Goal: Task Accomplishment & Management: Complete application form

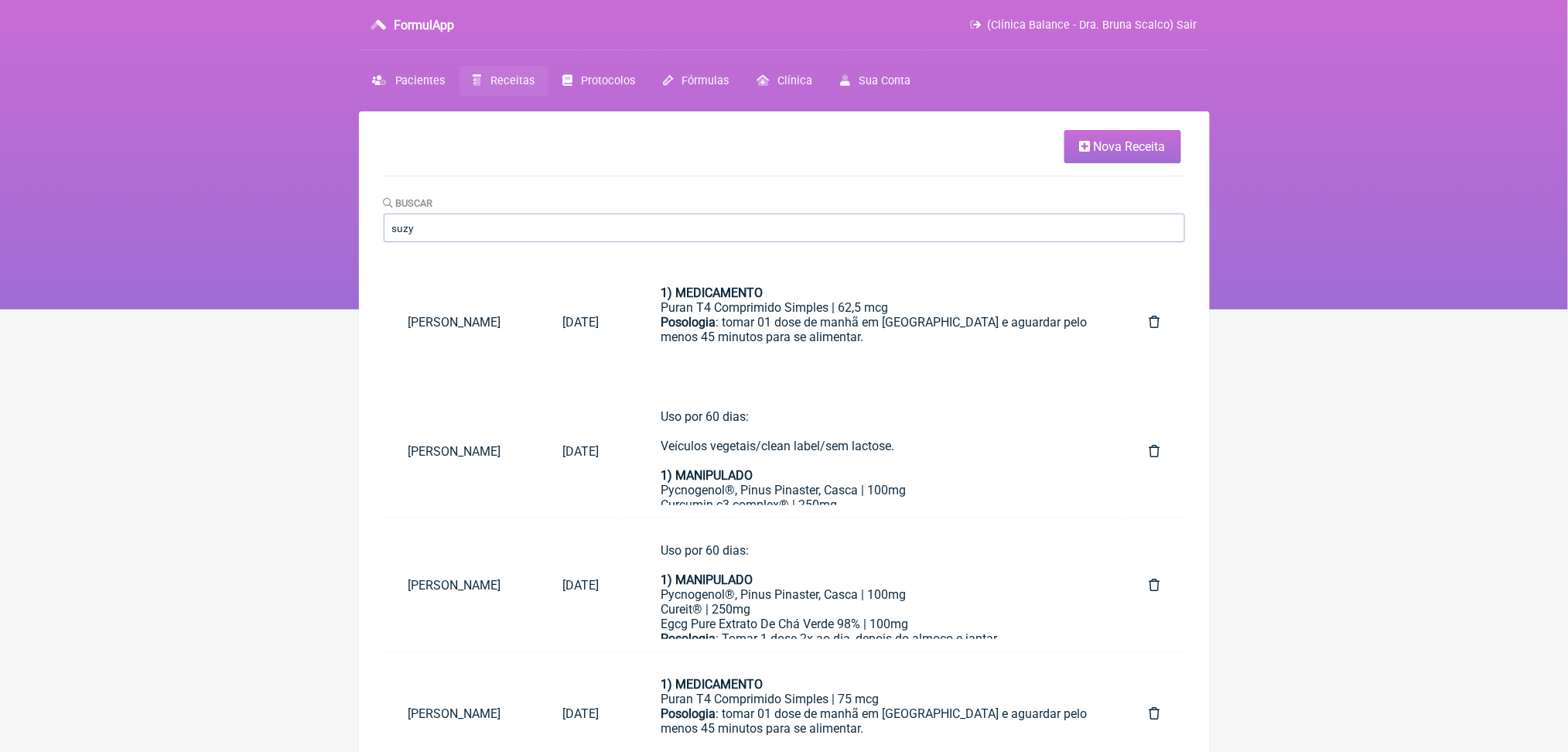
click at [1094, 146] on span "Nova Receita" at bounding box center [1130, 147] width 72 height 15
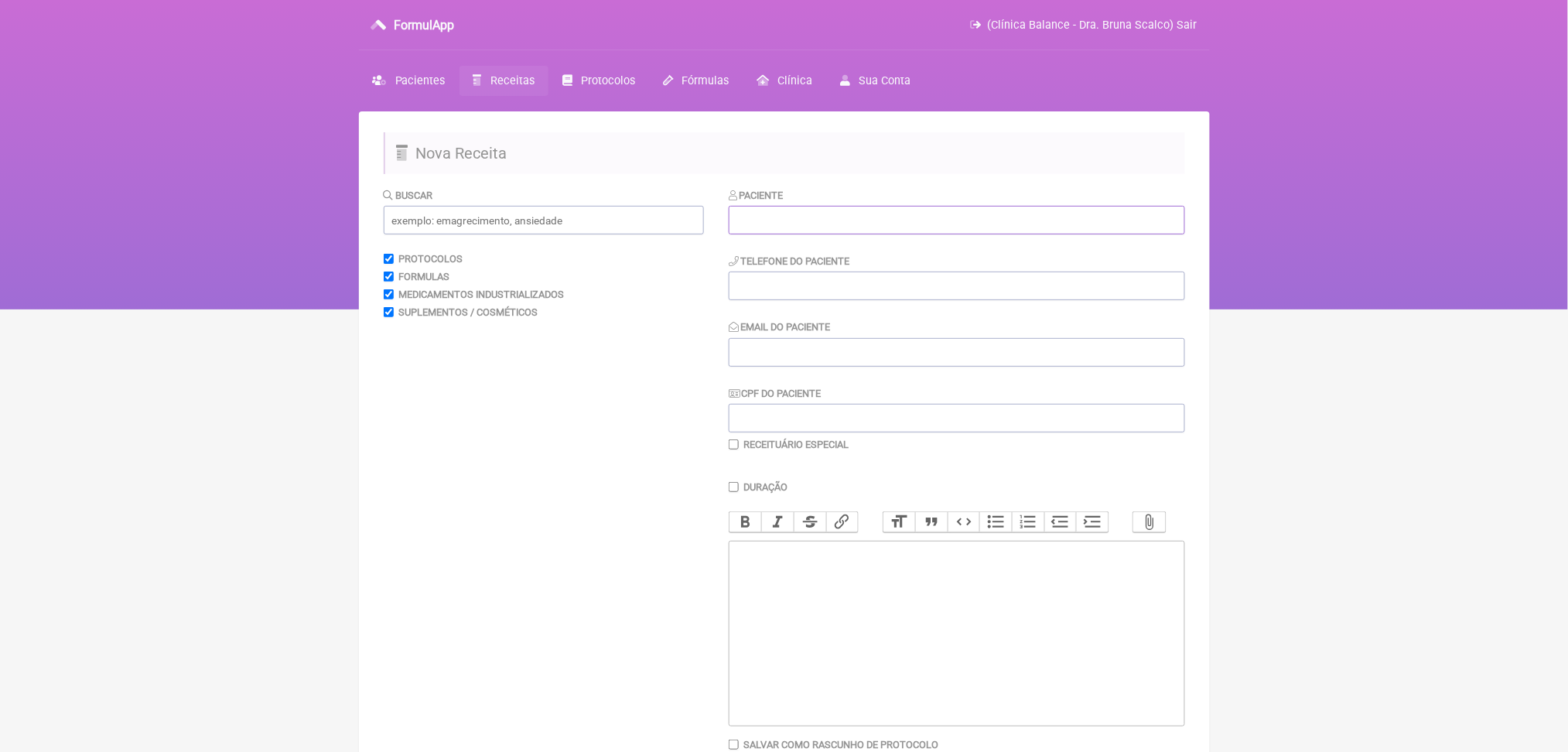
click at [1026, 234] on input "text" at bounding box center [956, 220] width 457 height 28
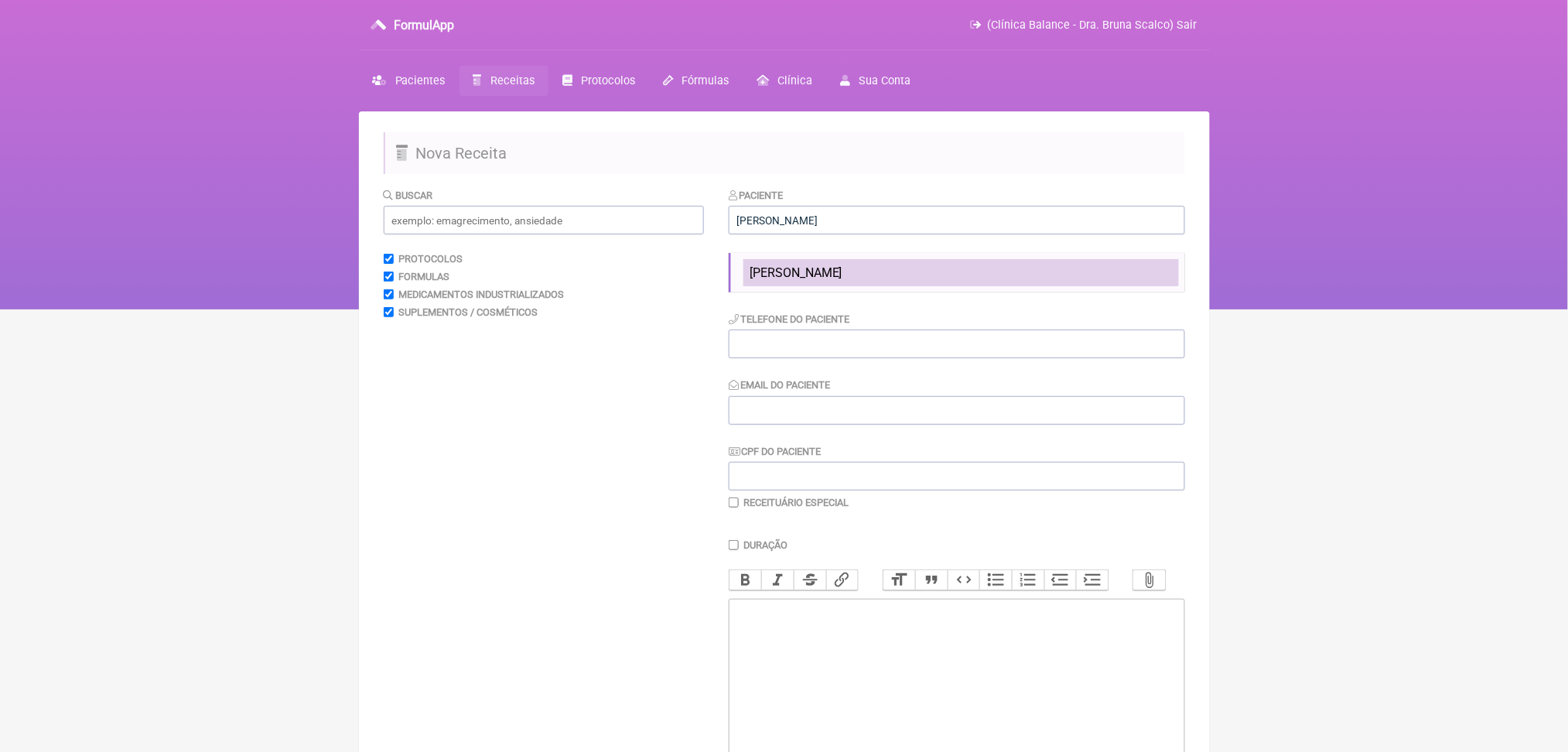
click at [843, 280] on span "[PERSON_NAME]" at bounding box center [796, 273] width 92 height 15
type input "[PERSON_NAME]"
type input "[PHONE_NUMBER]"
type input "[EMAIL_ADDRESS][DOMAIN_NAME]"
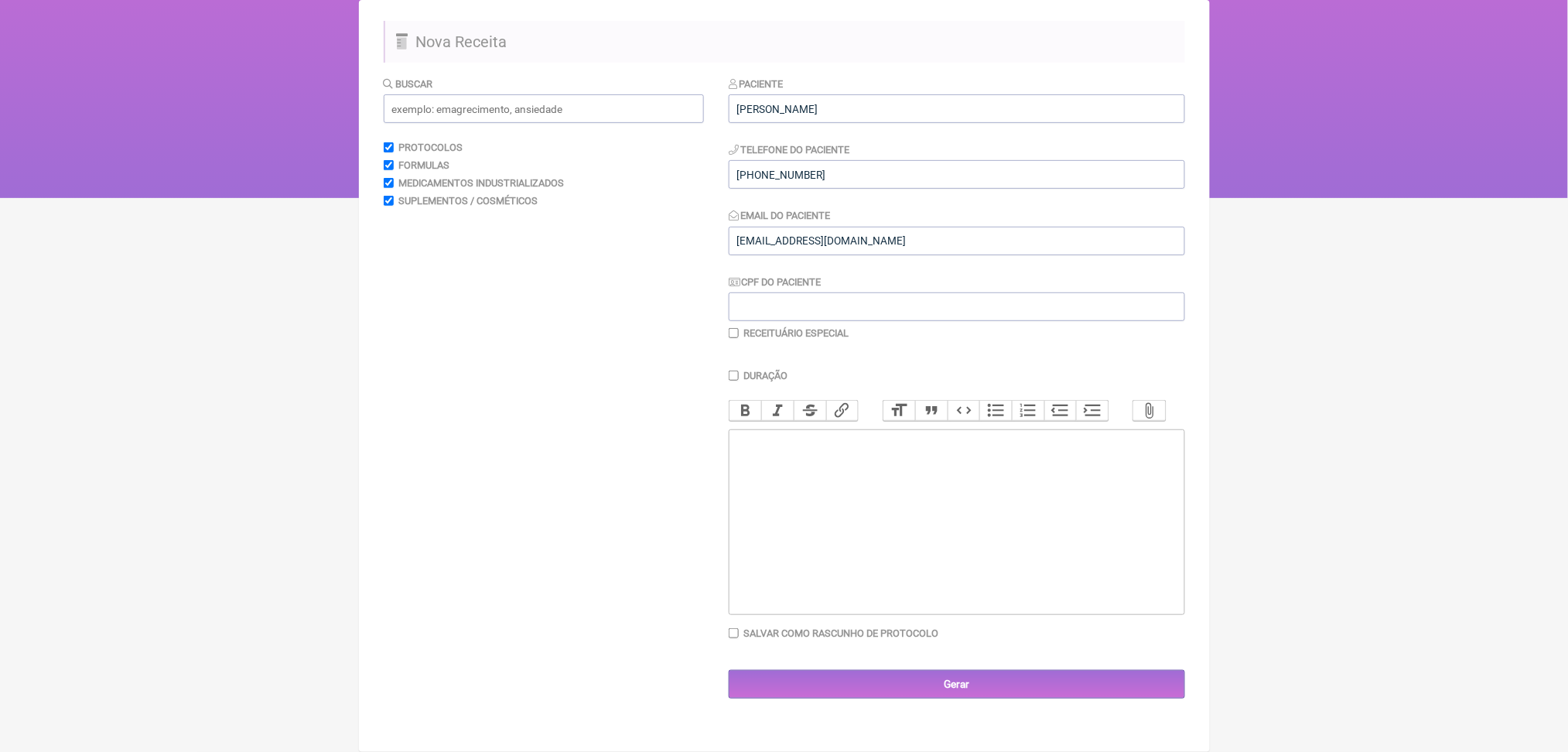
scroll to position [177, 0]
click at [596, 94] on input "text" at bounding box center [543, 108] width 320 height 28
click at [925, 561] on trix-editor at bounding box center [956, 522] width 457 height 186
paste trix-editor "<div>Ashwagandha extrato seco 300mg<br>Rhodiola rosea extrato seco 200mg<br>Mag…"
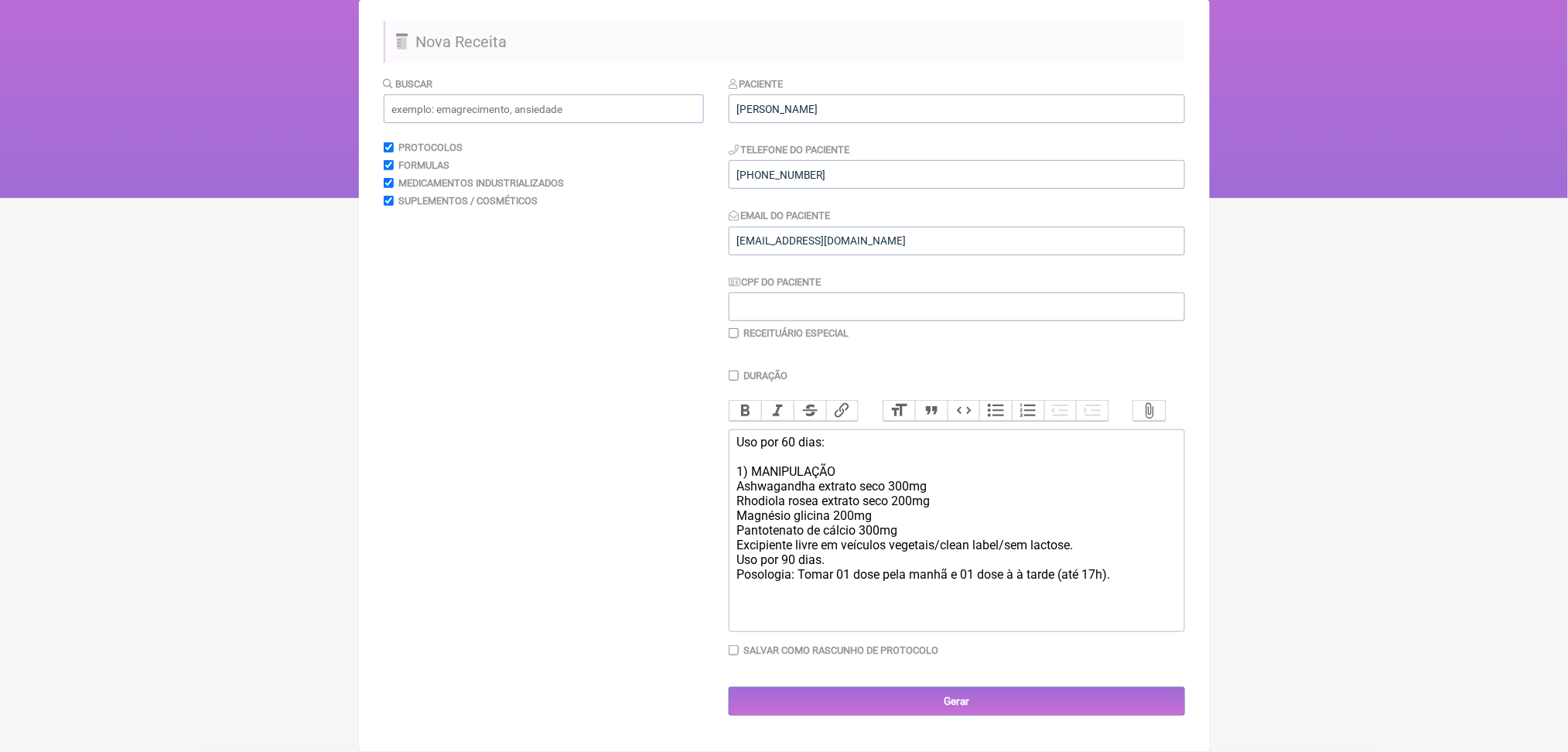
scroll to position [327, 0]
click at [916, 573] on div "Uso por 60 dias: 1) MANIPULAÇÃO Ashwagandha extrato seco 300mg Rhodiola rosea e…" at bounding box center [956, 531] width 440 height 191
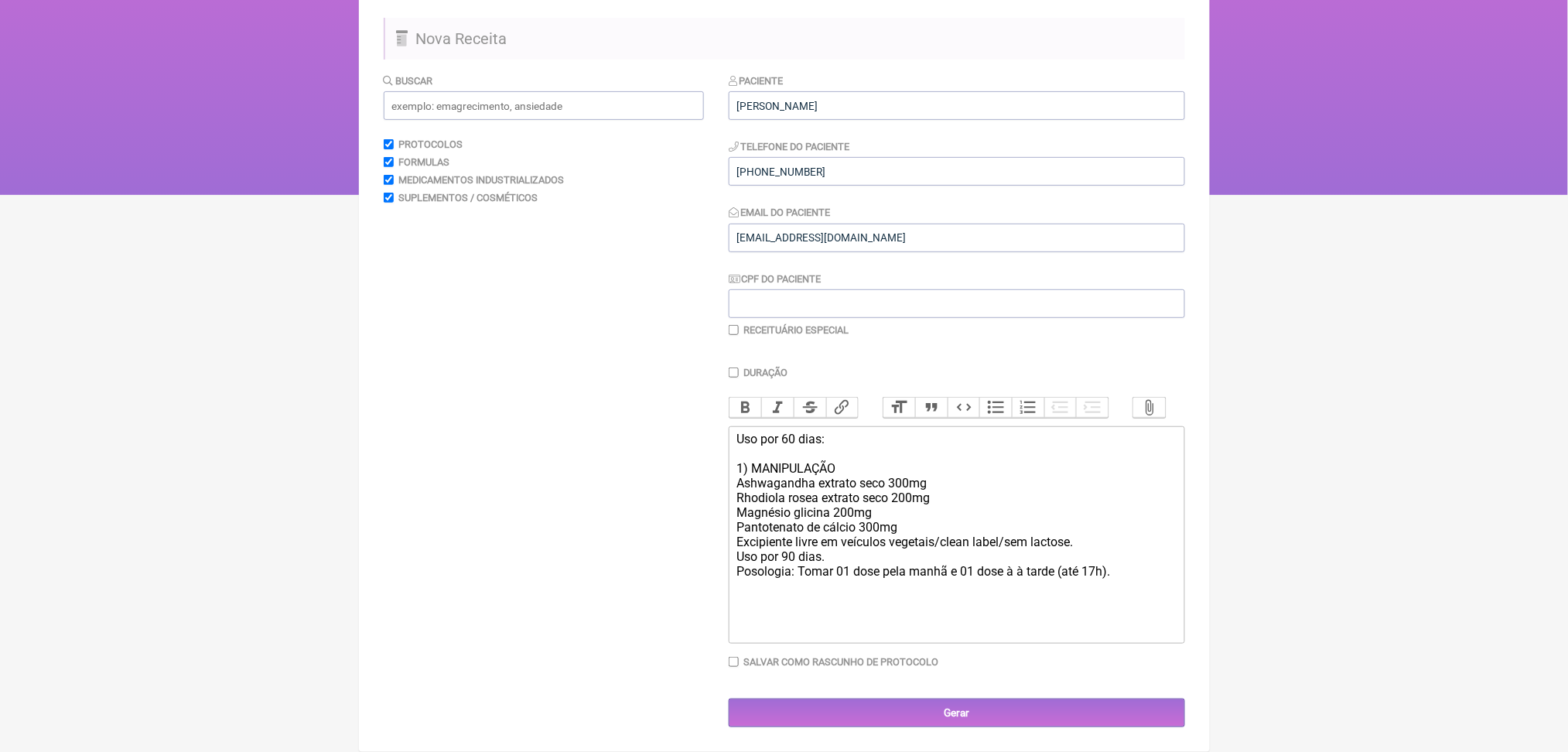
click at [812, 522] on div "Uso por 60 dias: 1) MANIPULAÇÃO Ashwagandha extrato seco 300mg Rhodiola rosea e…" at bounding box center [956, 535] width 440 height 206
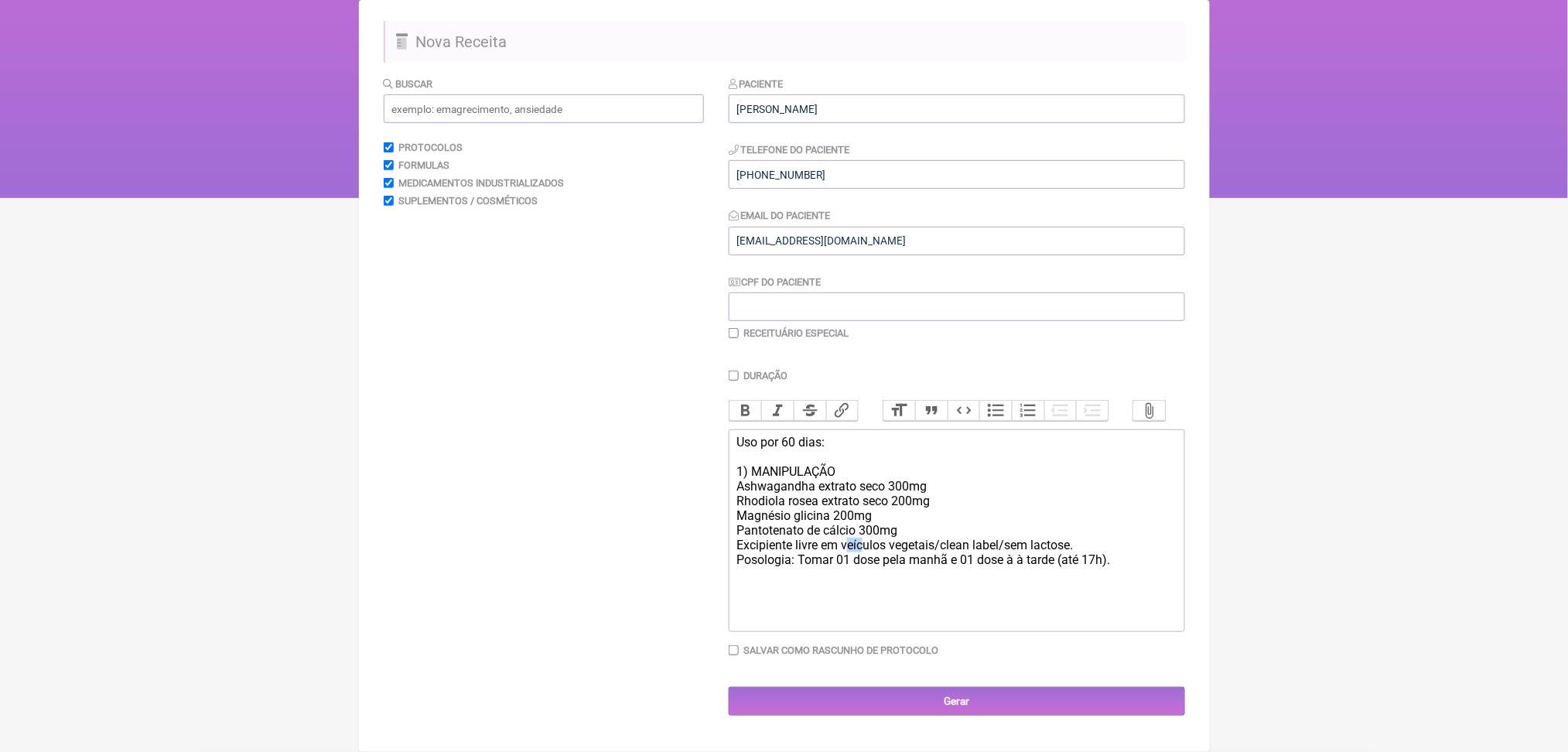
drag, startPoint x: 884, startPoint y: 488, endPoint x: 906, endPoint y: 495, distance: 23.1
click at [906, 495] on div "Uso por 60 dias: 1) MANIPULAÇÃO Ashwagandha extrato seco 300mg Rhodiola rosea e…" at bounding box center [956, 531] width 440 height 191
drag, startPoint x: 878, startPoint y: 486, endPoint x: 904, endPoint y: 501, distance: 30.0
click at [904, 501] on div "Uso por 60 dias: 1) MANIPULAÇÃO Ashwagandha extrato seco 300mg Rhodiola rosea e…" at bounding box center [956, 531] width 440 height 191
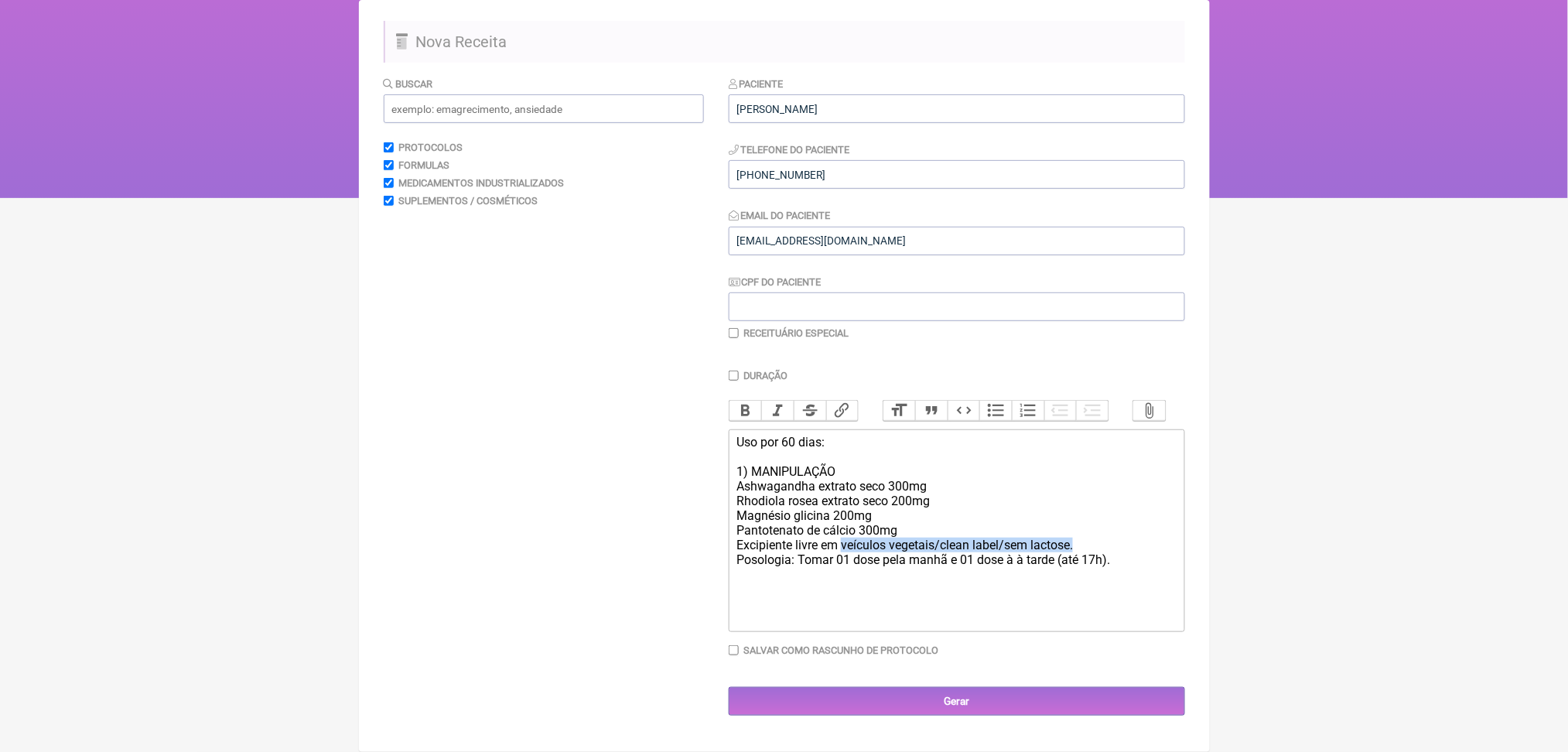
copy div "veículos vegetais/clean label/sem lactose."
click at [845, 494] on div "Uso por 60 dias: 1) MANIPULAÇÃO Ashwagandha extrato seco 300mg Rhodiola rosea e…" at bounding box center [956, 531] width 440 height 191
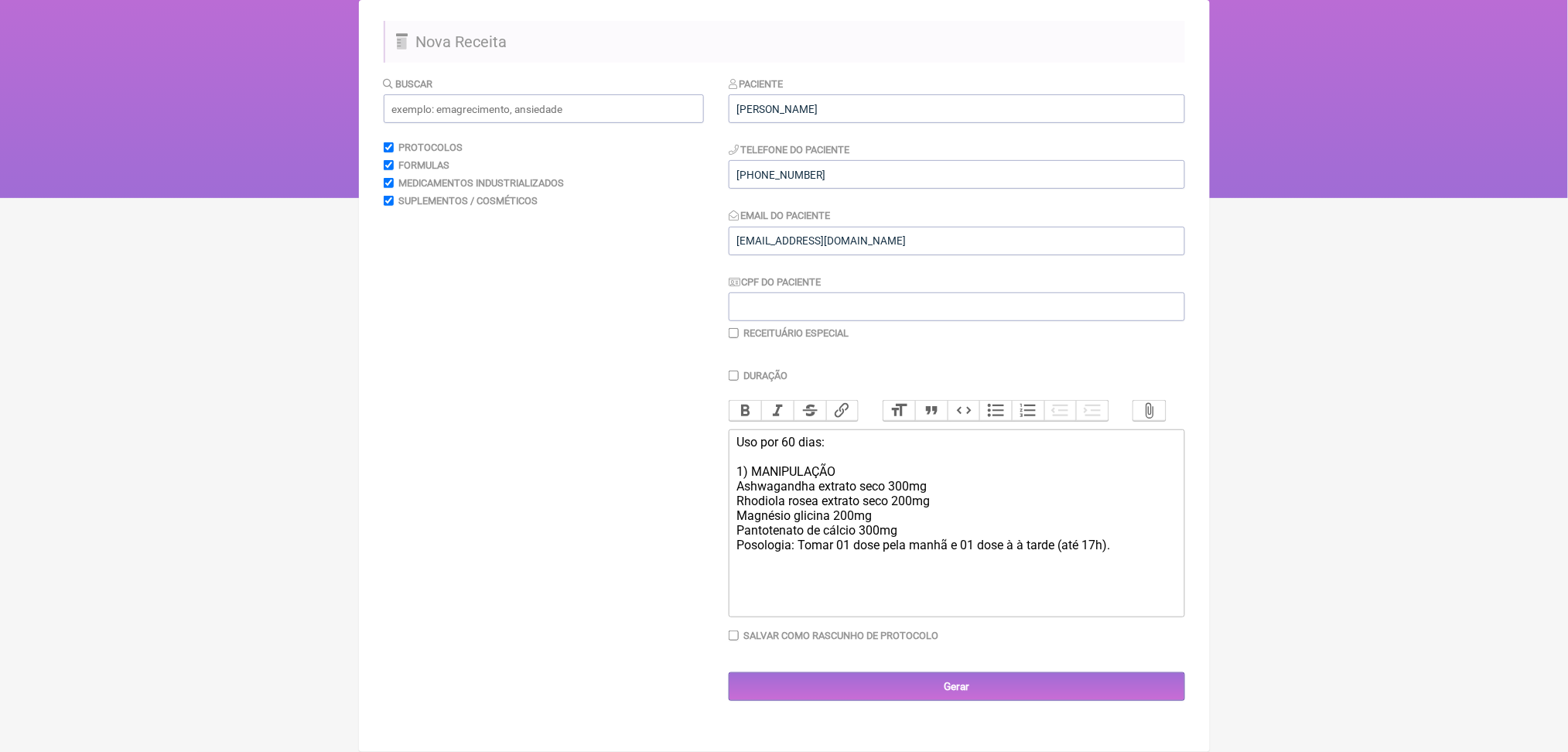
click at [901, 435] on div "Uso por 60 dias: 1) MANIPULAÇÃO Ashwagandha extrato seco 300mg Rhodiola rosea e…" at bounding box center [956, 522] width 440 height 176
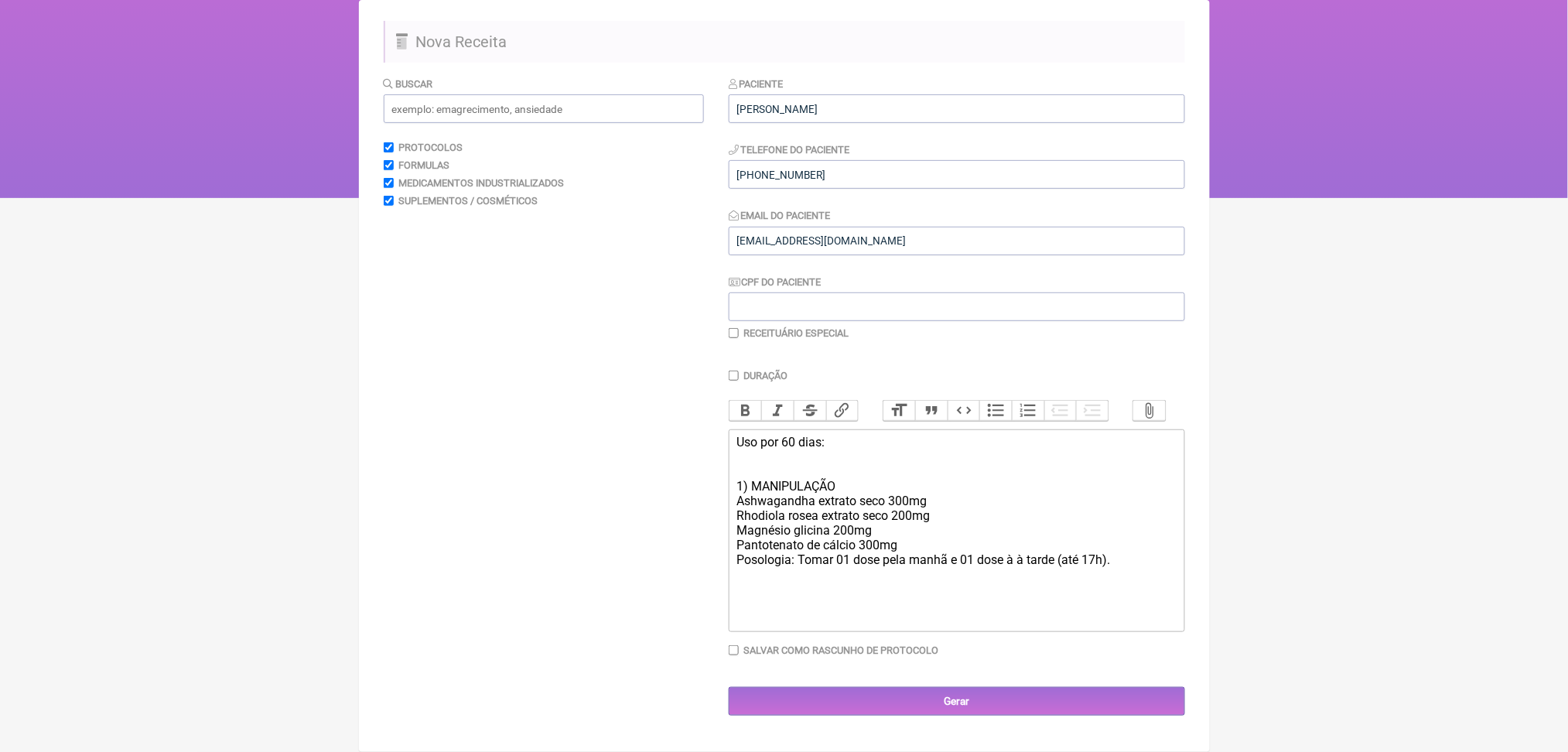
scroll to position [327, 0]
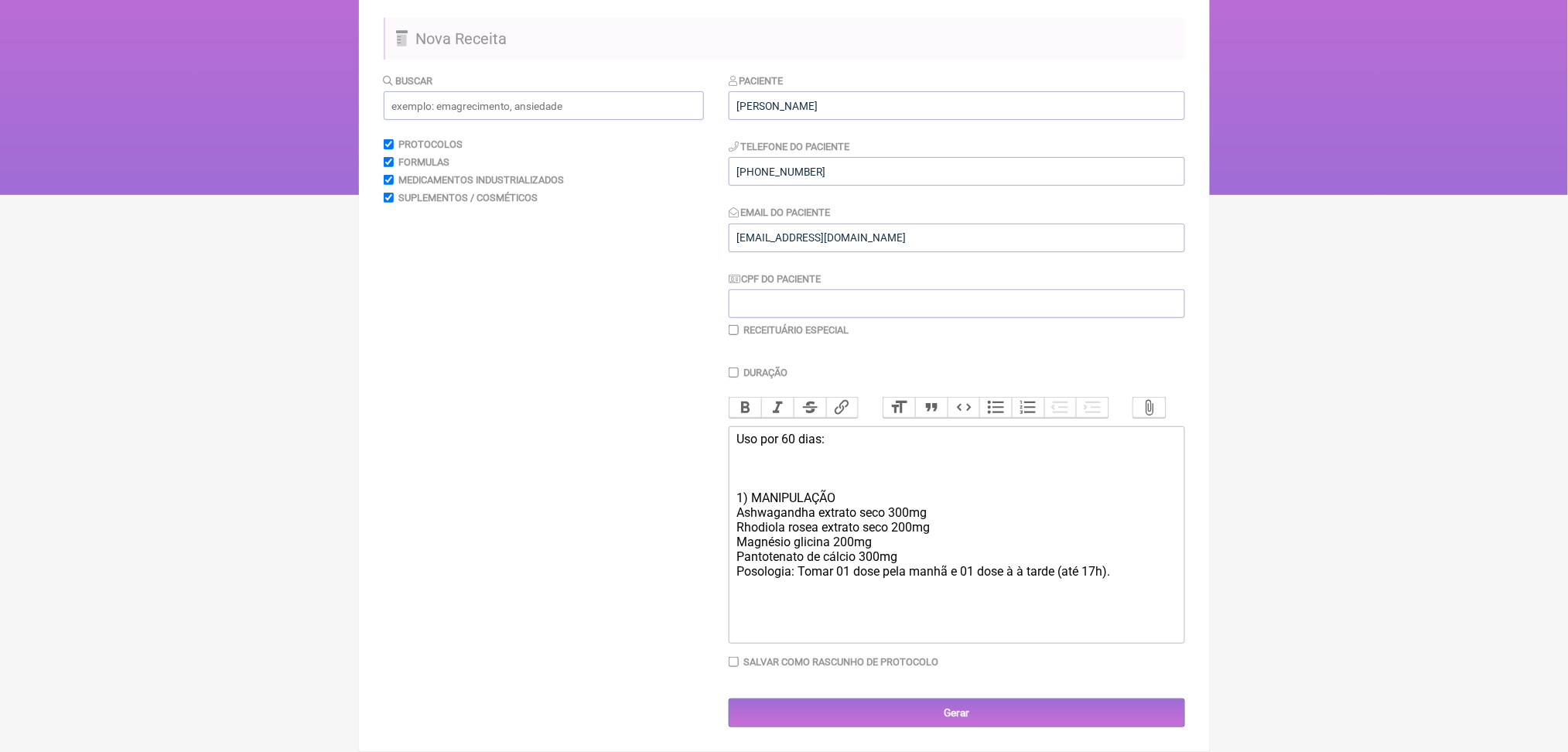
paste trix-editor "veículos vegetais/clean label/sem lactose."
click at [750, 432] on div "Uso por 60 dias: veículos vegetais/clean label/sem lactose. 1) MANIPULAÇÃO Ashw…" at bounding box center [956, 535] width 440 height 206
click at [979, 604] on div "Uso por 60 dias: Veículos vegetais/clean label/sem lactose. 1) MANIPULAÇÃO Ashw…" at bounding box center [956, 535] width 440 height 206
click at [780, 525] on div "Uso por 60 dias: Veículos vegetais/clean label/sem lactose. 1) MANIPULAÇÃO Ashw…" at bounding box center [956, 535] width 440 height 206
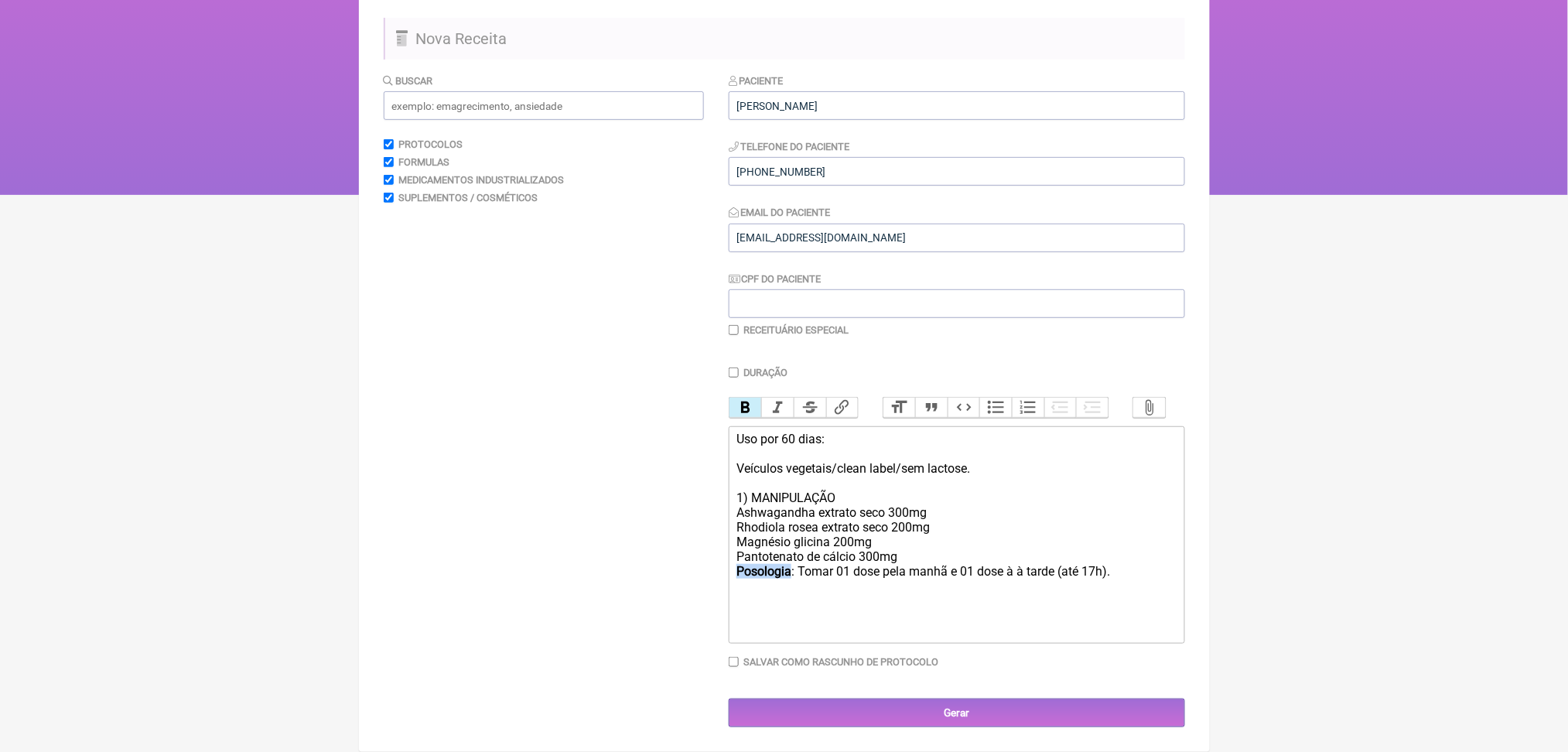
click at [755, 397] on button "Bold" at bounding box center [745, 407] width 32 height 20
click at [802, 432] on div "Uso por 60 dias: Veículos vegetais/clean label/sem lactose. 1) MANIPULAÇÃO Ashw…" at bounding box center [956, 535] width 440 height 206
click at [760, 397] on button "Bold" at bounding box center [745, 407] width 32 height 20
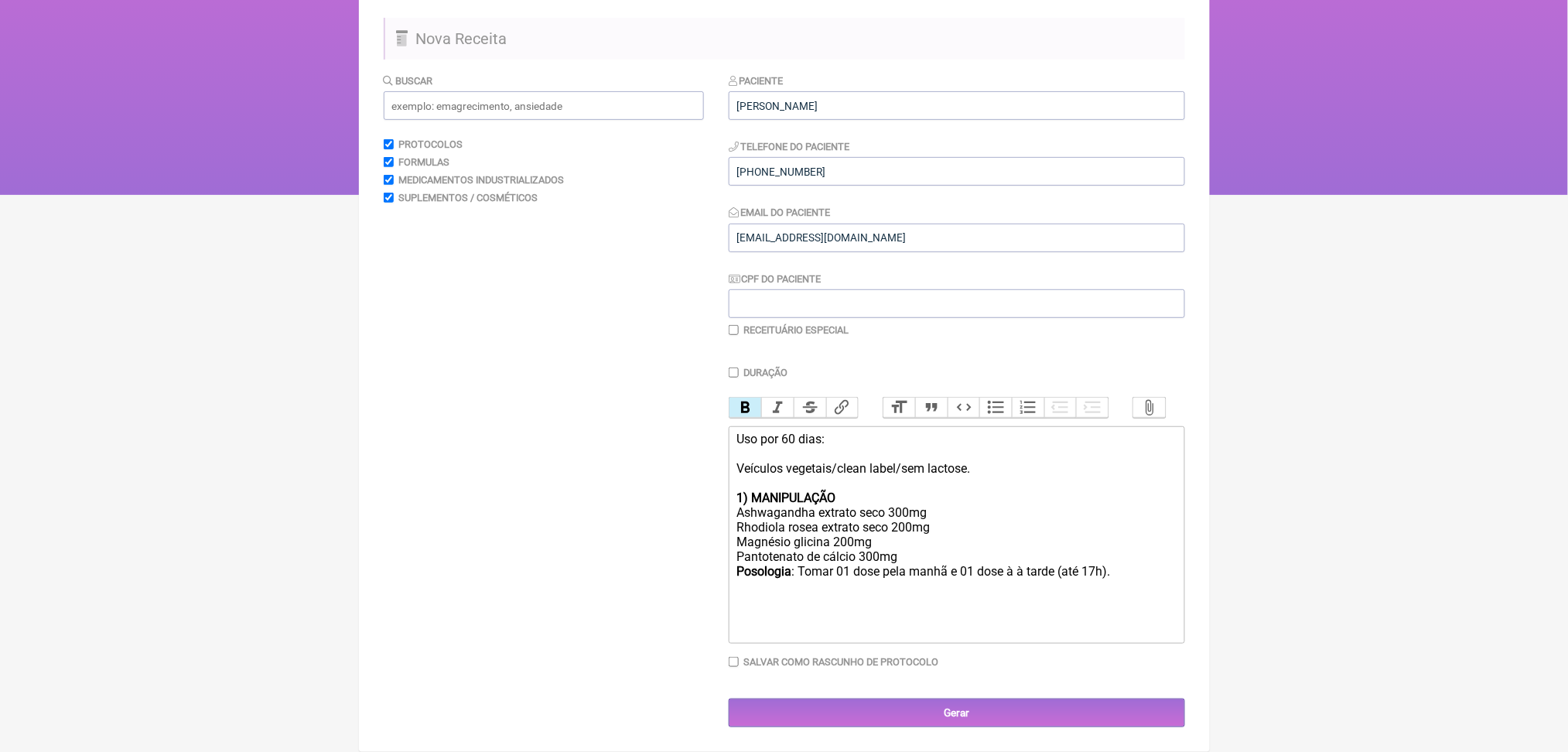
click at [888, 440] on div "Uso por 60 dias: Veículos vegetais/clean label/sem lactose. 1) MANIPULAÇÃO Ashw…" at bounding box center [956, 535] width 440 height 206
click at [853, 561] on div "Uso por 60 dias: Veículos vegetais/clean label/sem lactose. 1) MANIPULADO Ashwa…" at bounding box center [956, 535] width 440 height 206
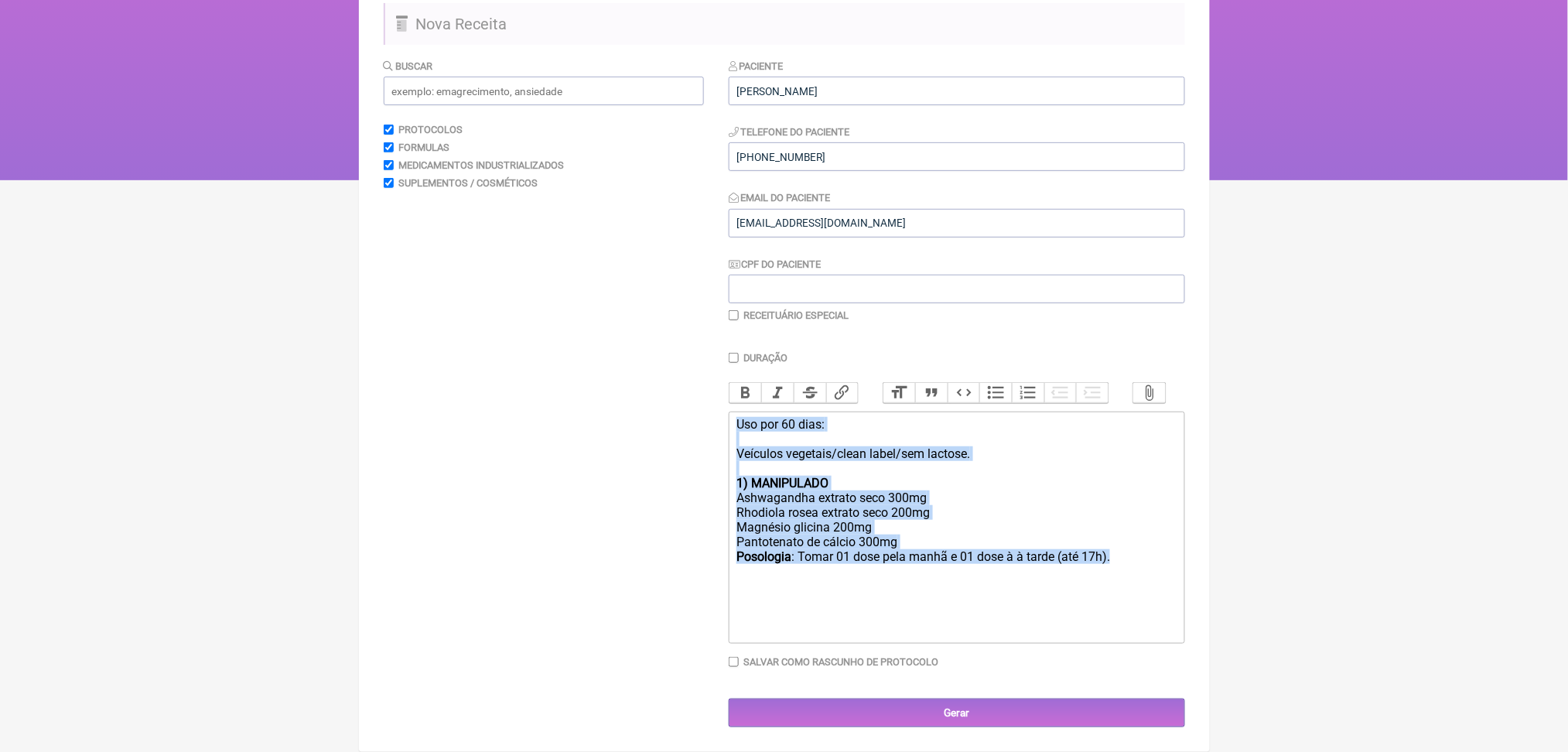
drag, startPoint x: 848, startPoint y: 548, endPoint x: 745, endPoint y: 329, distance: 242.0
click at [745, 352] on div "Duração Duração de 30 dias Bold Italic Strikethrough Link Heading Quote Code Bu…" at bounding box center [956, 515] width 457 height 327
copy div "Uso por 60 dias: Veículos vegetais/clean label/sem lactose. 1) MANIPULADO Ashwa…"
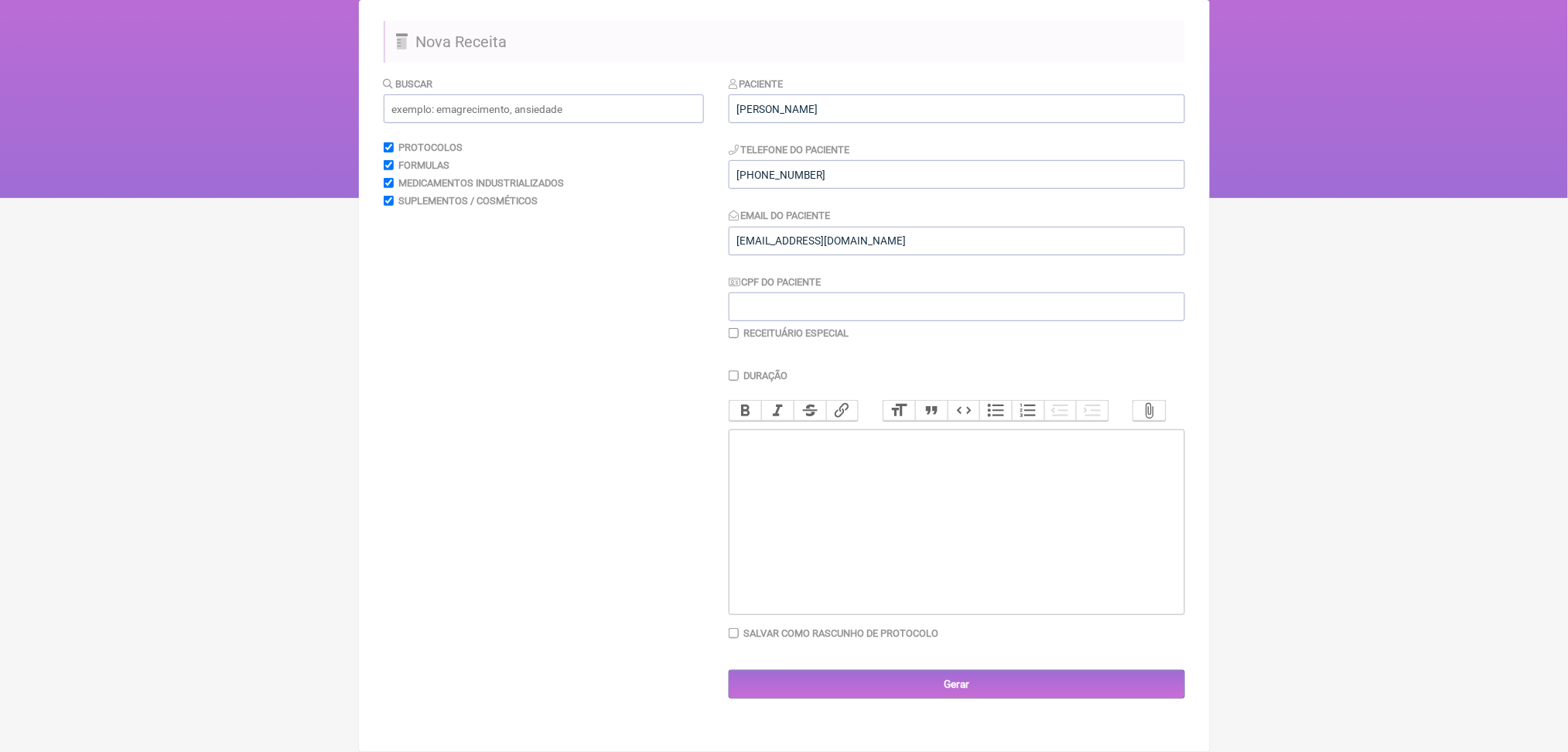
scroll to position [279, 0]
type trix-editor "<div><br><br><br><br><br><br></div>"
click at [597, 233] on div "Buscar Protocolos Formulas Medicamentos Industrializados Suplementos / Cosmétic…" at bounding box center [543, 387] width 320 height 624
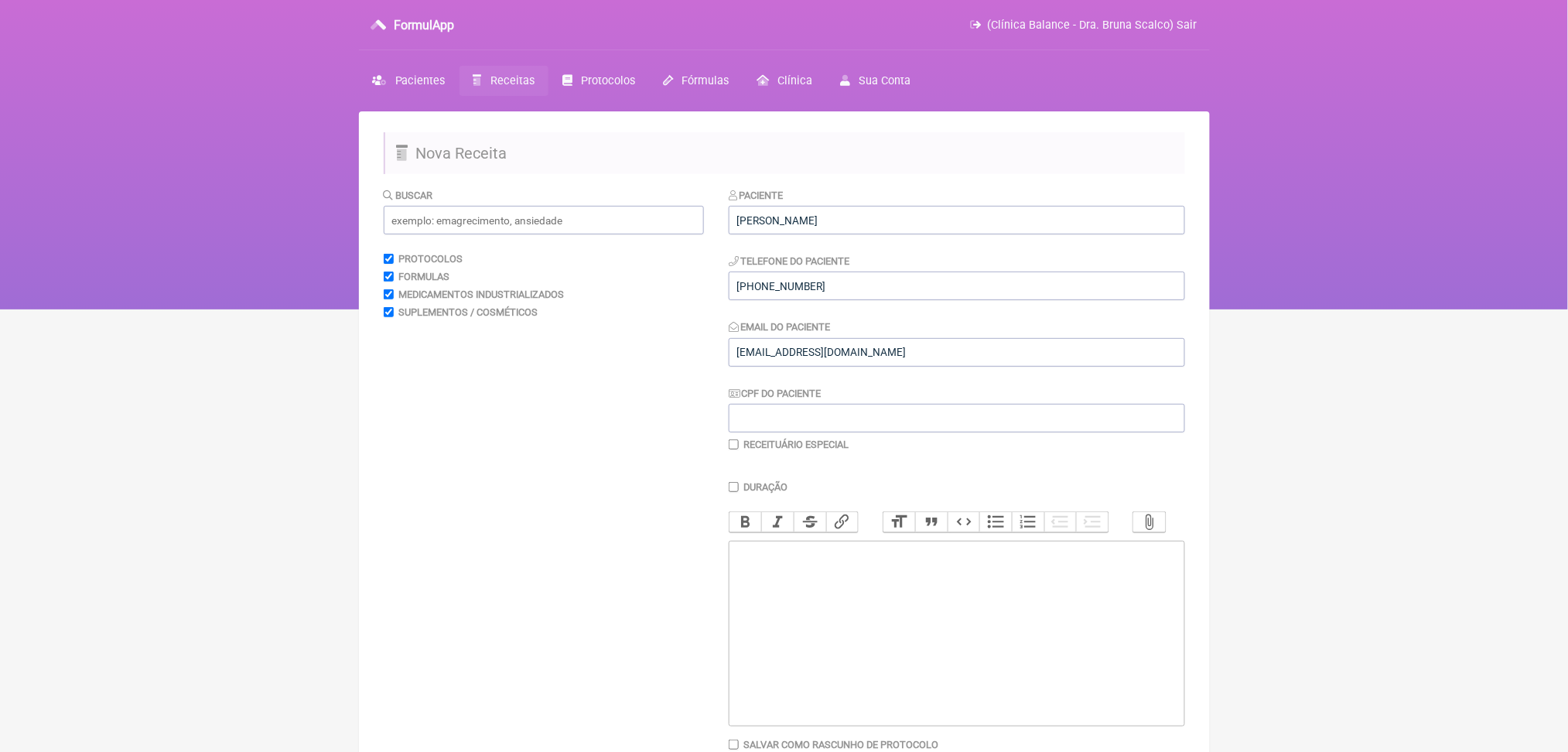
click at [552, 111] on main "Nova Receita Buscar Protocolos Formulas Medicamentos Industrializados Suplement…" at bounding box center [784, 487] width 851 height 752
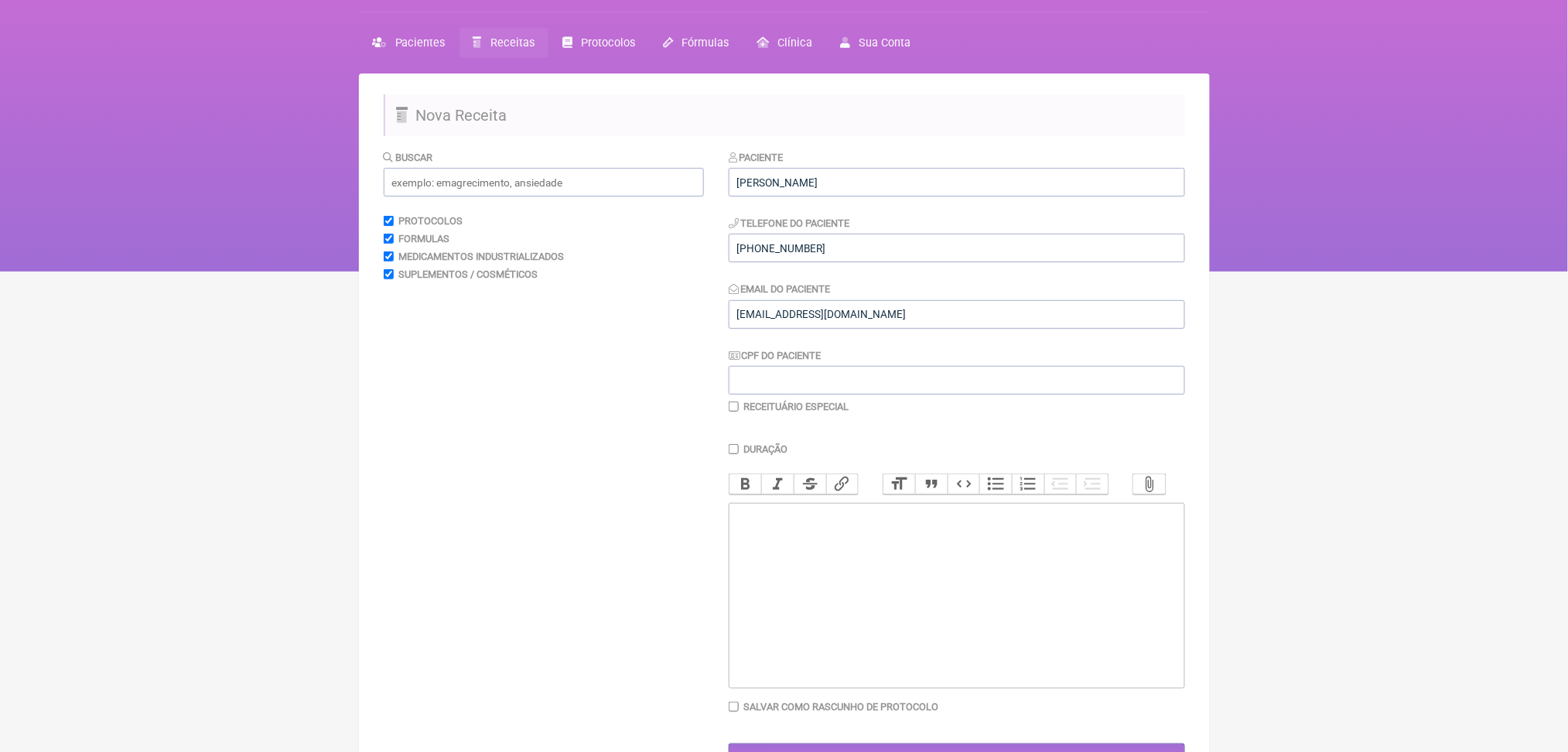
scroll to position [22, 0]
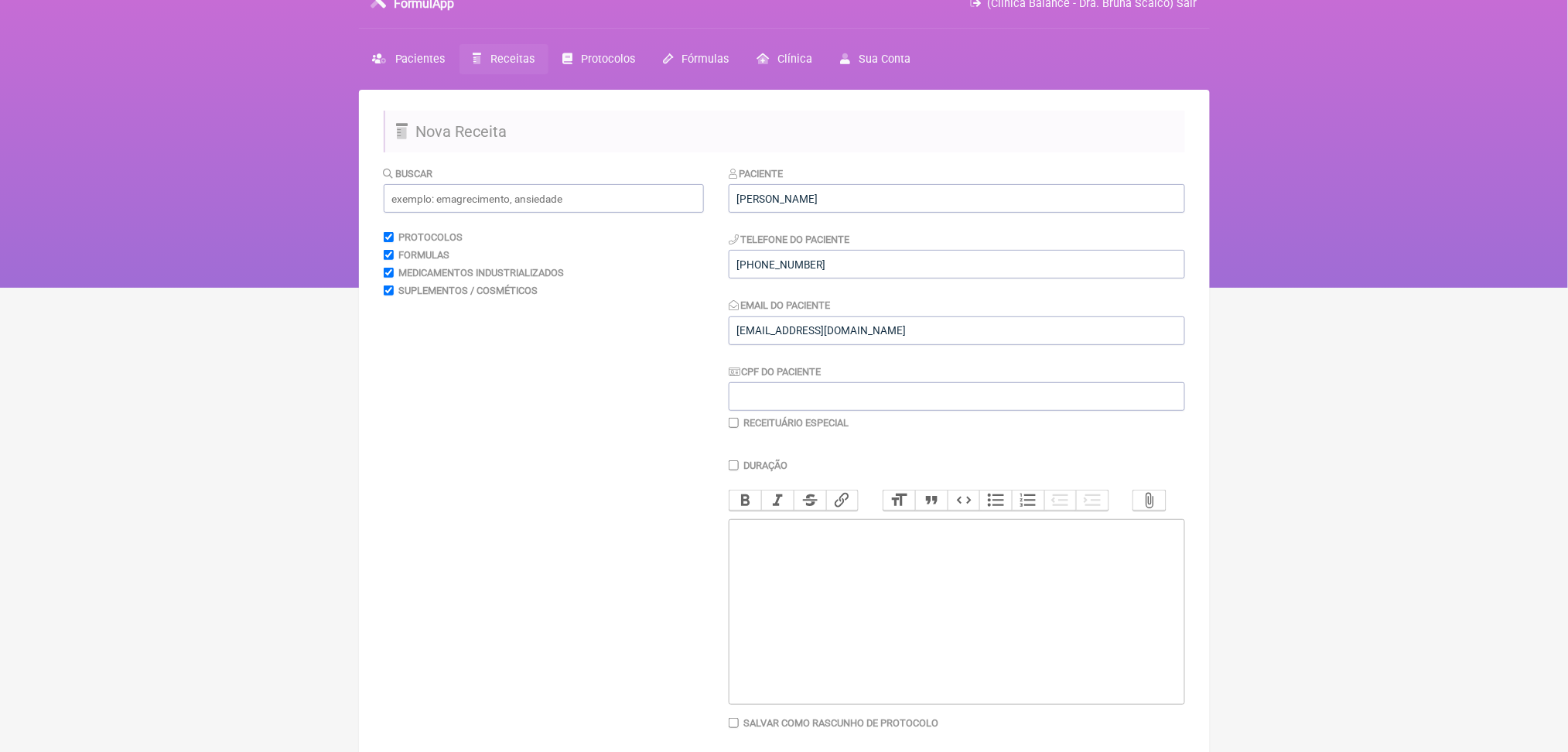
click at [536, 67] on link "Receitas" at bounding box center [505, 58] width 89 height 30
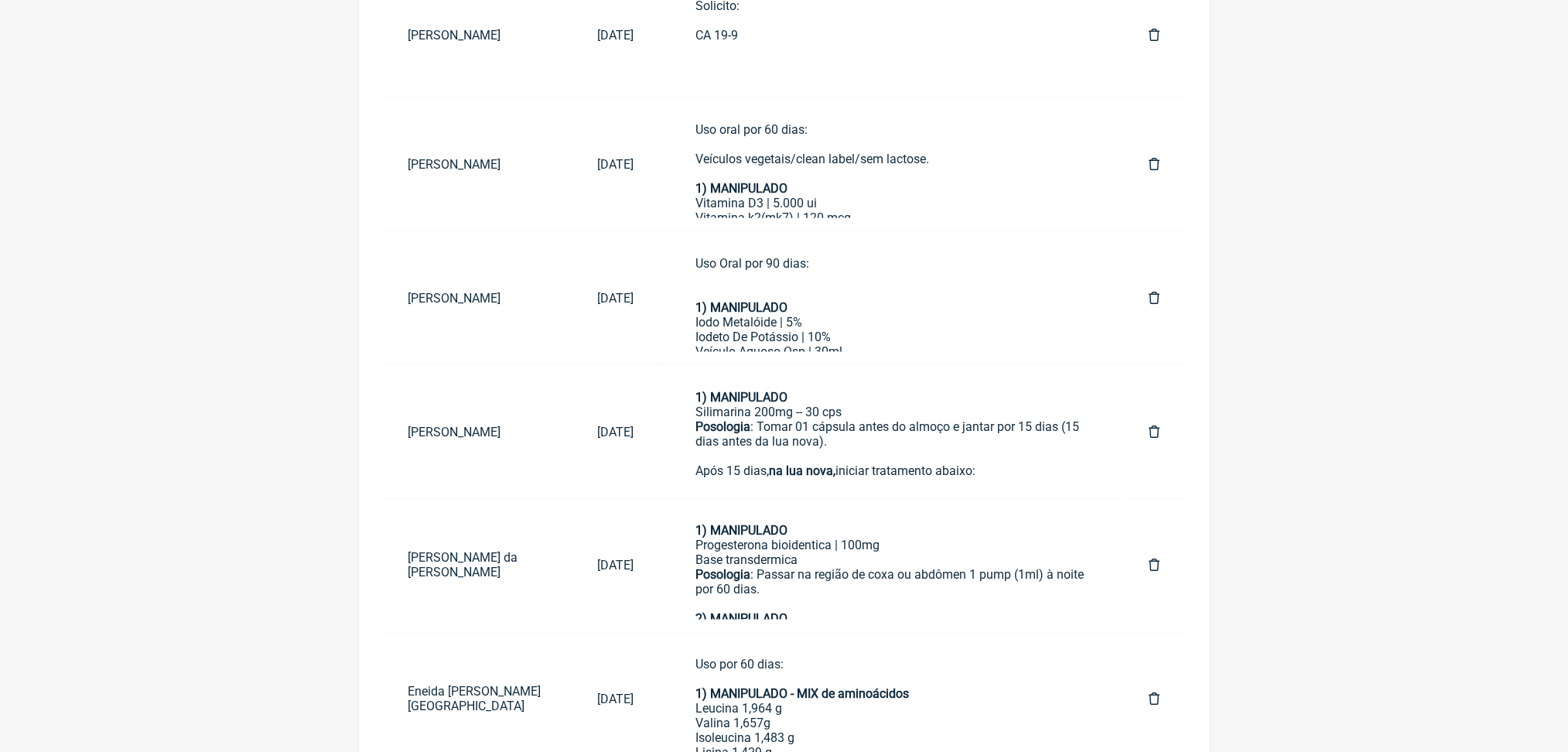
scroll to position [548, 0]
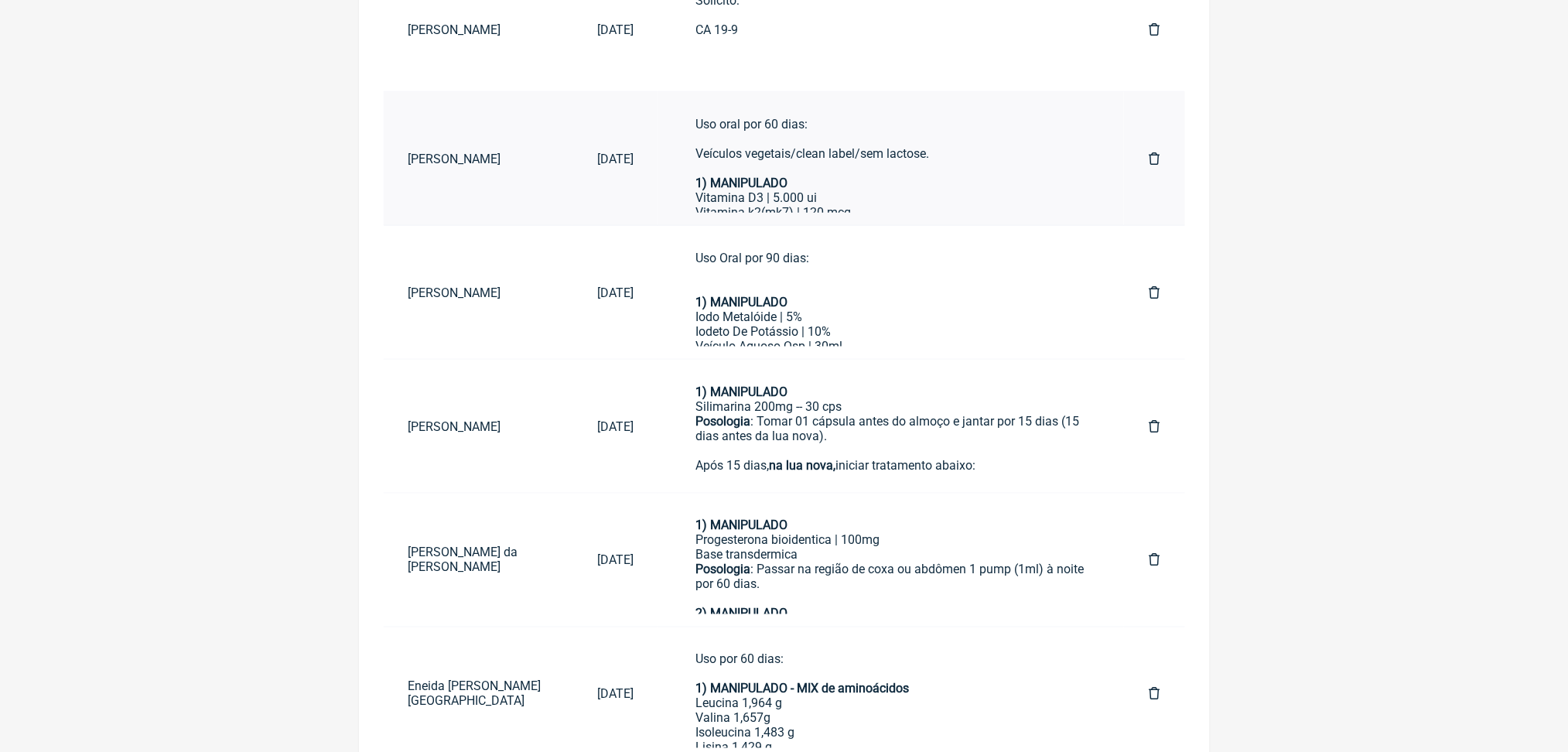
click at [981, 191] on div "Uso oral por 60 dias: Veículos vegetais/clean label/sem lactose. 1) MANIPULADO" at bounding box center [891, 153] width 392 height 74
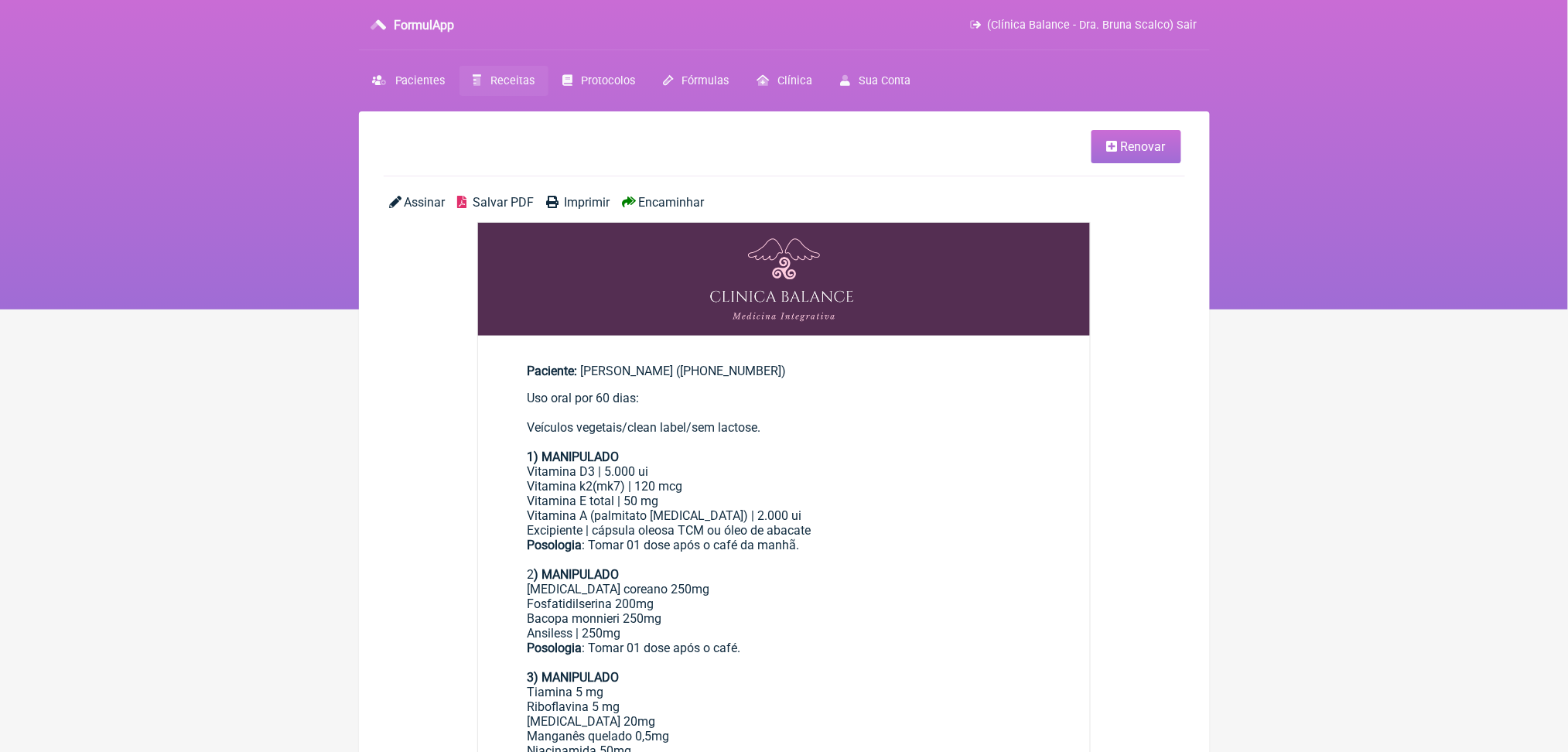
click at [1095, 163] on link "Renovar" at bounding box center [1136, 146] width 90 height 33
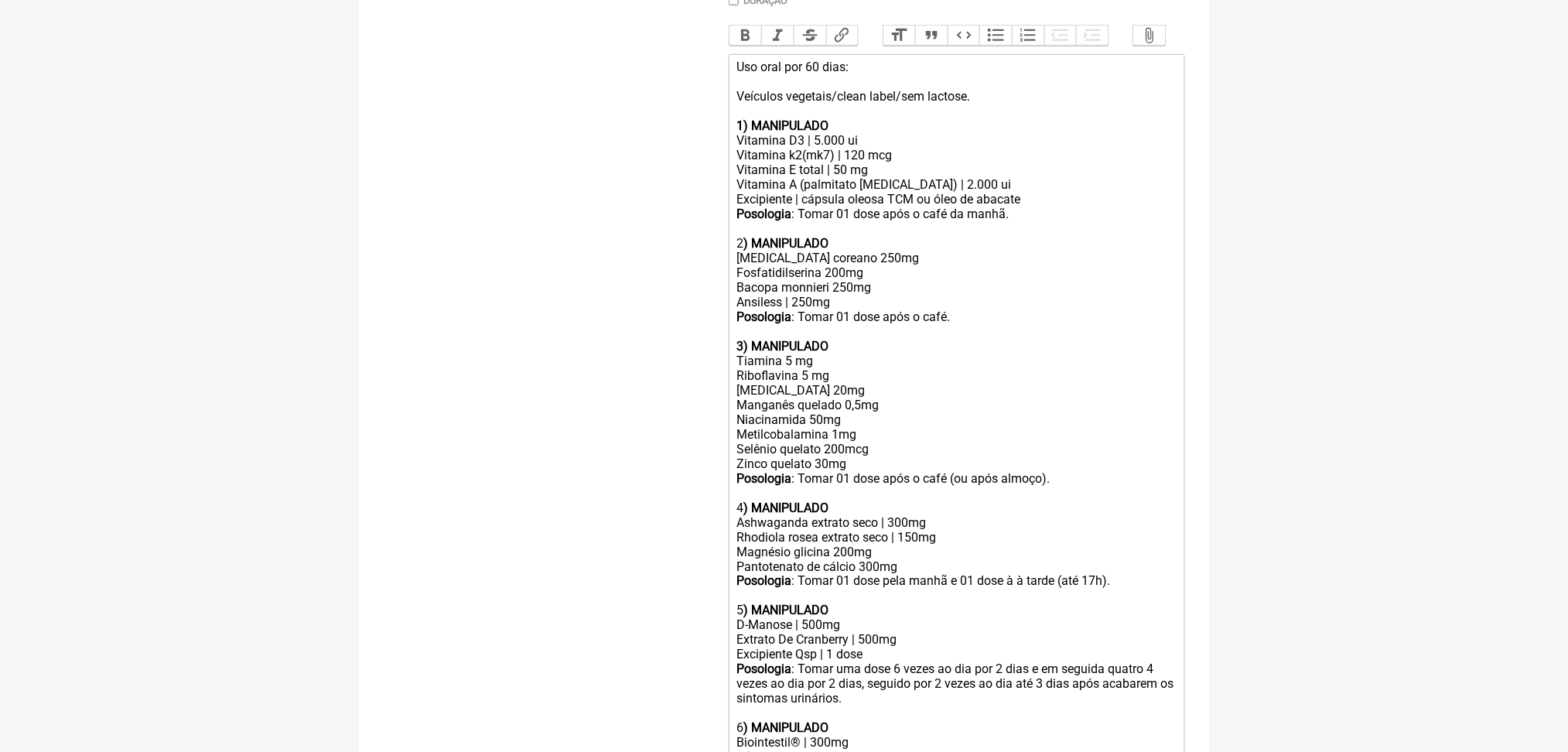
scroll to position [560, 0]
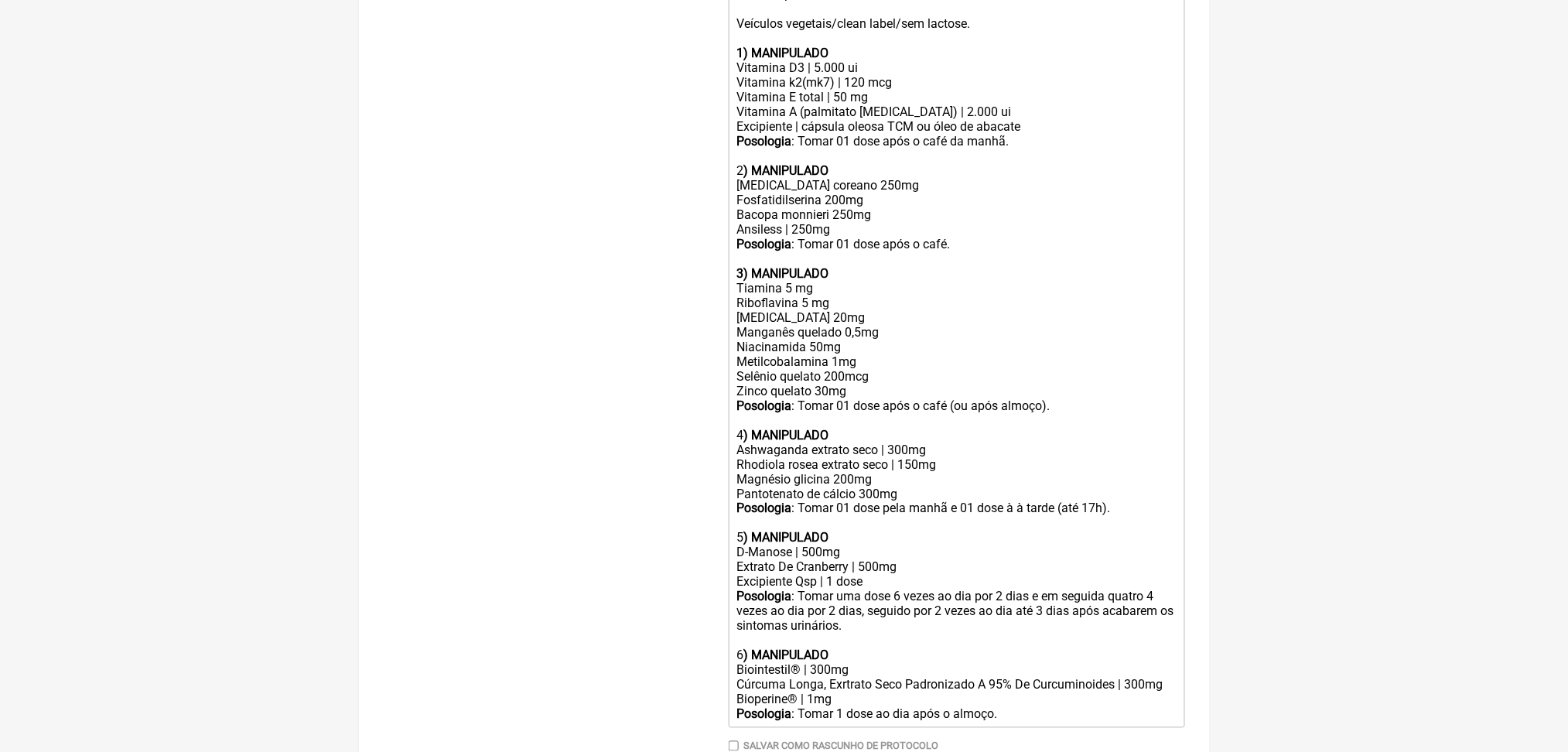
click at [904, 134] on div "Vitamina A (palmitato retinol) | 2.000 ui Excipiente | cápsula oleosa TCM ou ól…" at bounding box center [956, 119] width 440 height 29
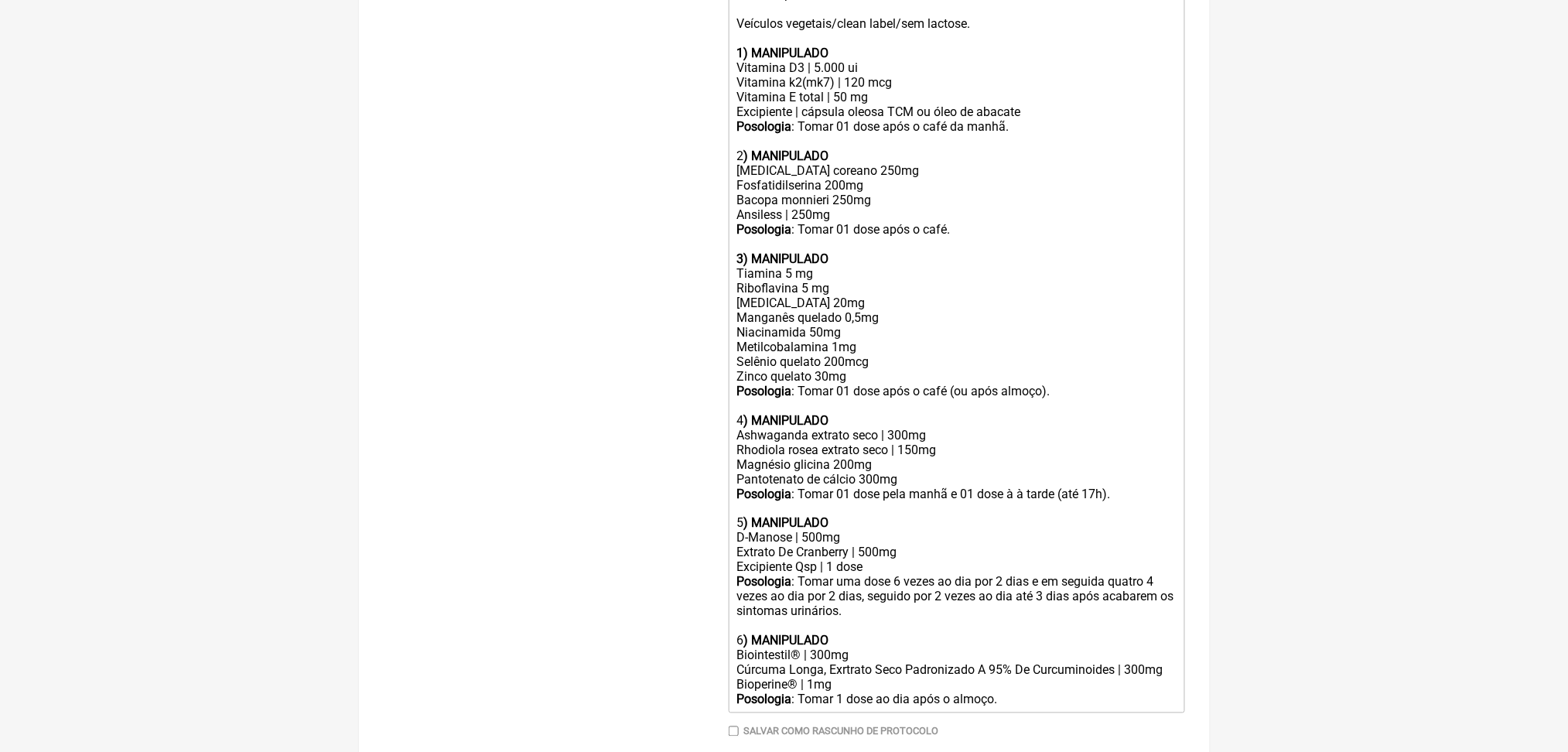
type trix-editor "<div>Uso oral por 60 dias:<br><br>Veículos vegetais/clean label/sem lactose.<br…"
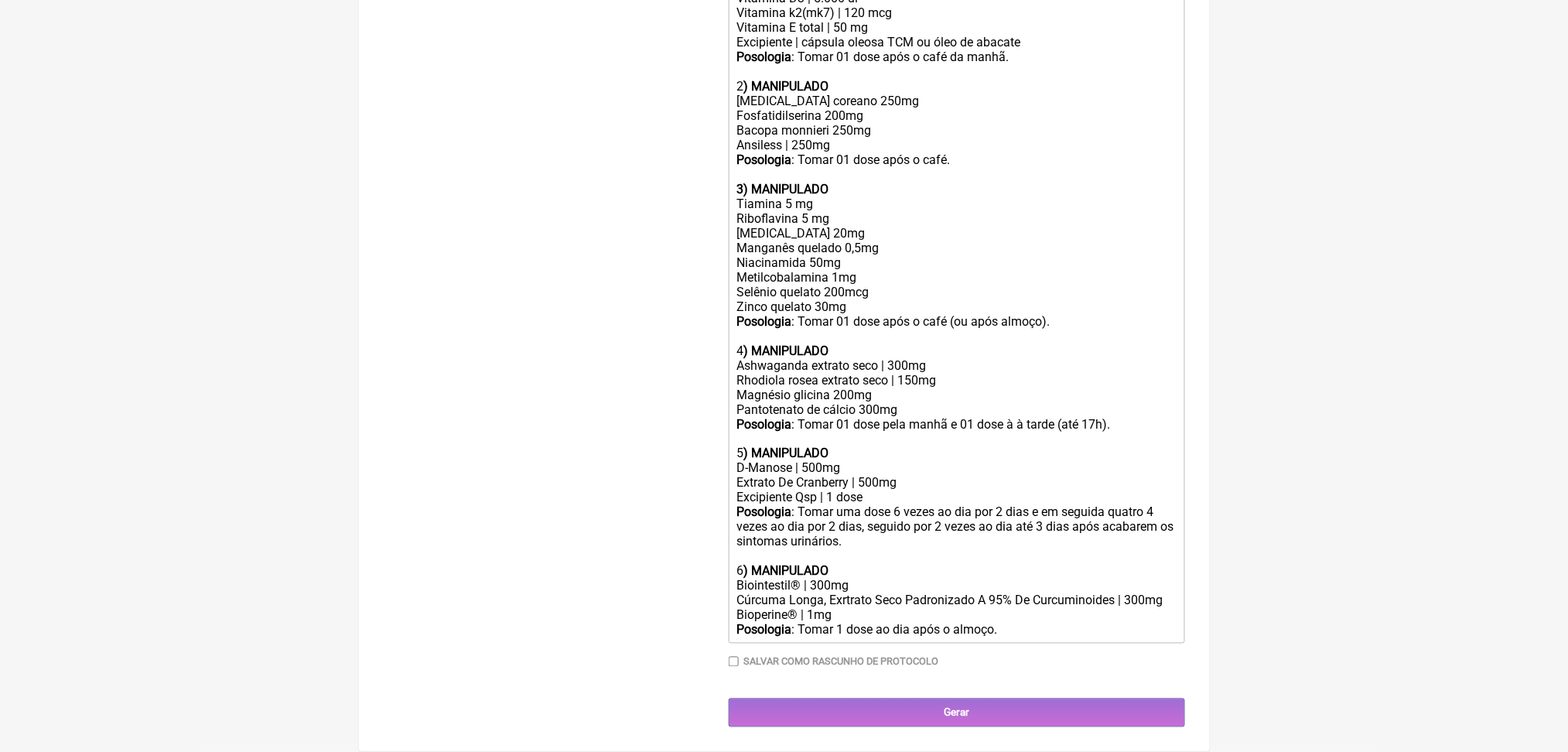
scroll to position [1029, 0]
click at [1075, 707] on input "Gerar" at bounding box center [956, 712] width 457 height 28
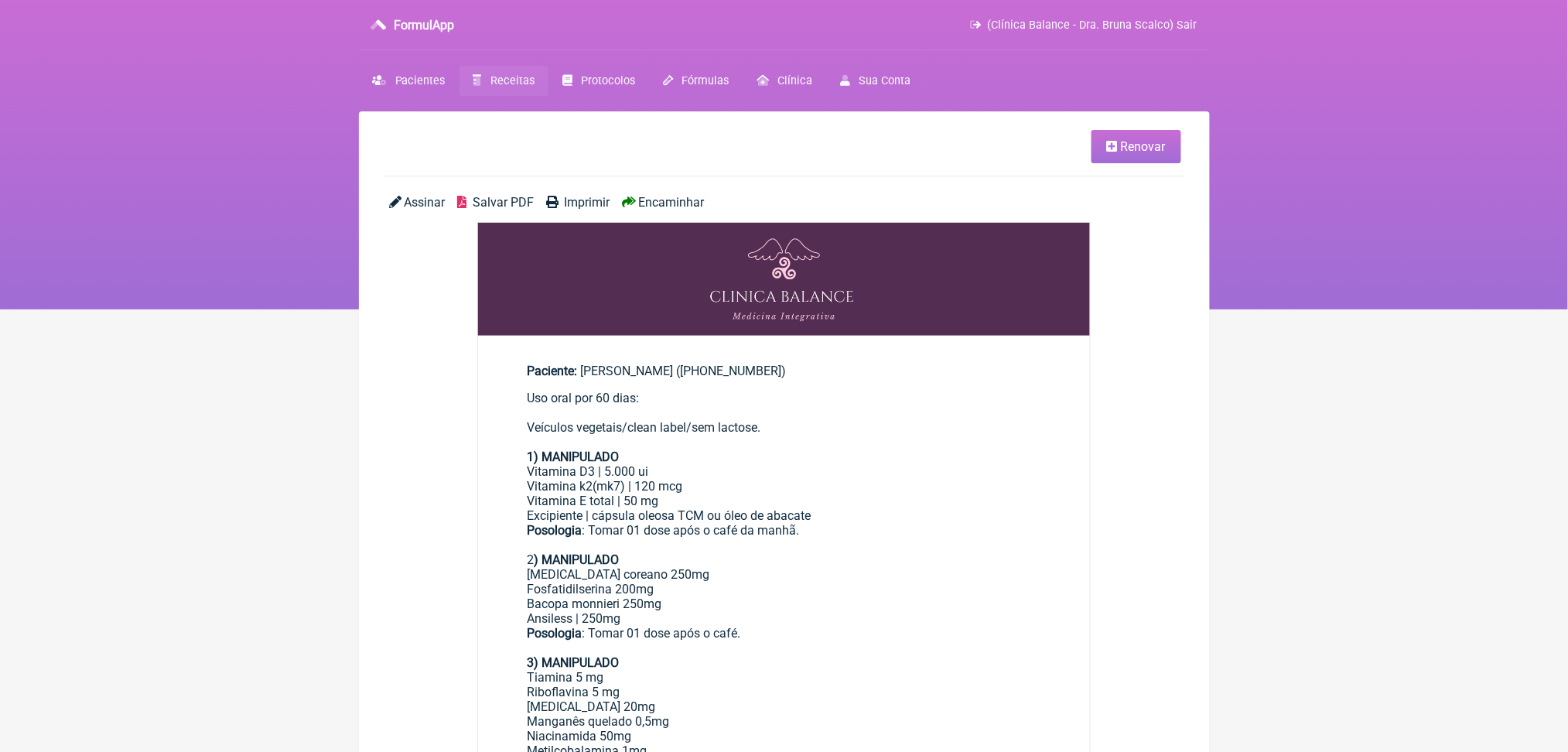
click at [511, 209] on span "Salvar PDF" at bounding box center [503, 202] width 61 height 15
click at [522, 88] on span "Receitas" at bounding box center [513, 81] width 44 height 13
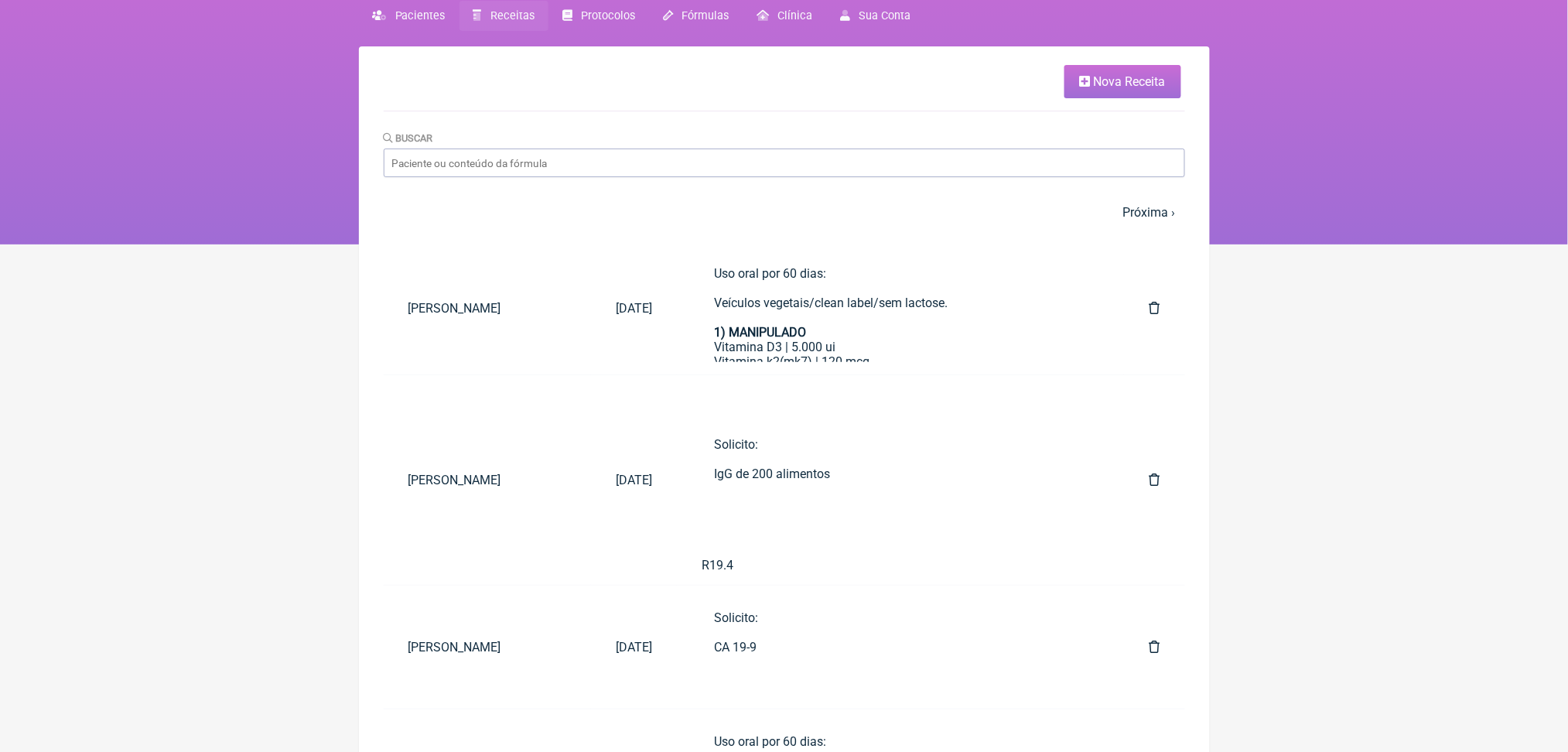
scroll to position [63, 0]
click at [1094, 91] on span "Nova Receita" at bounding box center [1130, 83] width 72 height 15
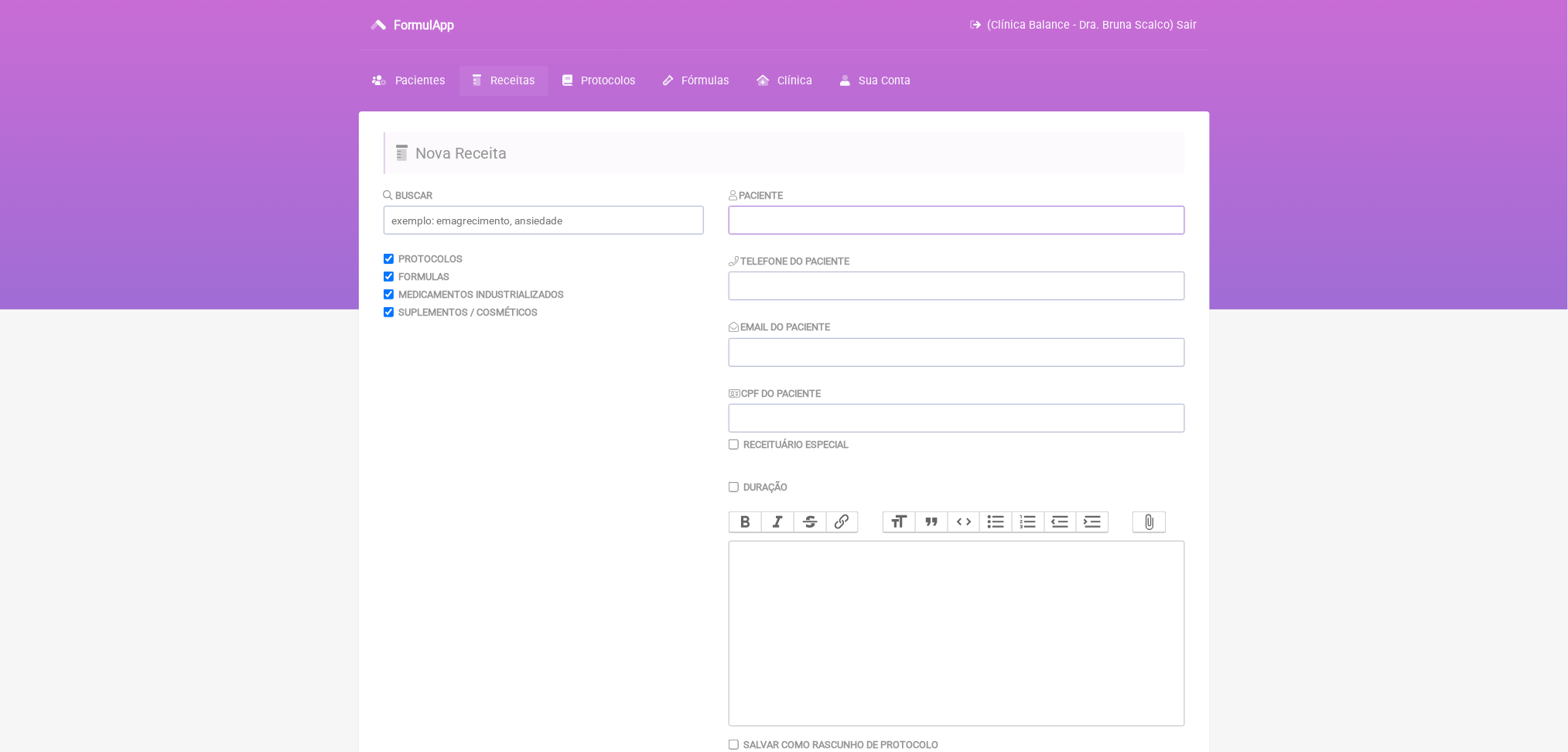
click at [885, 234] on input "text" at bounding box center [956, 220] width 457 height 28
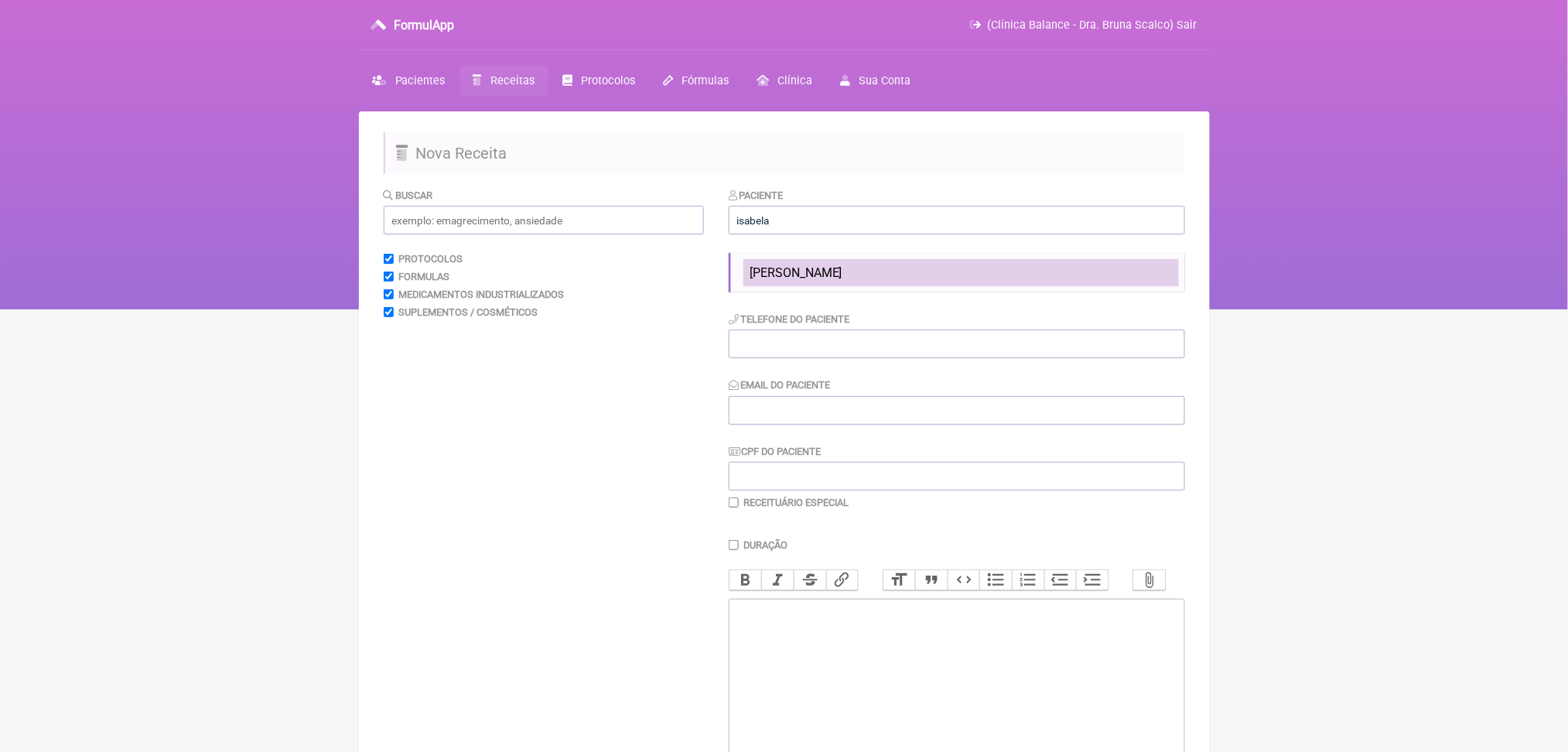
click at [843, 280] on span "[PERSON_NAME]" at bounding box center [796, 273] width 92 height 15
type input "[PERSON_NAME]"
type input "(16) 98122-8686"
type input "poliana@aliancarepresentacoes.com.br"
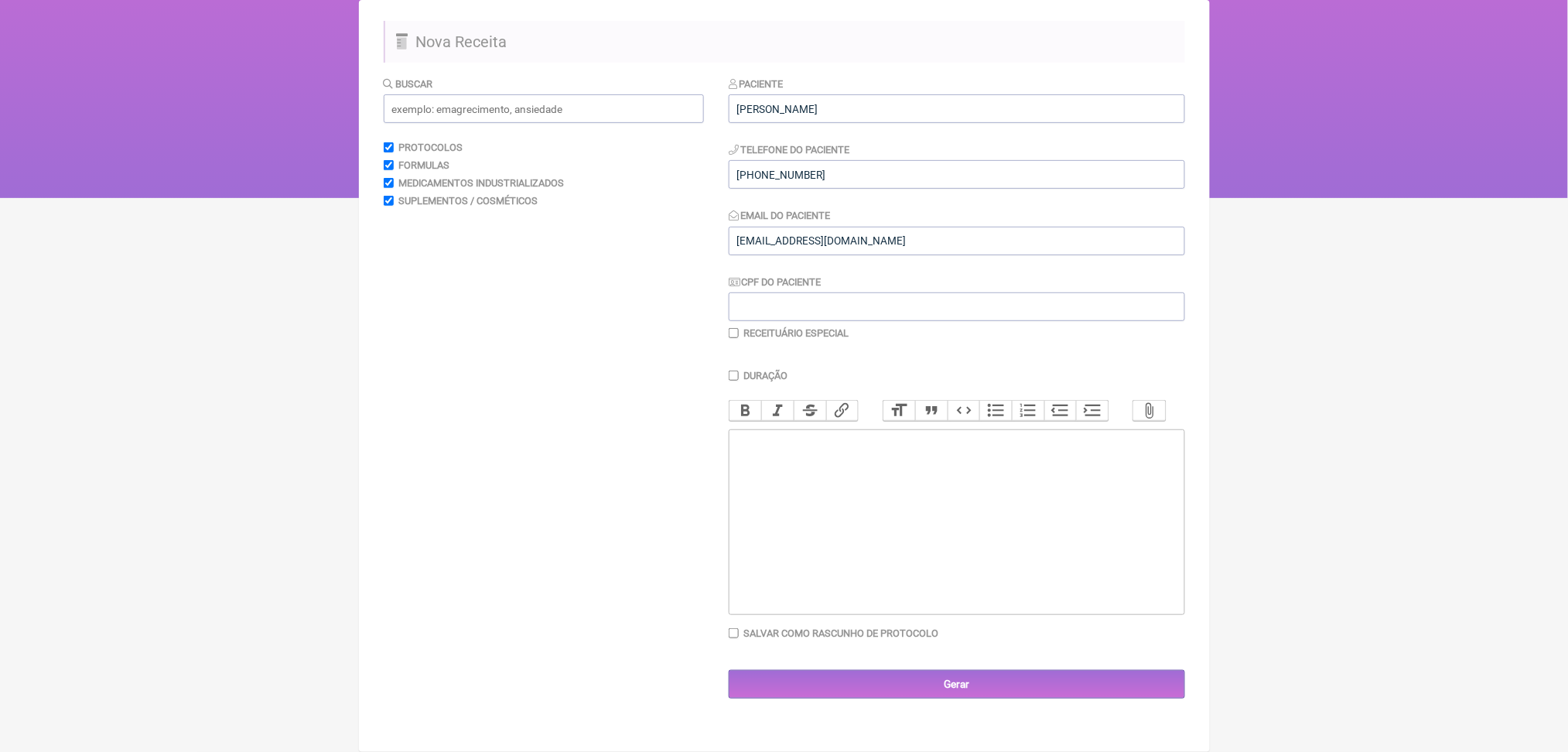
scroll to position [259, 0]
click at [898, 515] on trix-editor at bounding box center [956, 522] width 457 height 186
paste trix-editor "<div>Solicito:<br><br>RNM de abdomen e pelve com cortes finos para investigacao…"
click at [818, 458] on div "Solicito: RNM de abdomen e pelve com cortes finos para investigacao de endometr…" at bounding box center [956, 457] width 440 height 44
click at [1114, 464] on div "Solicito: RNM de abdômen e pelve com cortes finos para investigacao de endometr…" at bounding box center [956, 457] width 440 height 44
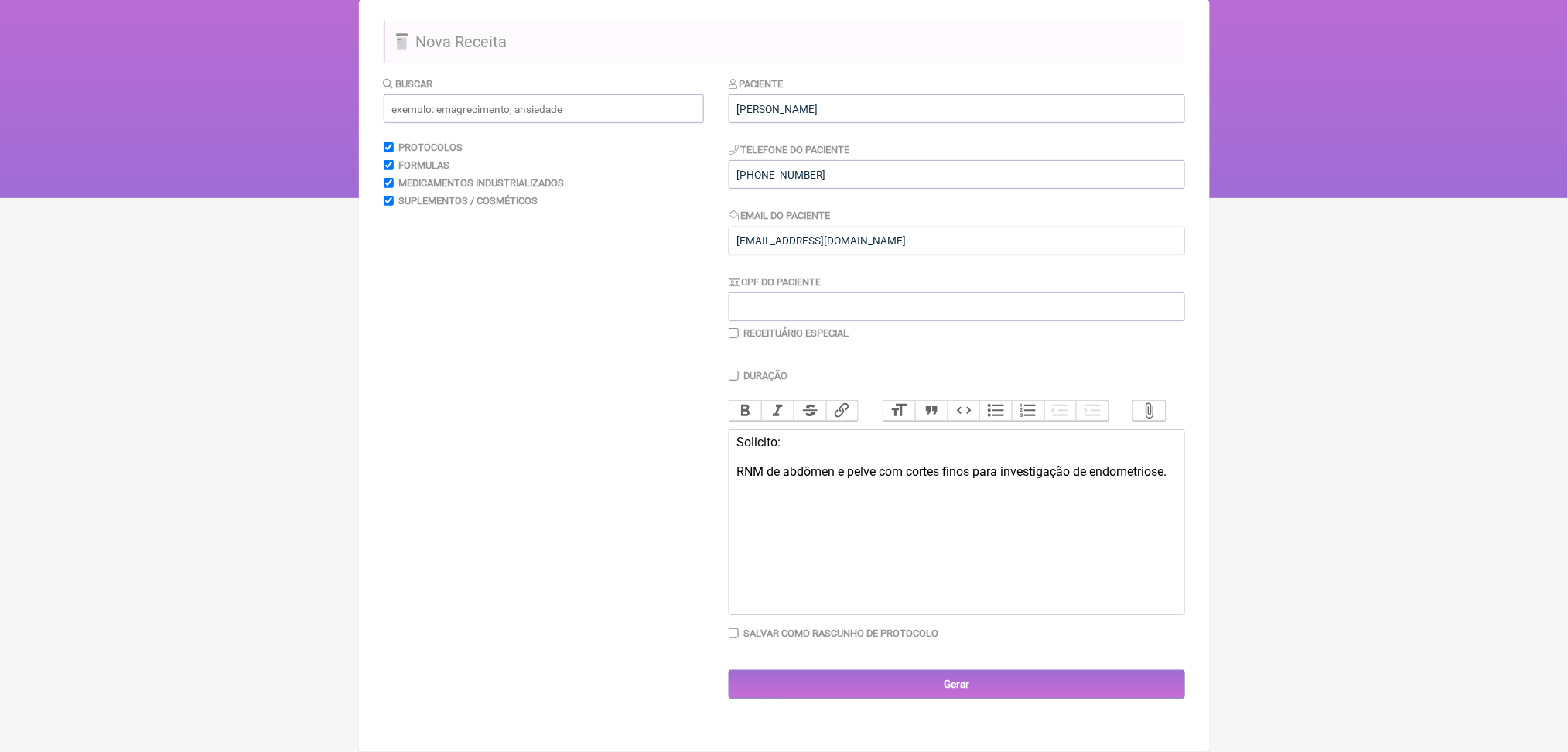
click at [879, 476] on div "Solicito: RNM de abdômen e pelve com cortes finos para investigação de endometr…" at bounding box center [956, 457] width 440 height 44
paste trix-editor "<div>Solicito:<br><br>RNM de abdômen e pelve com cortes finos para investigação…"
paste trix-editor "N80"
type trix-editor "<div>Solicito:<br><br>RNM de abdômen e pelve com cortes finos para investigação…"
click at [959, 698] on input "Gerar" at bounding box center [956, 684] width 457 height 28
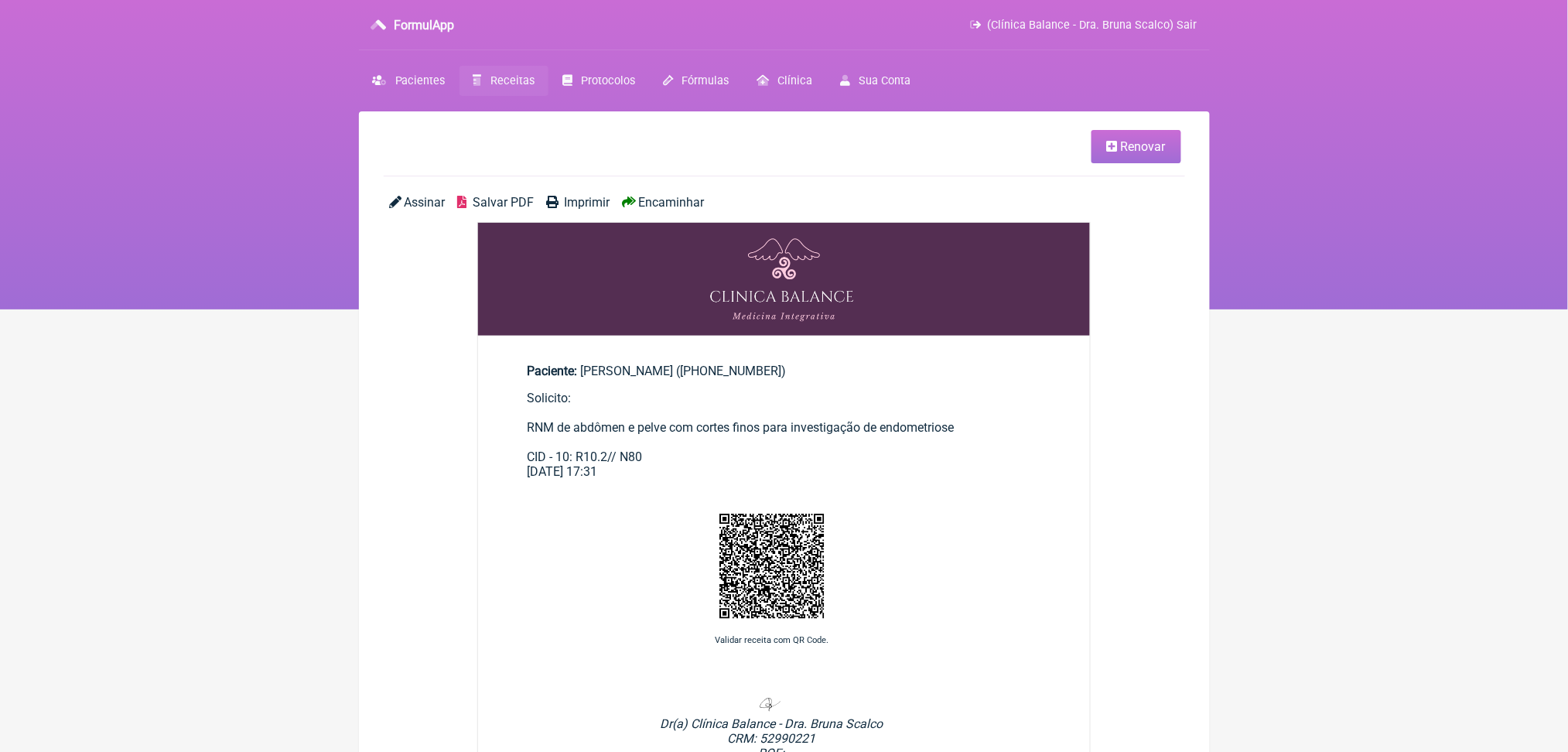
click at [538, 222] on div "Assinar Salvar PDF Imprimir Encaminhar" at bounding box center [784, 208] width 801 height 27
click at [532, 209] on span "Salvar PDF" at bounding box center [503, 202] width 61 height 15
click at [535, 88] on span "Receitas" at bounding box center [513, 81] width 44 height 13
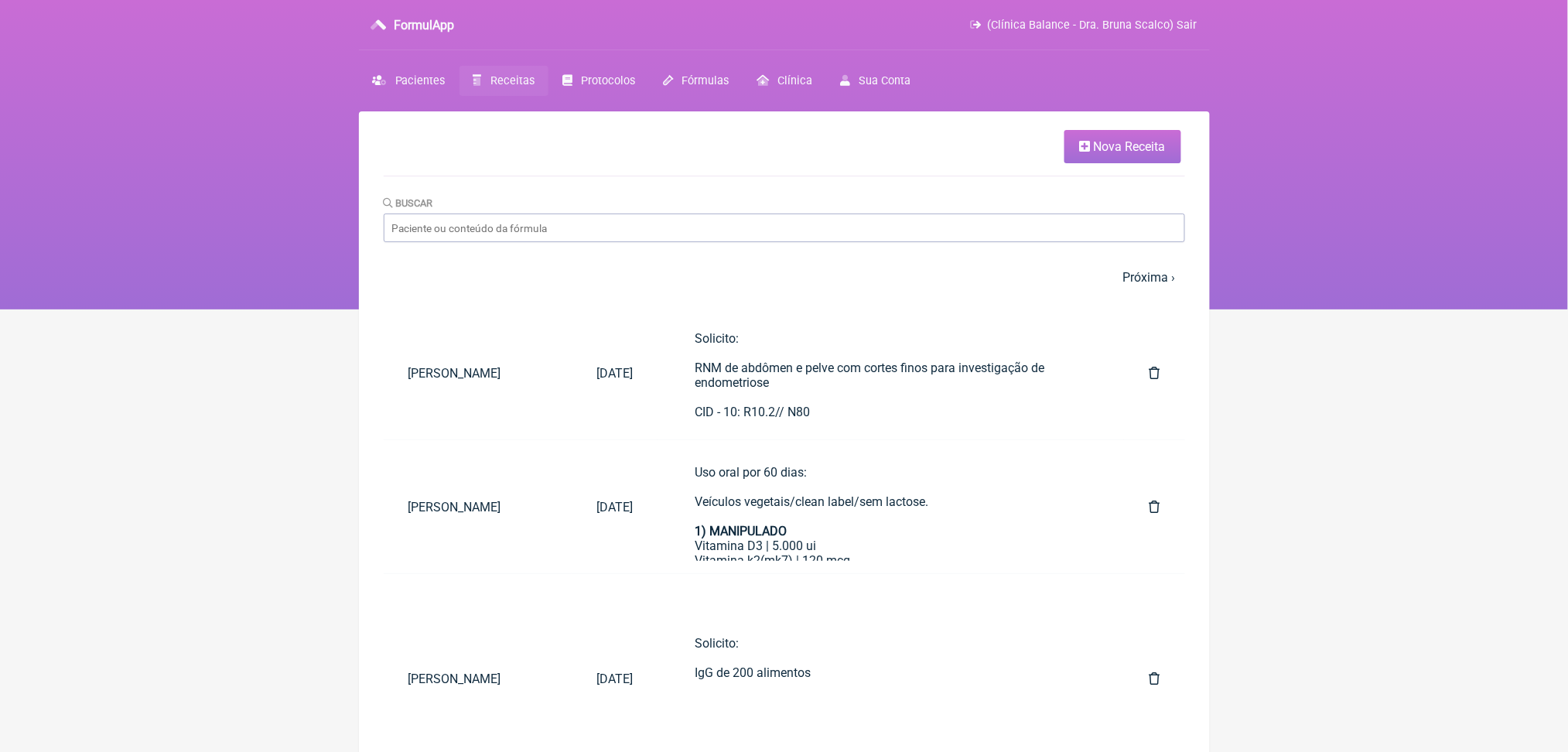
click at [1122, 176] on ul "Nova Receita" at bounding box center [784, 153] width 801 height 46
click at [1110, 154] on span "Nova Receita" at bounding box center [1130, 147] width 72 height 15
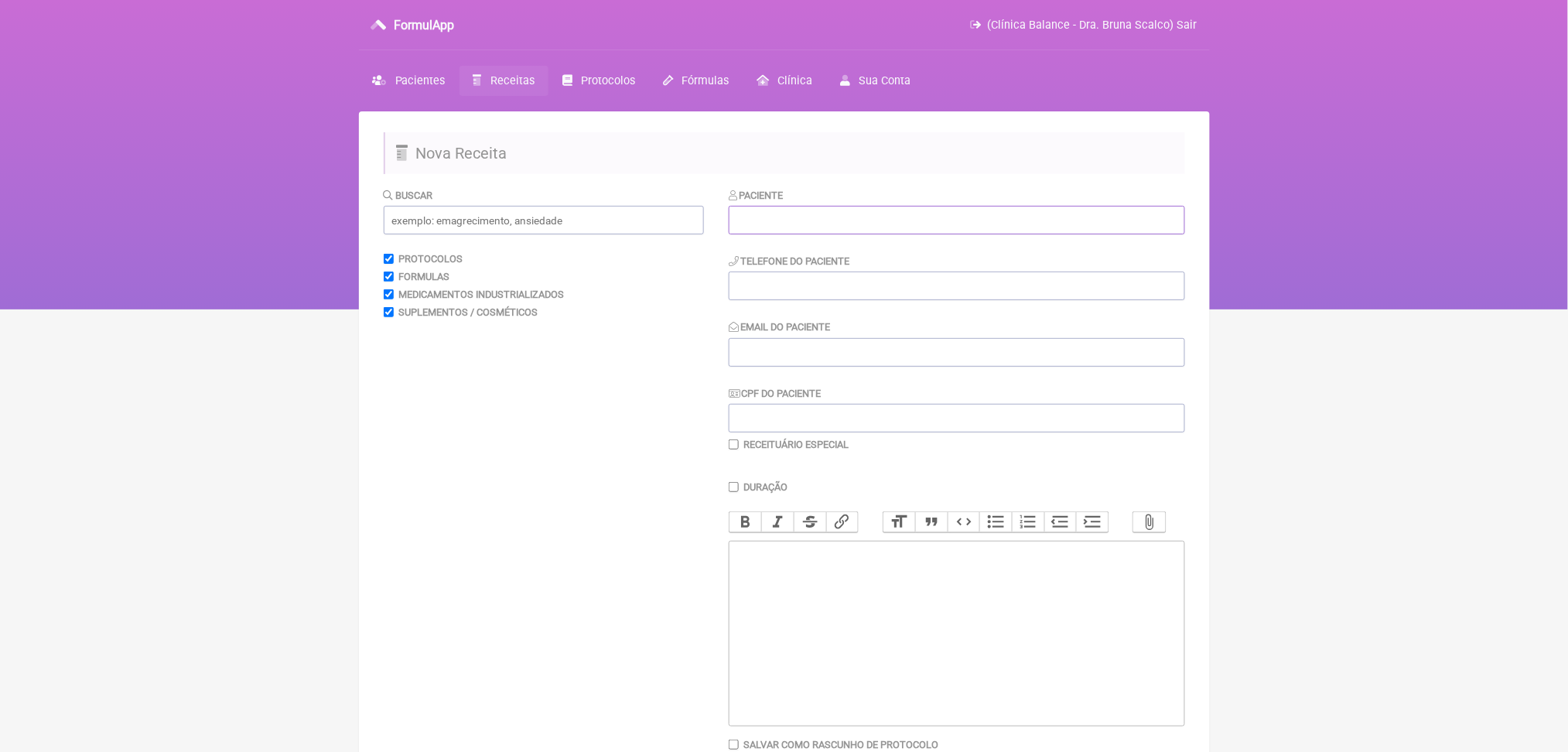
click at [801, 234] on input "text" at bounding box center [956, 220] width 457 height 28
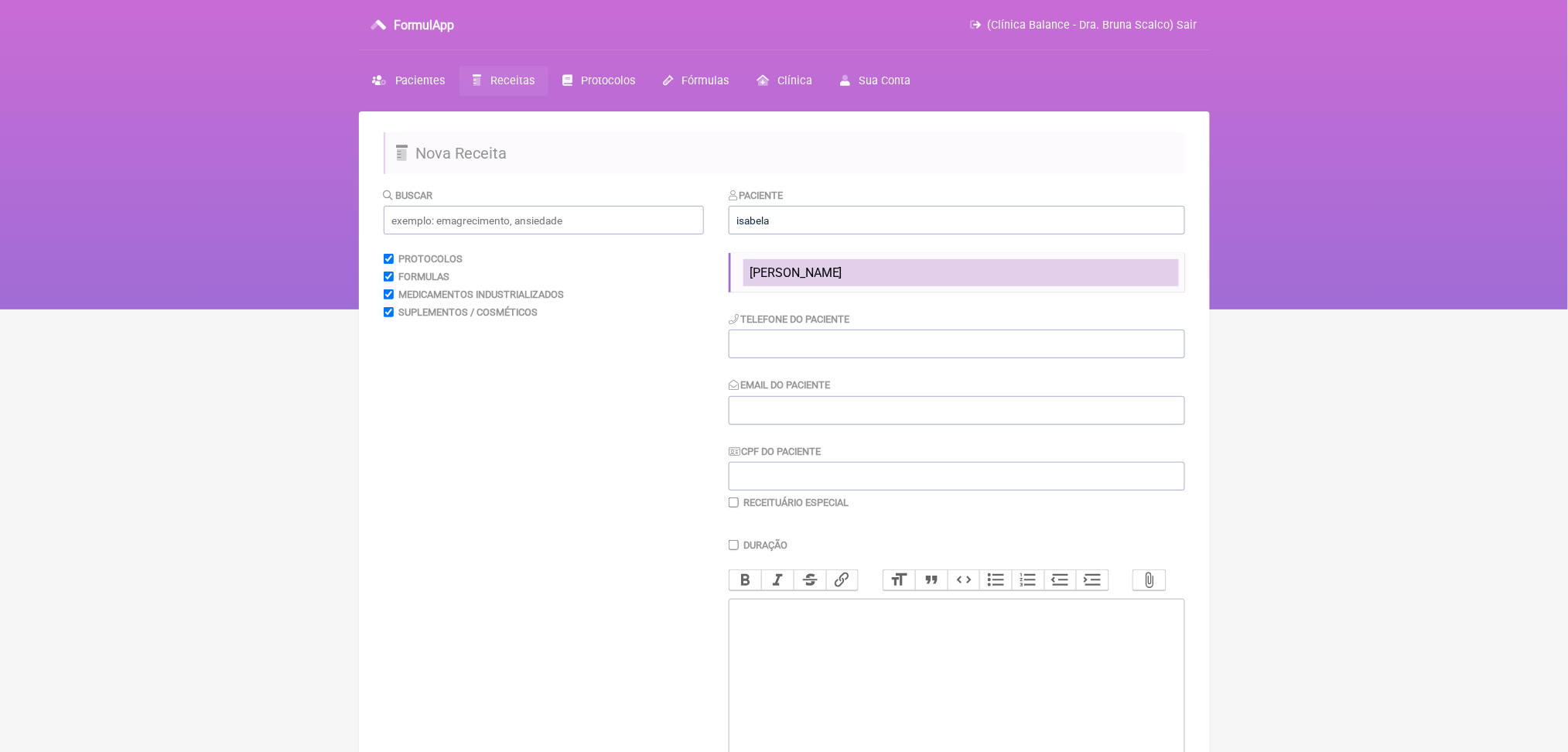
click at [843, 280] on span "[PERSON_NAME]" at bounding box center [796, 273] width 92 height 15
type input "[PERSON_NAME]"
type input "(16) 98122-8686"
type input "poliana@aliancarepresentacoes.com.br"
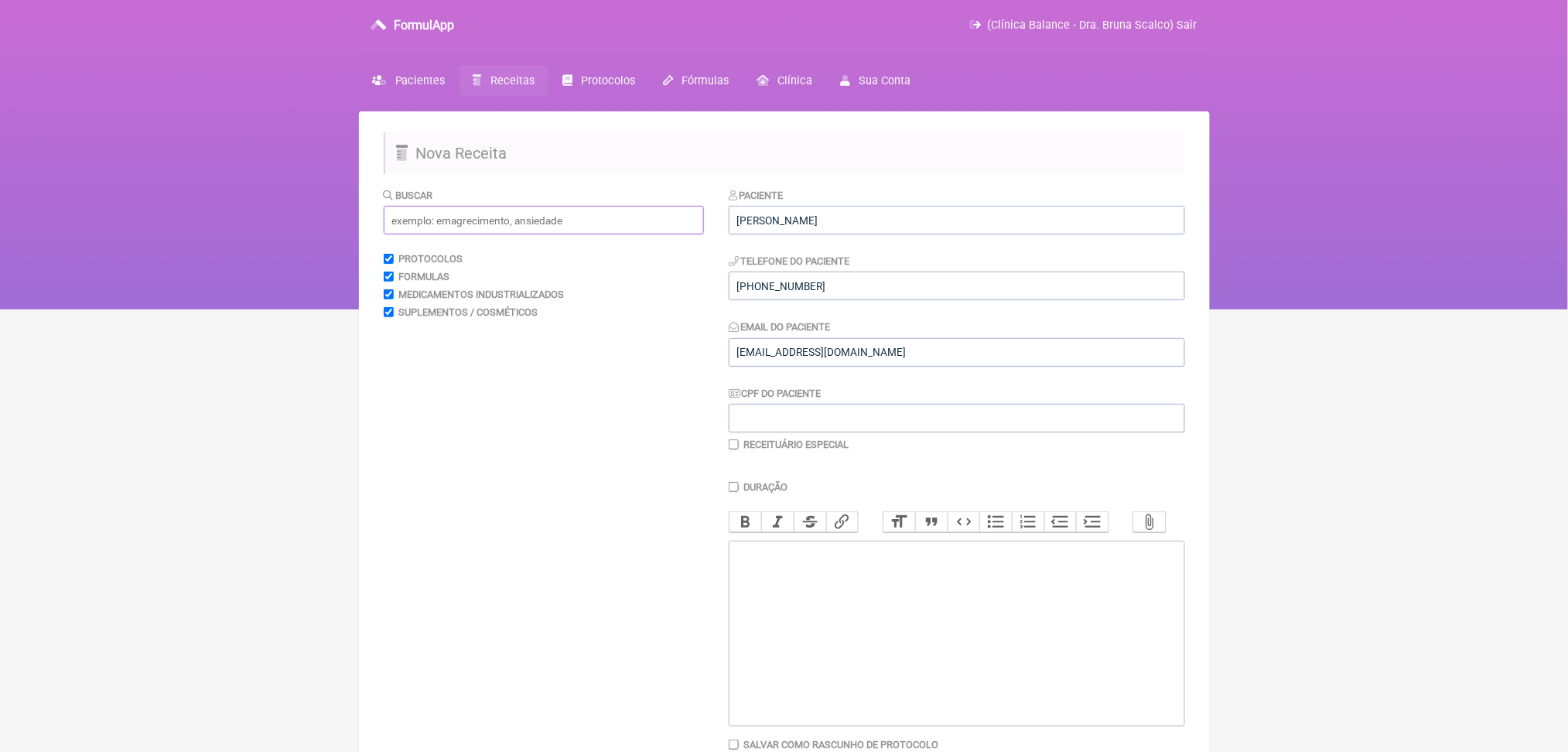
click at [621, 234] on input "text" at bounding box center [543, 220] width 320 height 28
type input "n"
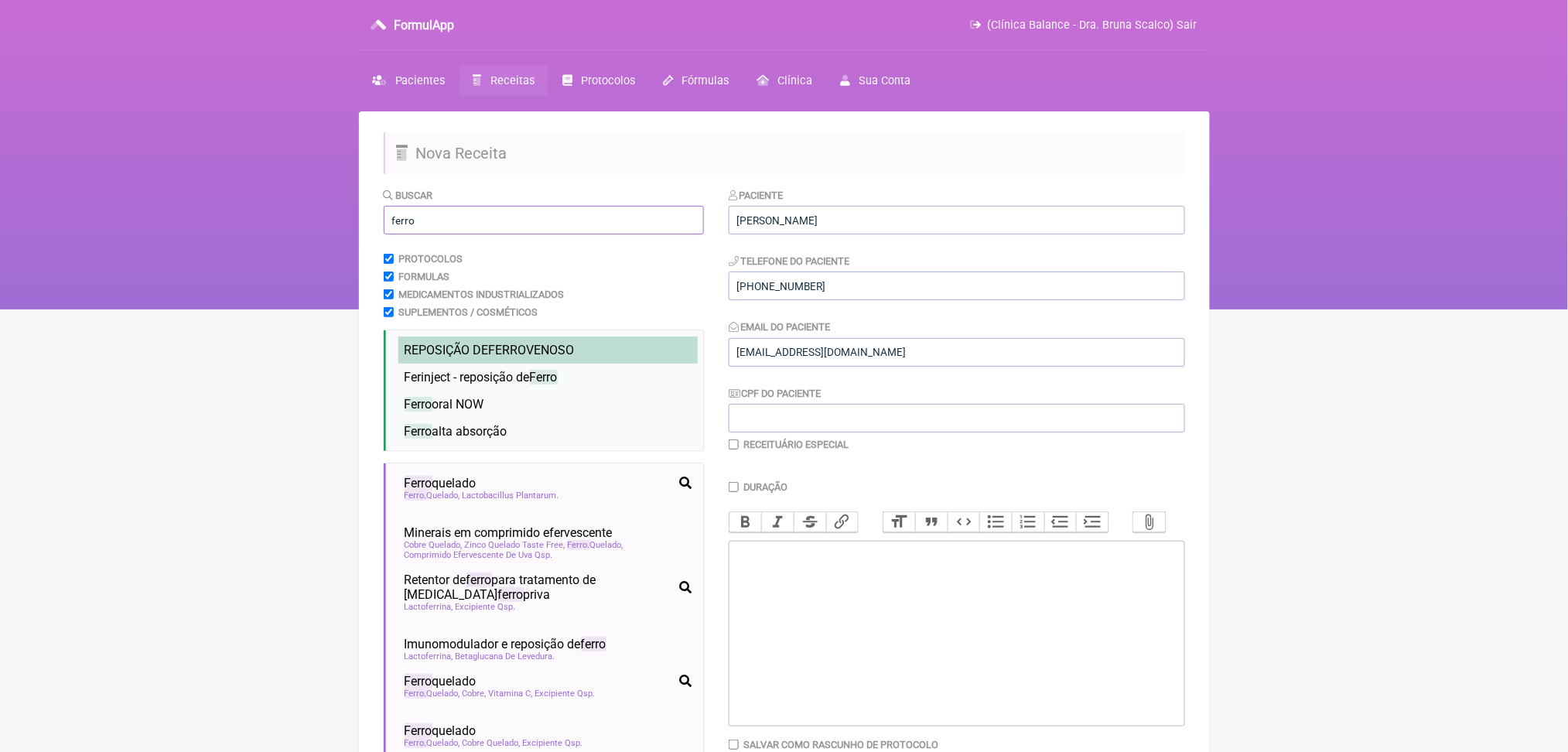
type input "ferro"
click at [505, 358] on span "REPOSIÇÃO DE FERRO VENOSO" at bounding box center [490, 350] width 170 height 15
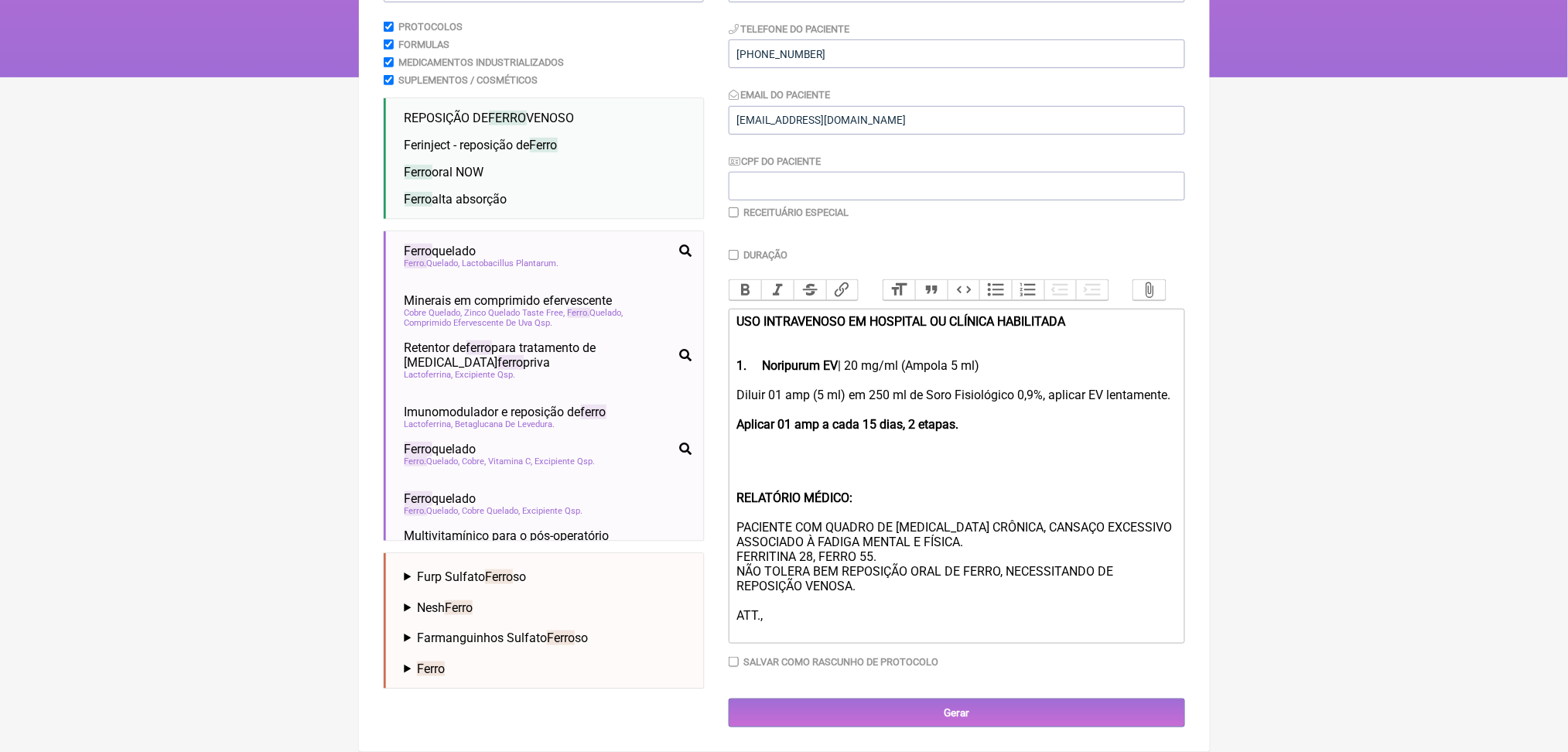
scroll to position [480, 0]
click at [838, 417] on strong "Aplicar 01 amp a cada 15 dias, 2 etapas." at bounding box center [848, 424] width 222 height 15
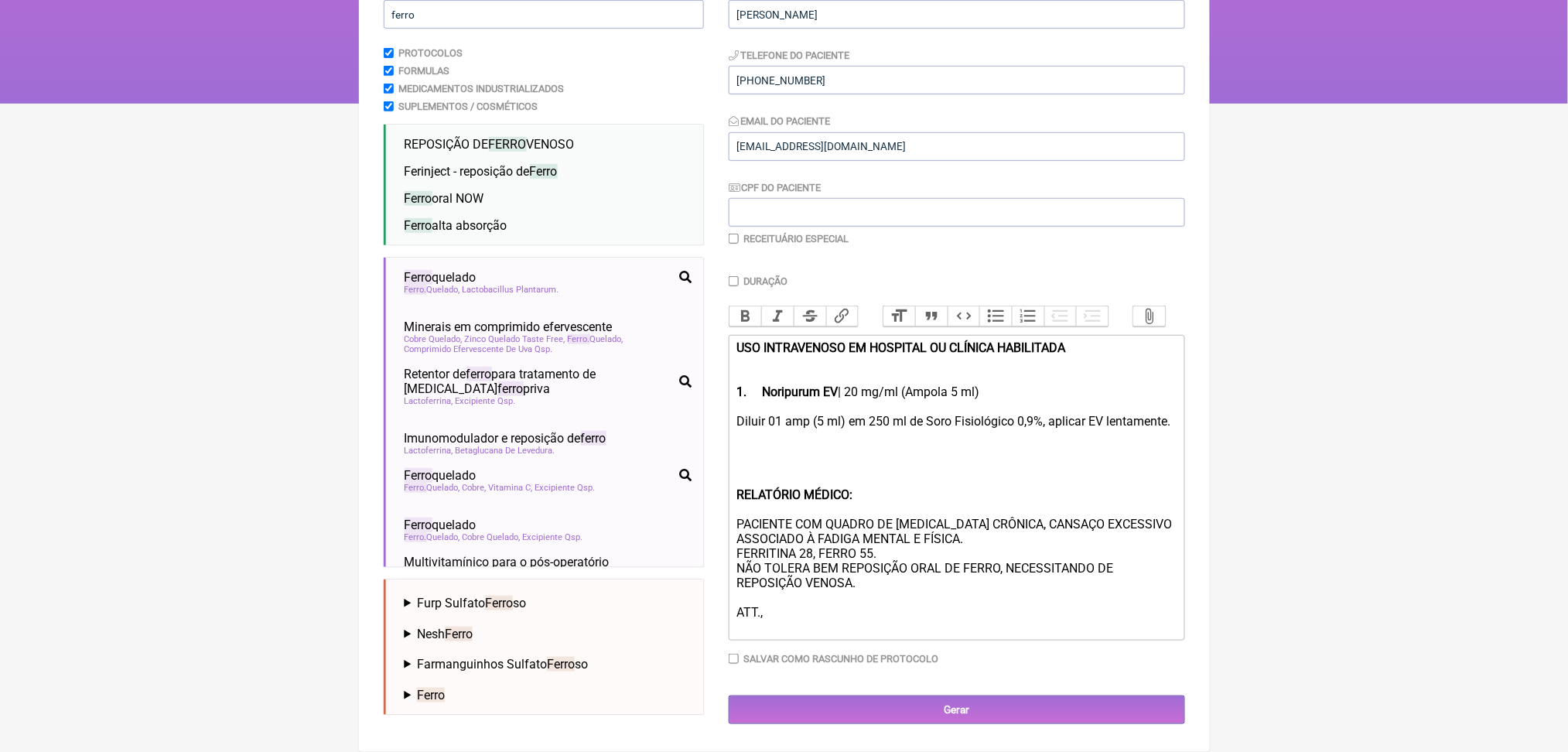
scroll to position [441, 0]
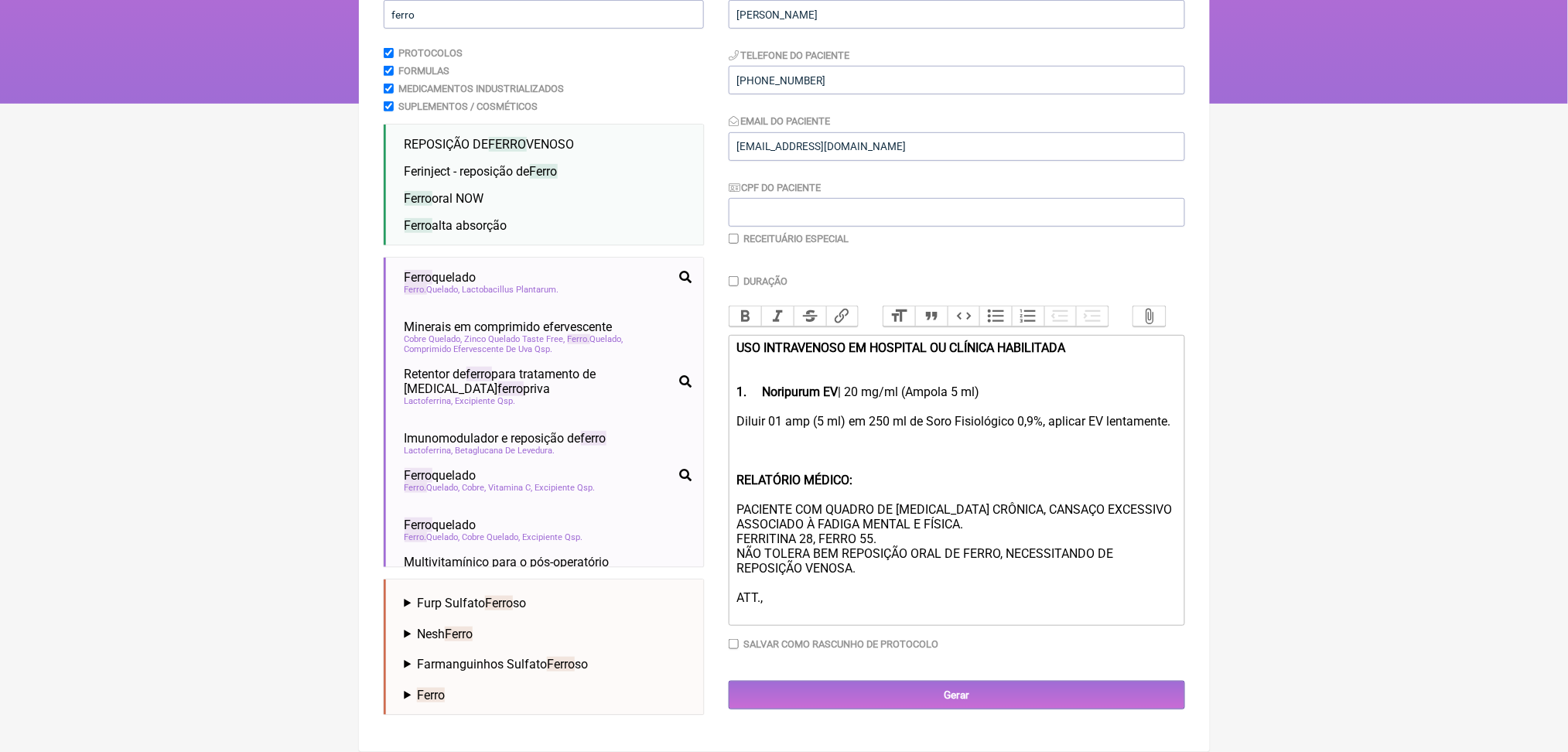
click at [927, 414] on div "Diluir 01 amp (5 ml) em 250 ml de Soro Fisiológico 0,9%, aplicar EV lentamente.…" at bounding box center [956, 517] width 440 height 206
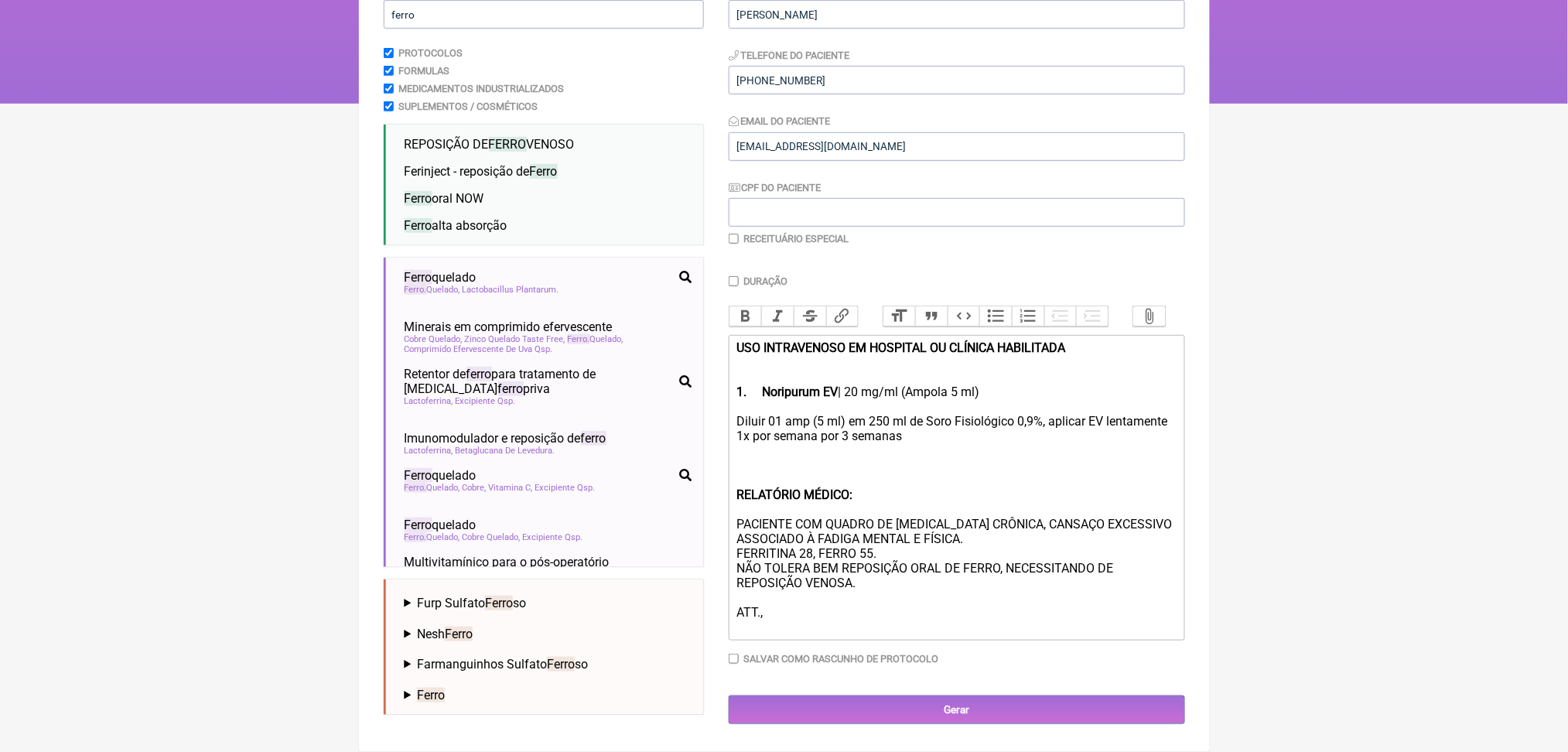
click at [981, 465] on div "Diluir 01 amp (5 ml) em 250 ml de Soro Fisiológico 0,9%, aplicar EV lentamente …" at bounding box center [956, 524] width 440 height 221
click at [917, 486] on div "Diluir 01 amp (5 ml) em 250 ml de Soro Fisiológico 0,9%, aplicar EV lentamente …" at bounding box center [956, 524] width 440 height 221
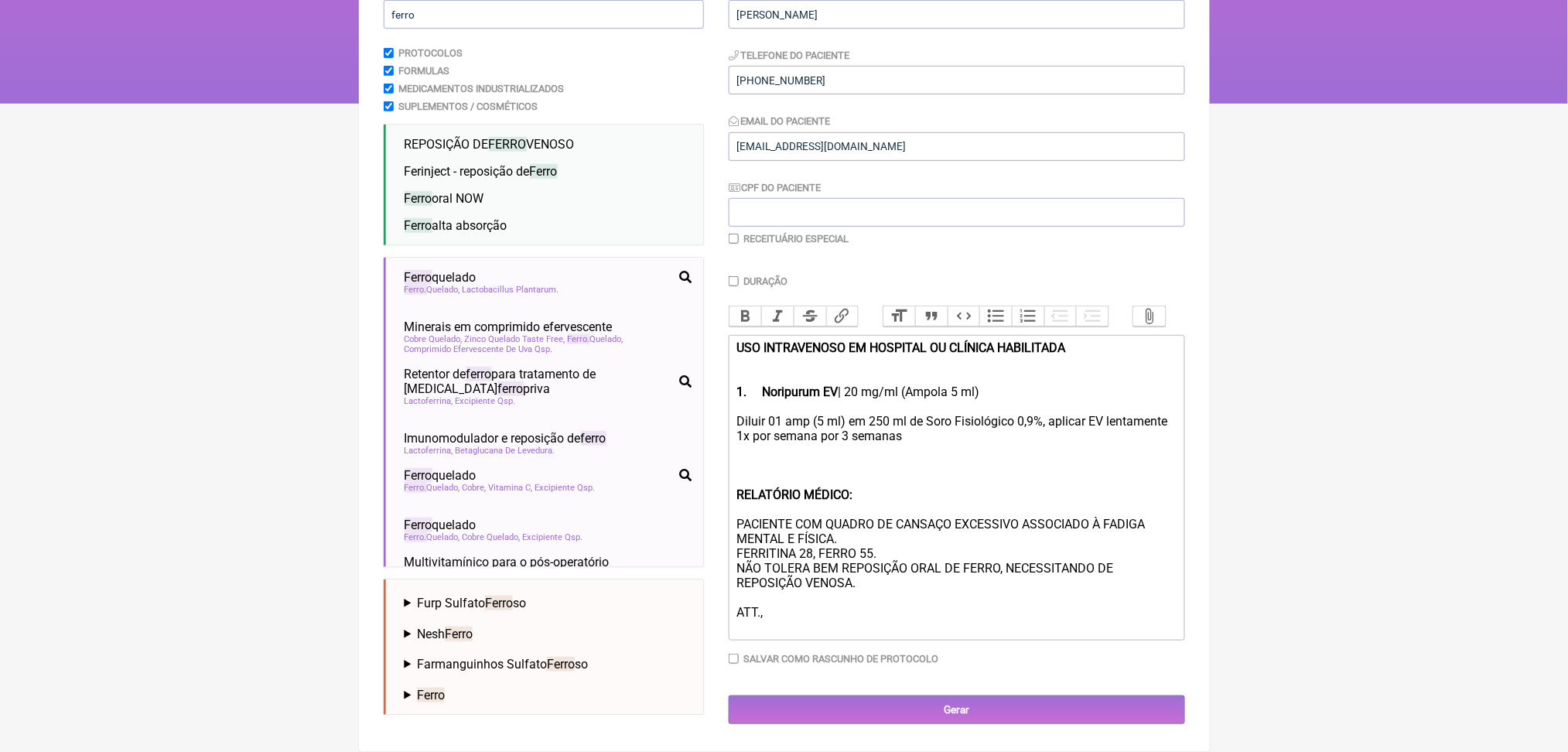
click at [830, 502] on div "Diluir 01 amp (5 ml) em 250 ml de Soro Fisiológico 0,9%, aplicar EV lentamente …" at bounding box center [956, 524] width 440 height 221
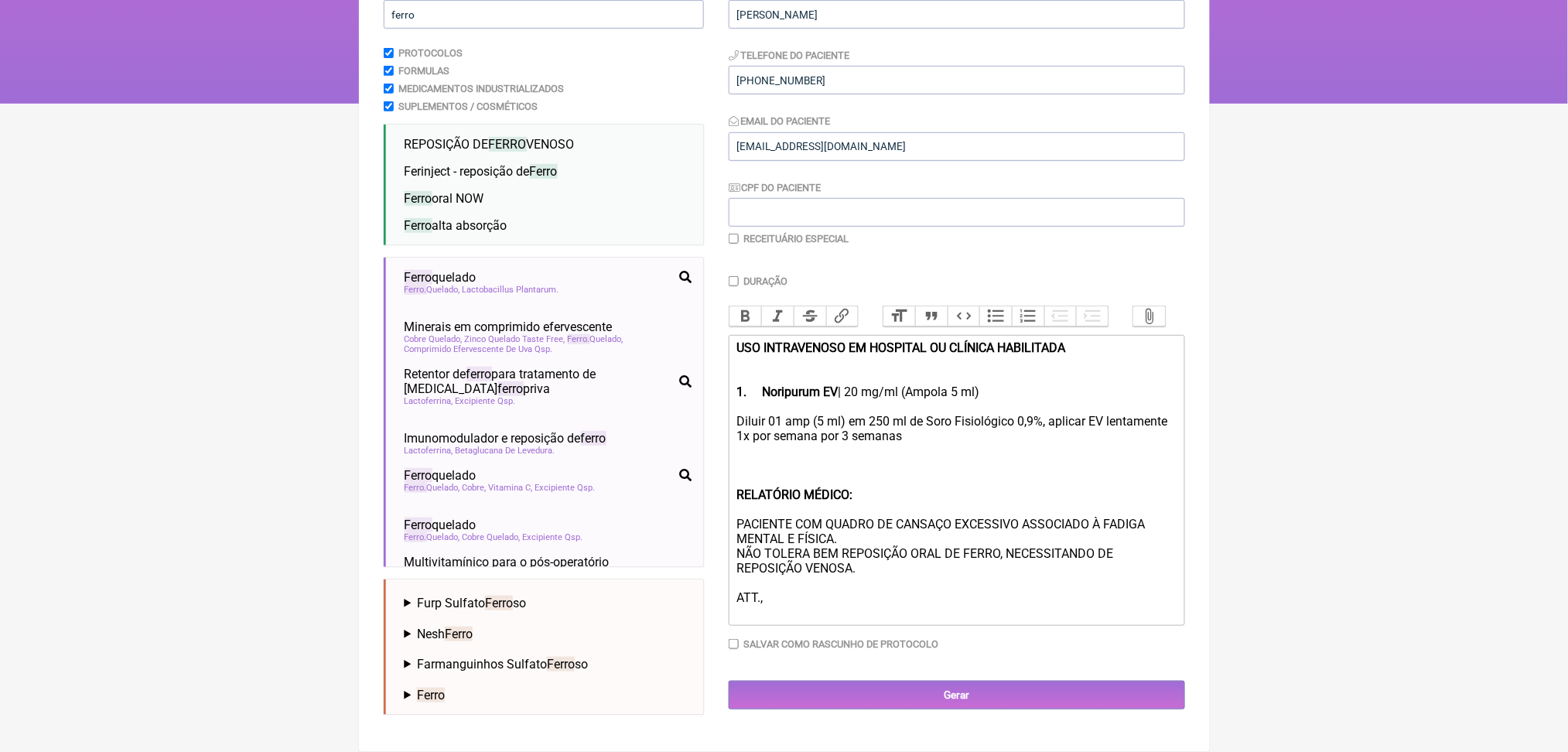
scroll to position [423, 0]
click at [884, 575] on div "Diluir 01 amp (5 ml) em 250 ml de Soro Fisiológico 0,9%, aplicar EV lentamente …" at bounding box center [956, 517] width 440 height 206
click at [870, 414] on div "Diluir 01 amp (5 ml) em 250 ml de Soro Fisiológico 0,9%, aplicar EV lentamente …" at bounding box center [956, 517] width 440 height 206
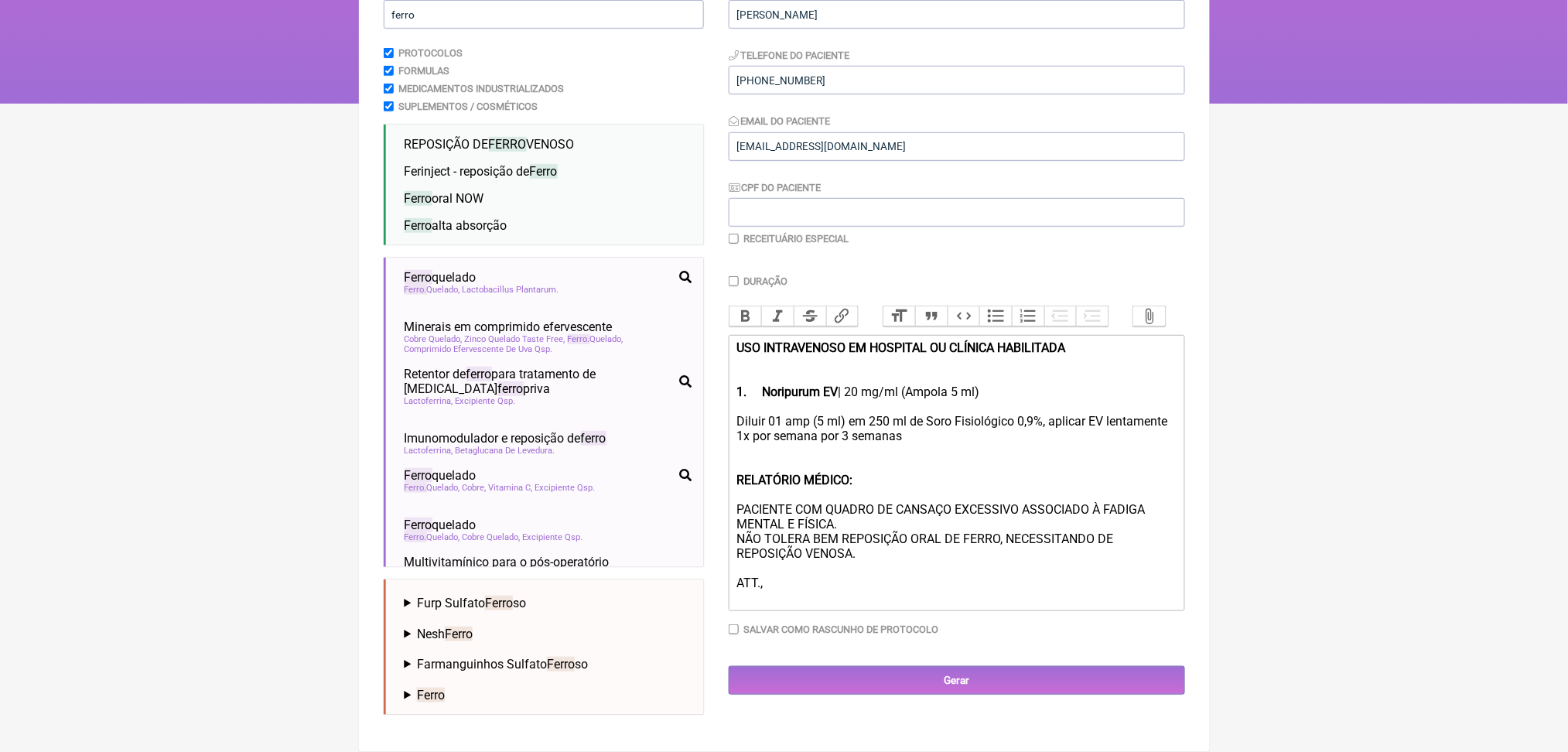
scroll to position [403, 0]
type trix-editor "<div><strong>USO INTRAVENOSO EM HOSPITAL OU CLÍNICA HABILITADA <br><br><br>1.</…"
click at [929, 414] on div "Diluir 01 amp (5 ml) em 250 ml de Soro Fisiológico 0,9%, aplicar EV lentamente …" at bounding box center [956, 509] width 440 height 191
click at [1108, 414] on div "Diluir 01 amp (5 ml) em 250 ml de Soro Fisiológico 0,9%, aplicar EV lentamente …" at bounding box center [956, 509] width 440 height 191
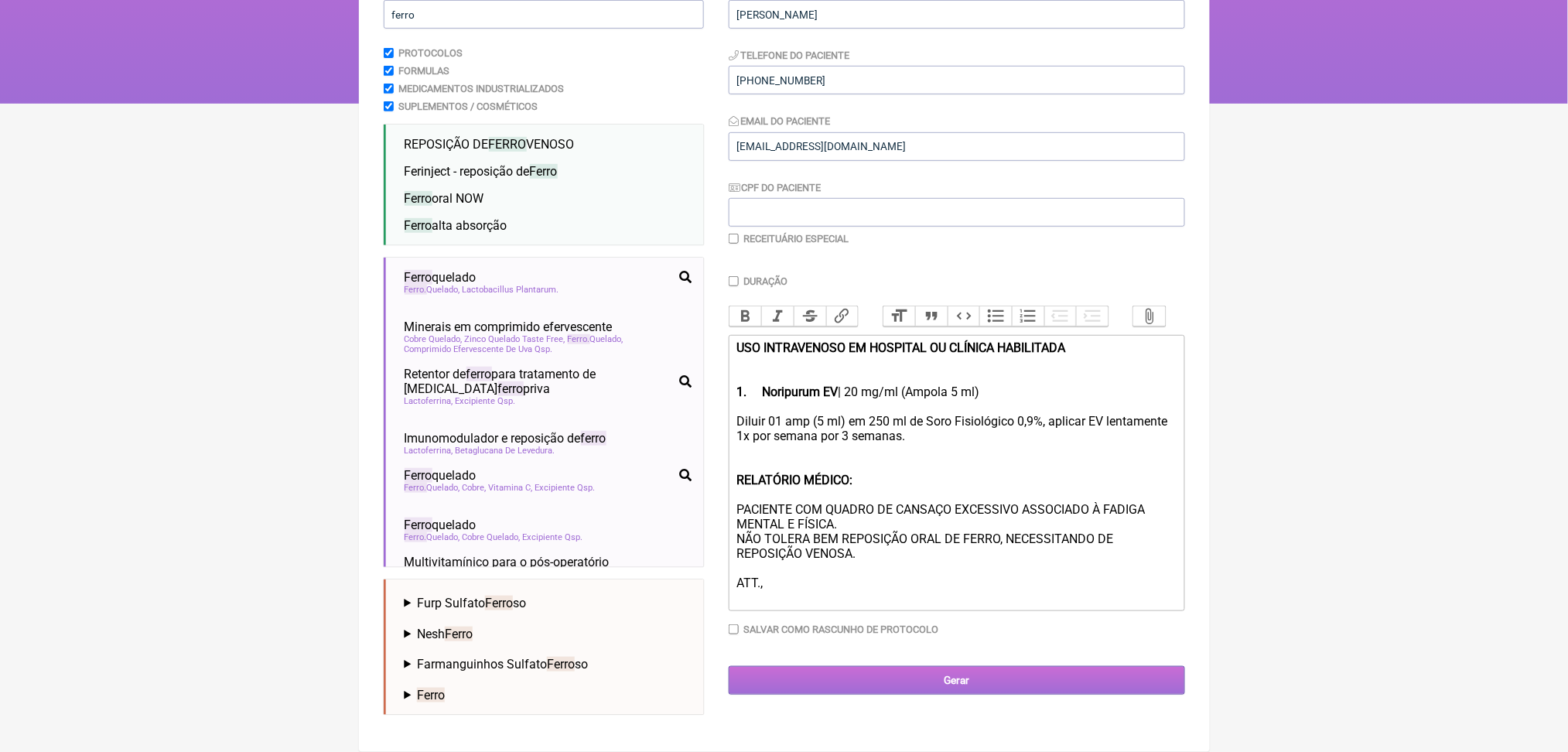
click at [1026, 694] on input "Gerar" at bounding box center [956, 680] width 457 height 28
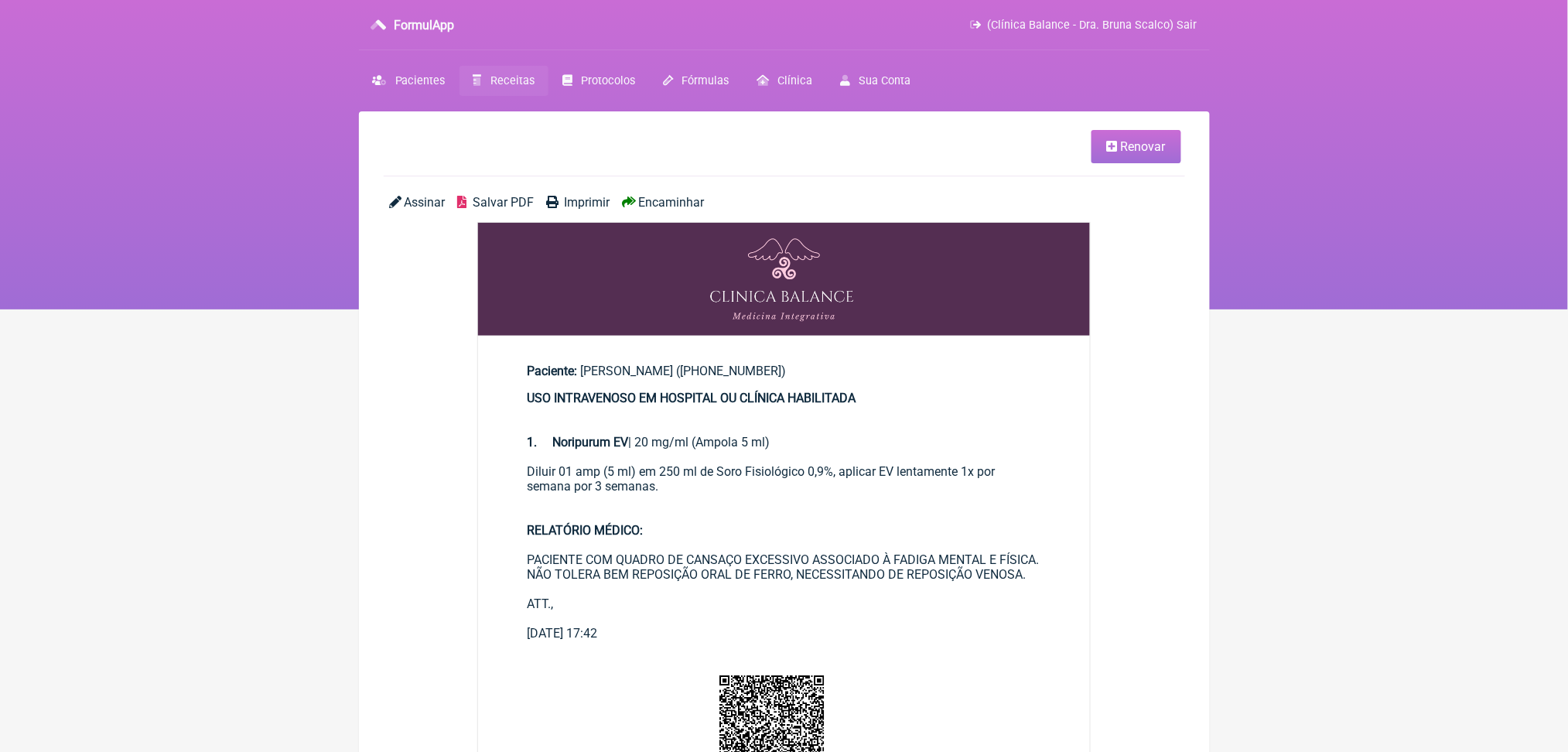
click at [525, 209] on span "Salvar PDF" at bounding box center [503, 202] width 61 height 15
click at [535, 88] on span "Receitas" at bounding box center [513, 81] width 44 height 13
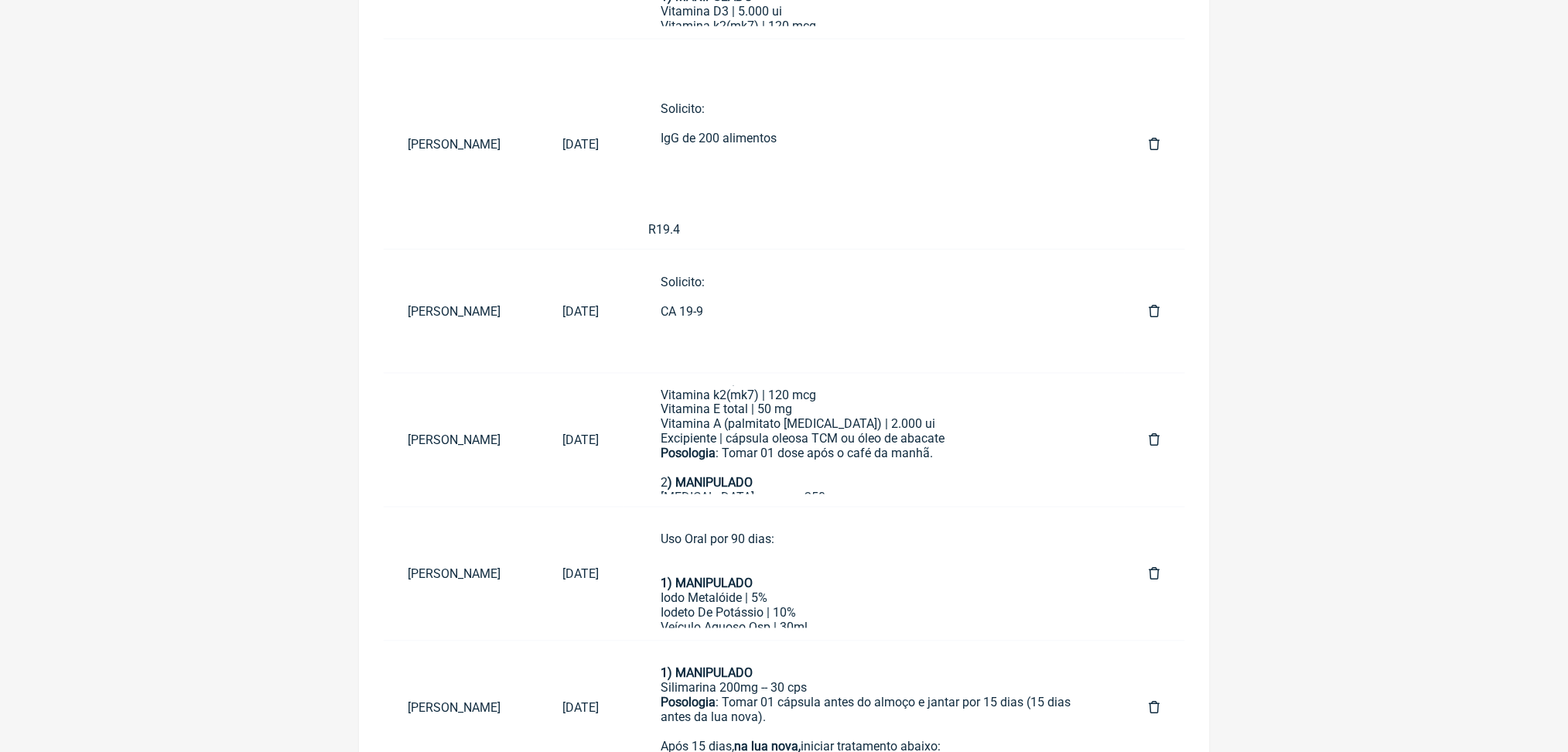
scroll to position [122, 0]
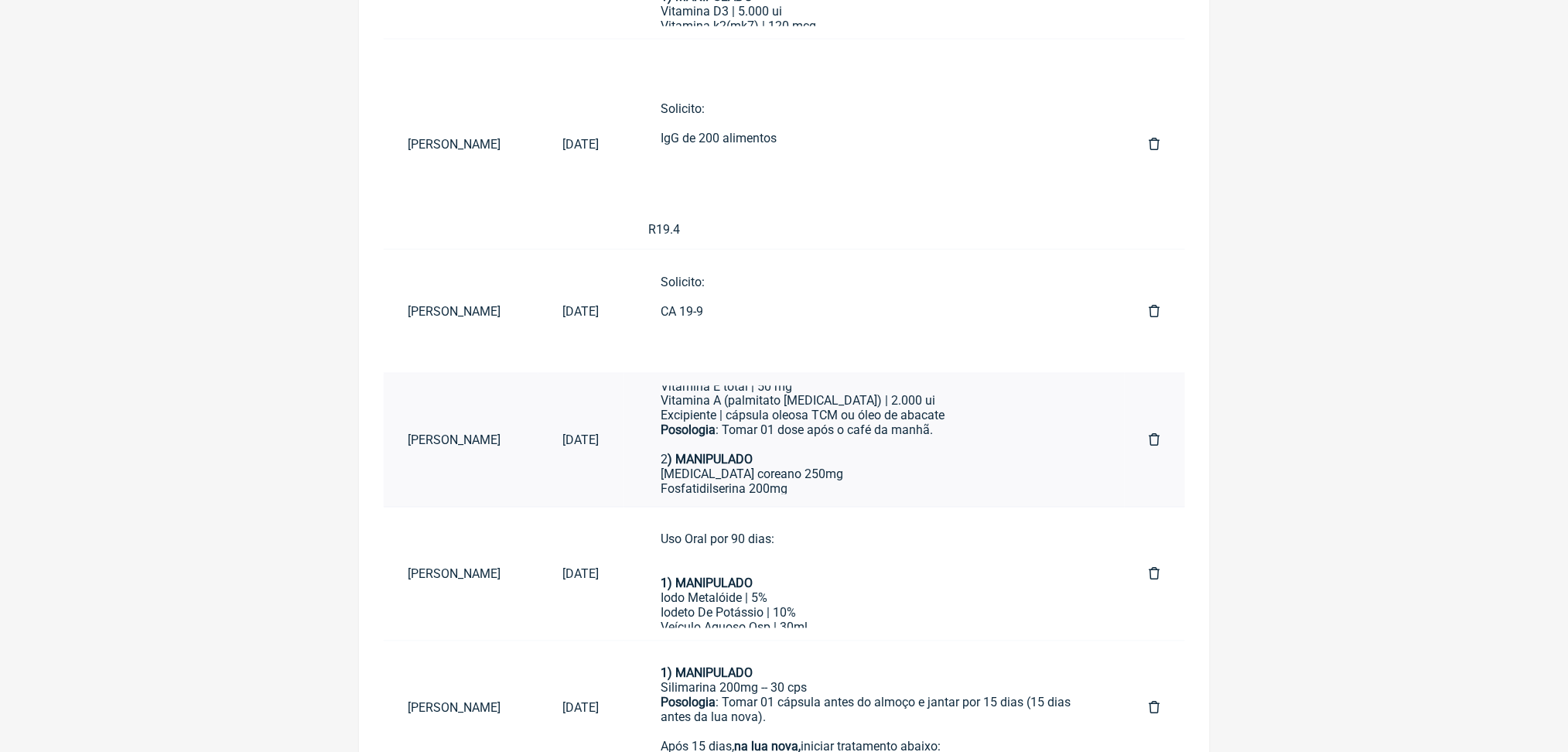
click at [1149, 446] on icon at bounding box center [1154, 440] width 11 height 12
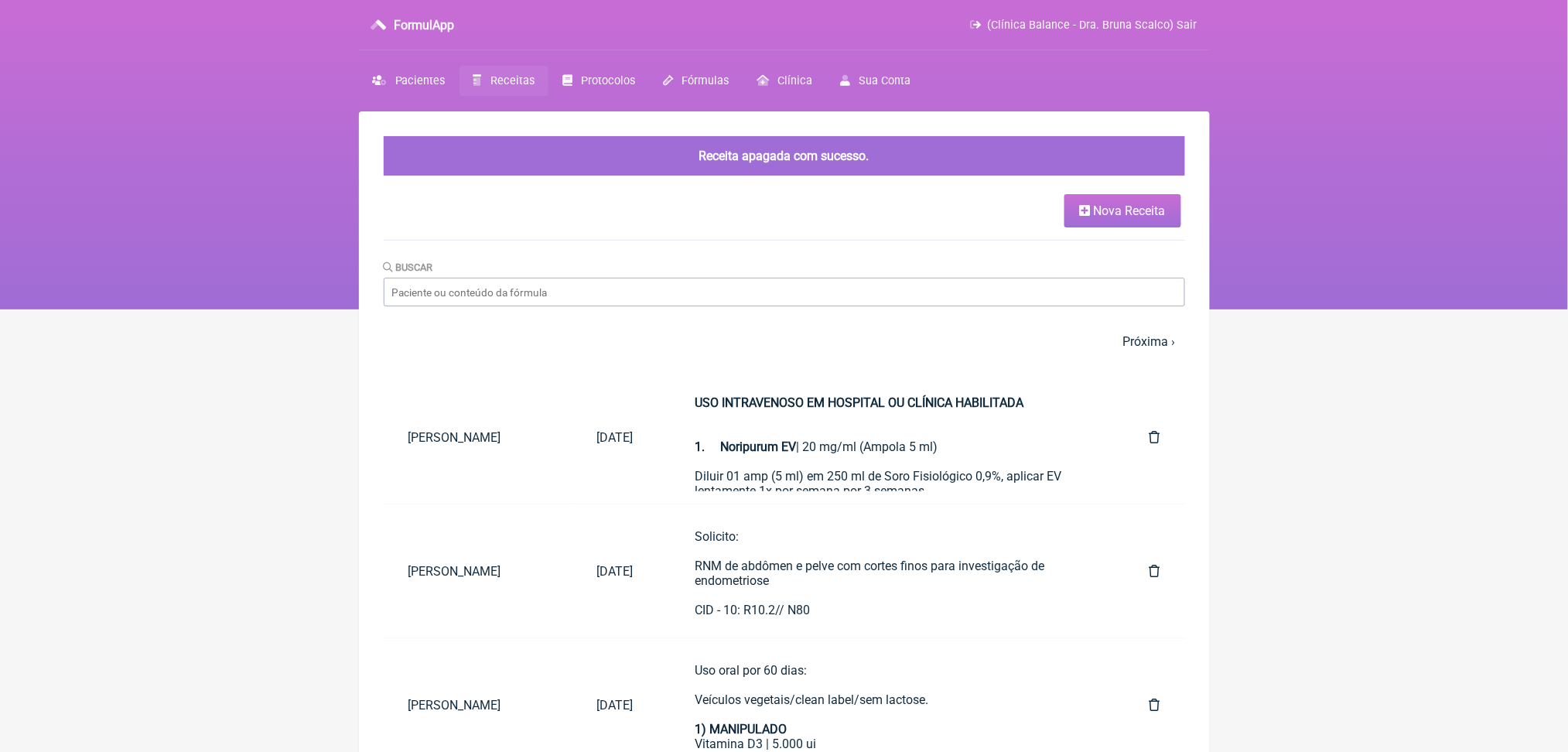
click at [1130, 218] on span "Nova Receita" at bounding box center [1130, 211] width 72 height 15
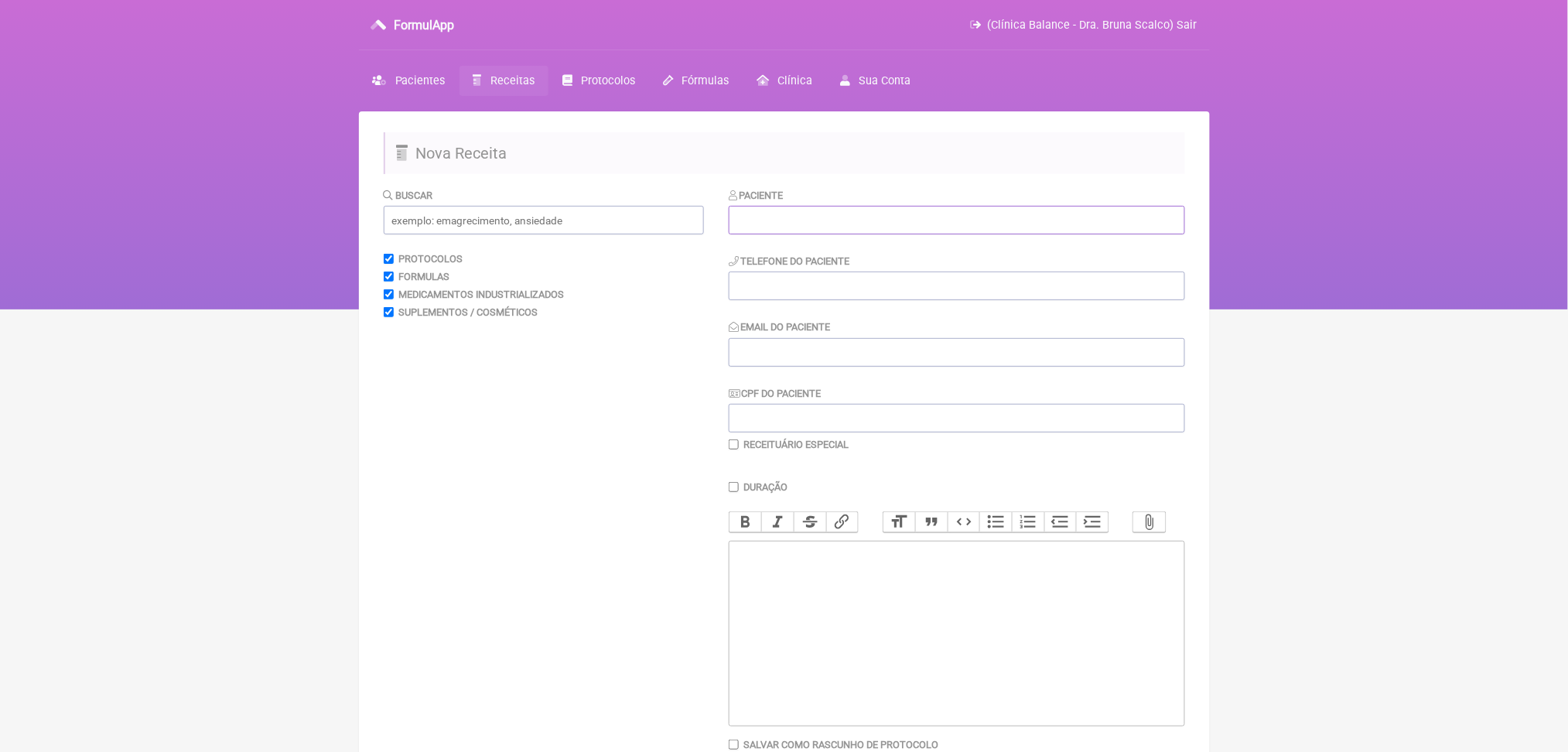
click at [895, 234] on input "text" at bounding box center [956, 220] width 457 height 28
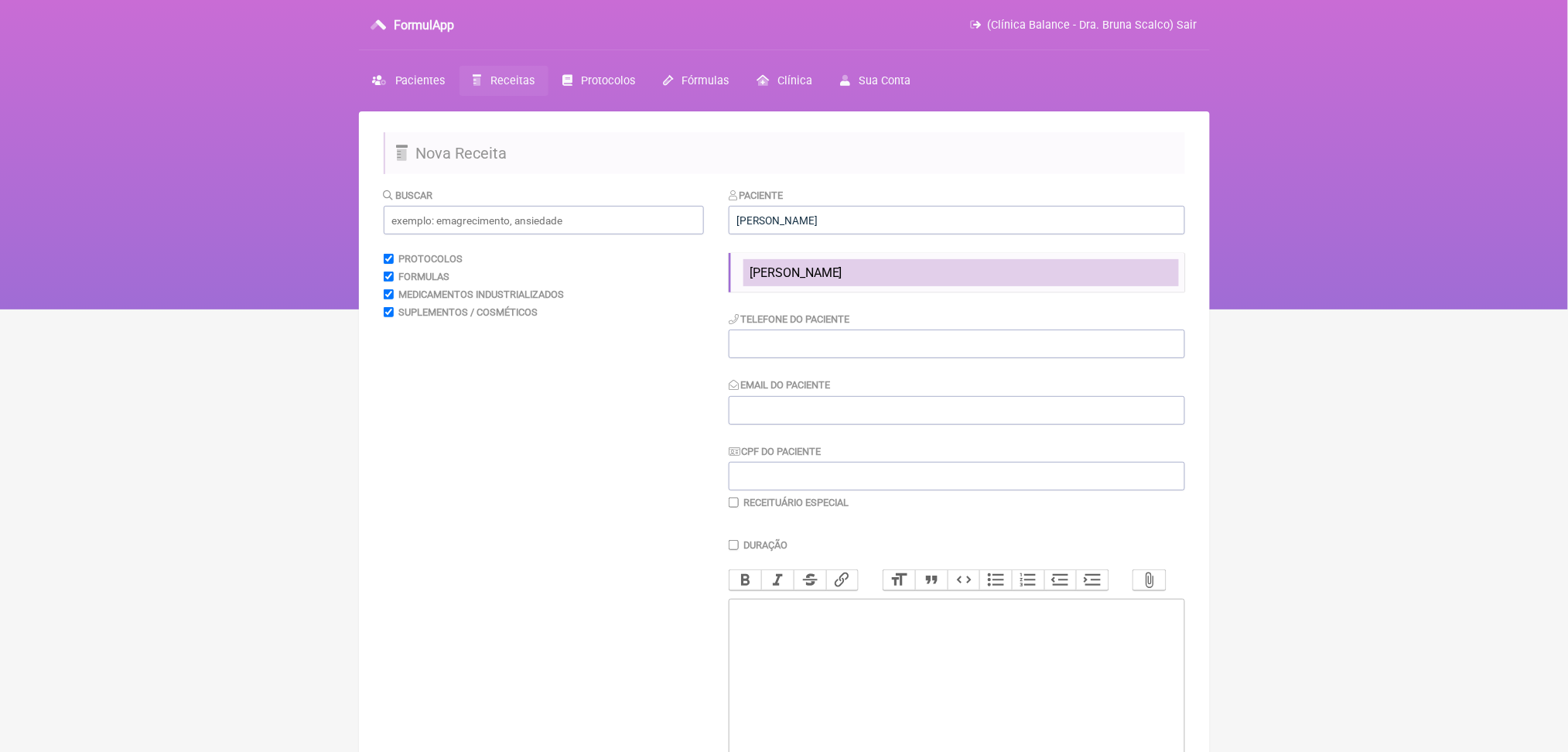
click at [843, 280] on span "[PERSON_NAME]" at bounding box center [796, 273] width 92 height 15
type input "[PERSON_NAME]"
type input "[PHONE_NUMBER]"
type input "[EMAIL_ADDRESS][DOMAIN_NAME]"
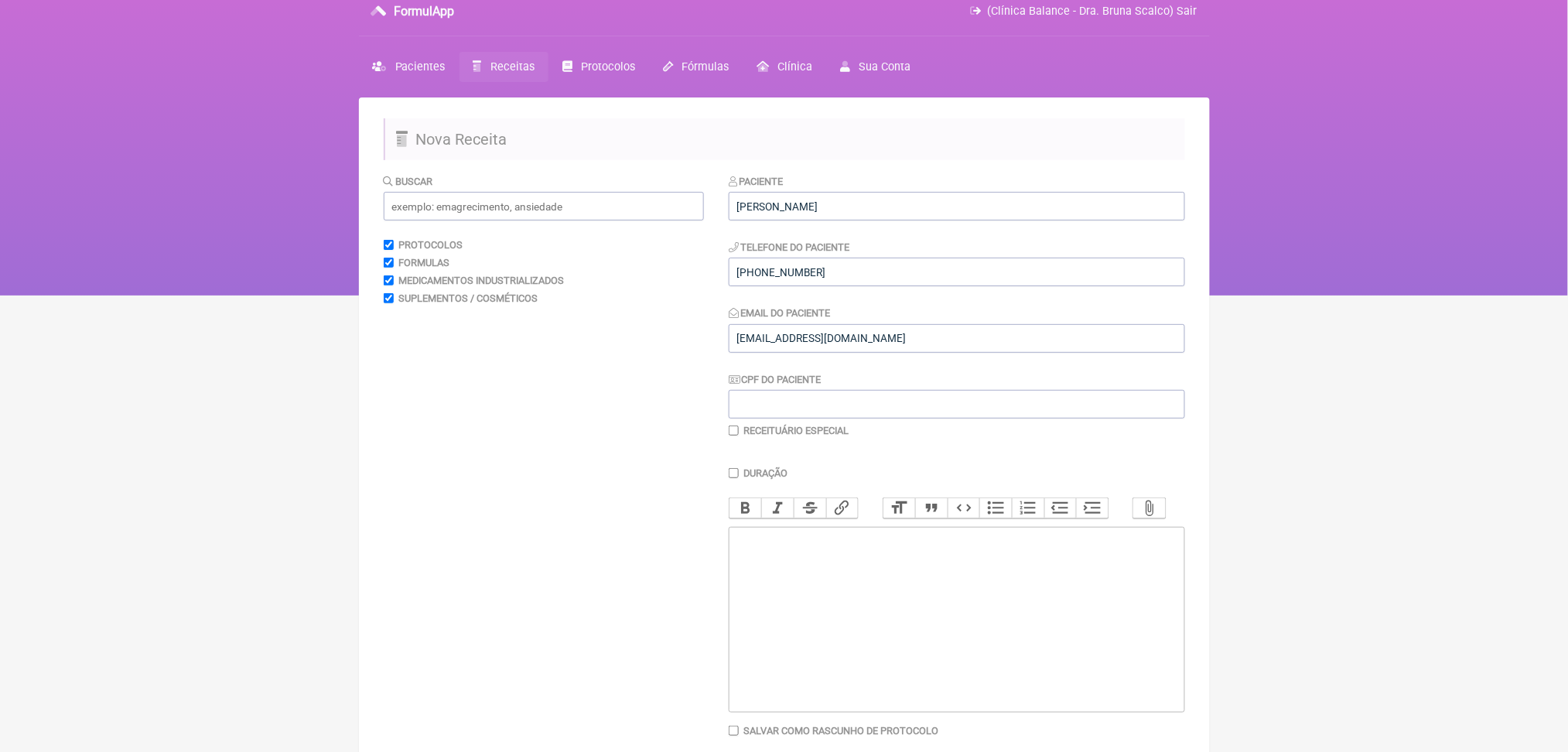
scroll to position [101, 0]
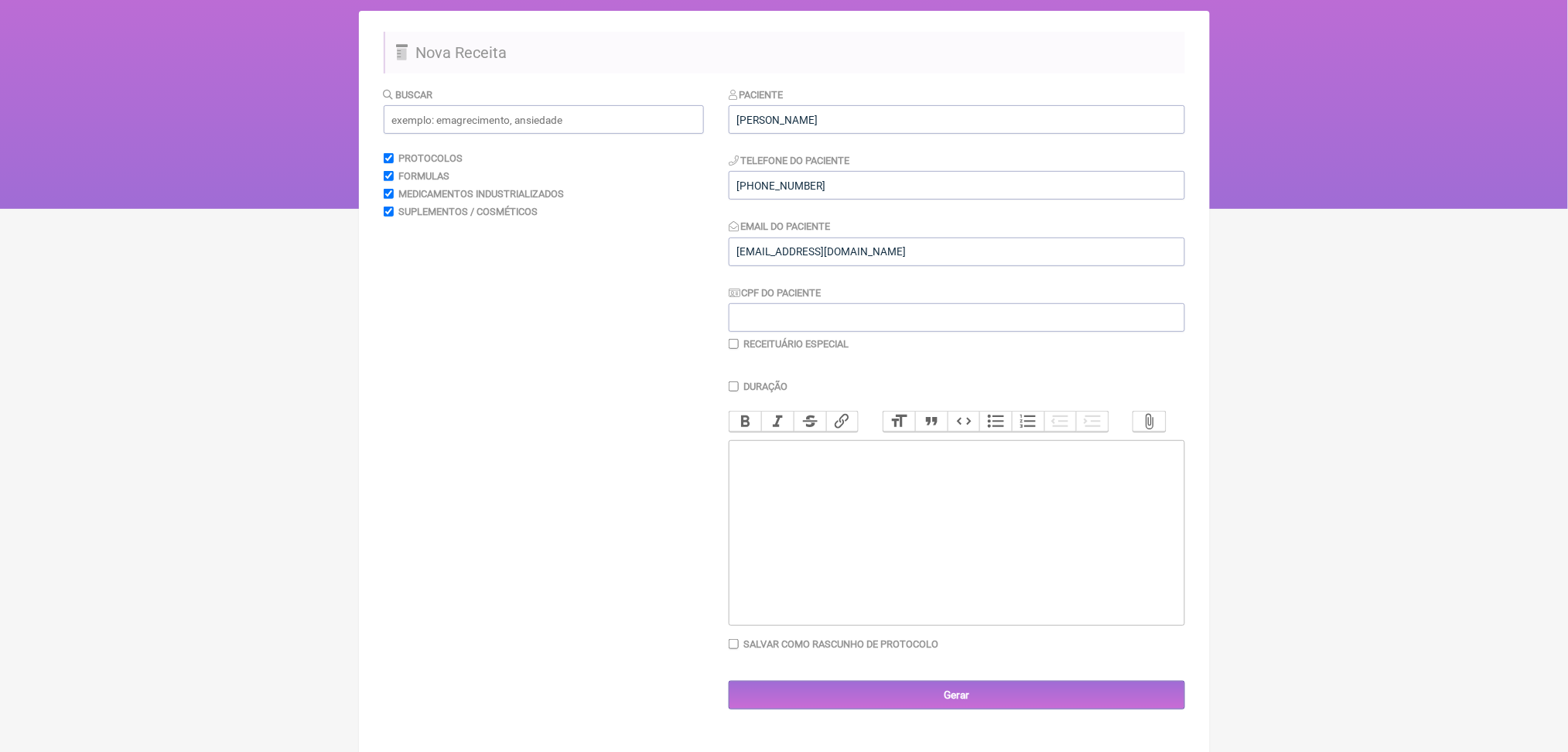
click at [774, 626] on trix-editor at bounding box center [956, 533] width 457 height 186
paste trix-editor "<div>Uso por 60 dias:<br><br>Veículos vegetais/clean label/sem lactose.<br><br>…"
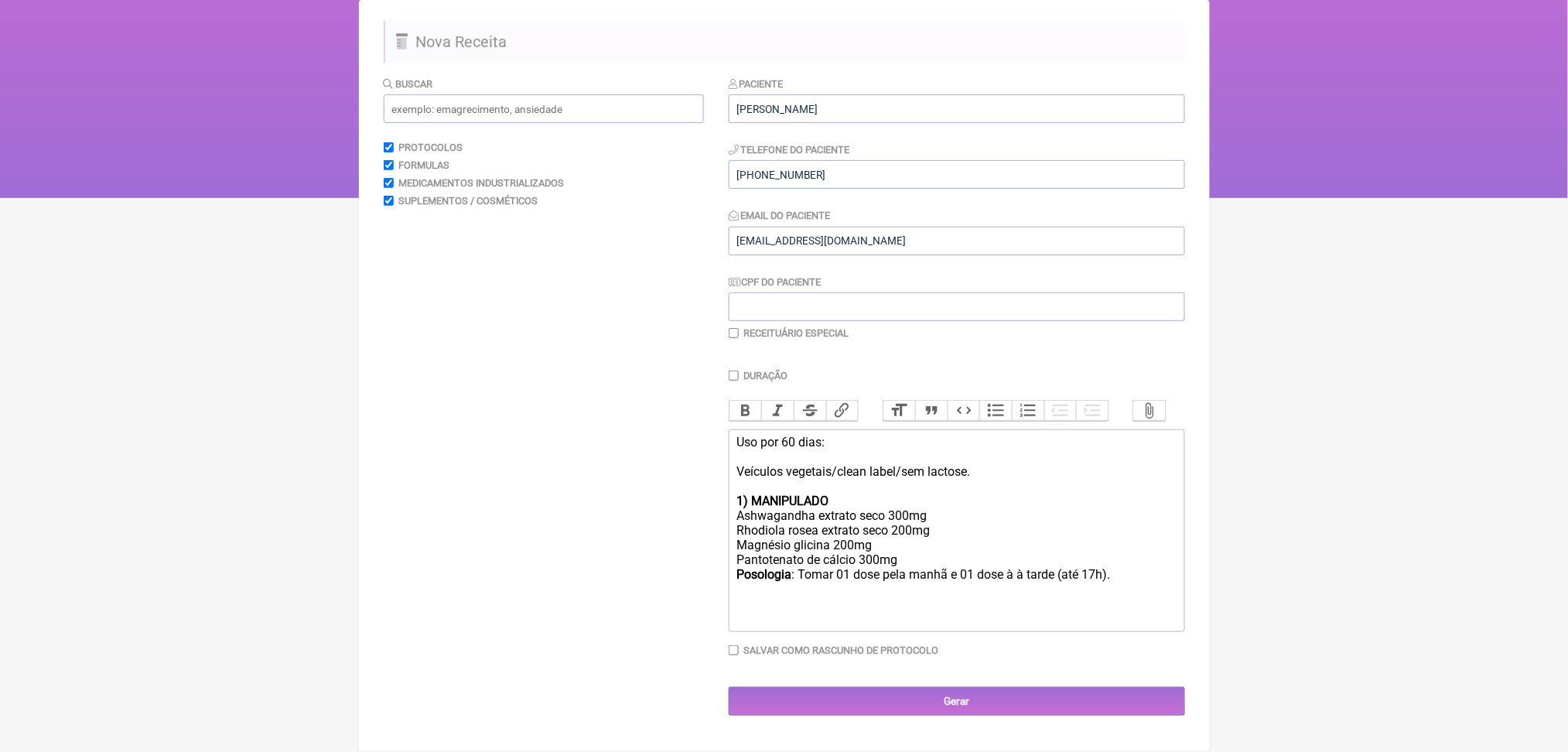
scroll to position [322, 0]
paste trix-editor "<div>Uso por 60 dias:<br><br>Veículos vegetais/clean label/sem lactose.<br><br>…"
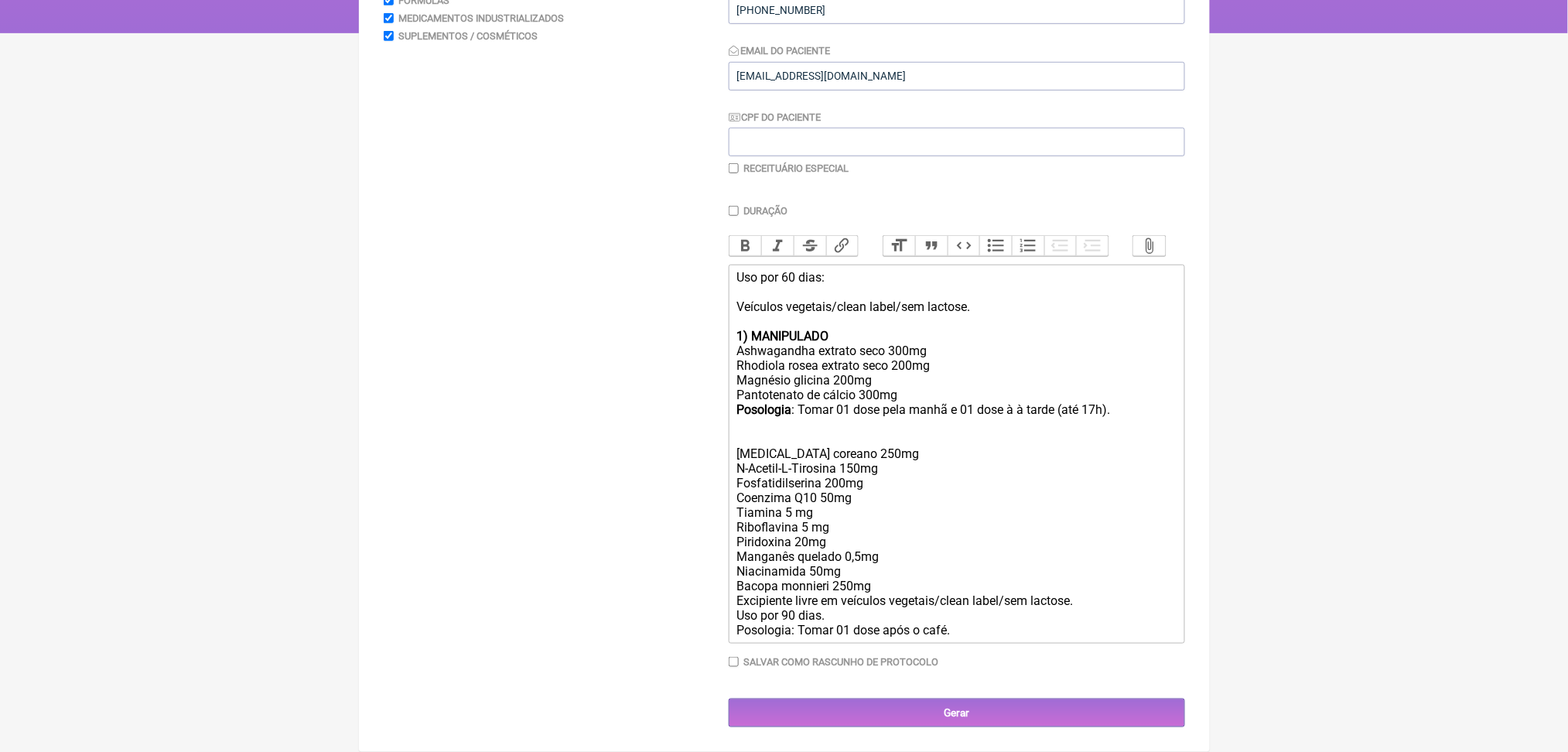
scroll to position [571, 0]
click at [811, 432] on div "[MEDICAL_DATA] coreano 250mg N-Acetil-L-Tirosina 150mg Fosfatidilserina 200mg C…" at bounding box center [956, 535] width 440 height 206
click at [750, 432] on div "2) MANIPULADO [MEDICAL_DATA] coreano 250mg N-Acetil-L-Tirosina 150mg Fosfatidil…" at bounding box center [956, 535] width 440 height 206
click at [780, 432] on div "2) MANIPULADO [MEDICAL_DATA] coreano 250mg N-Acetil-L-Tirosina 150mg Fosfatidil…" at bounding box center [956, 535] width 440 height 206
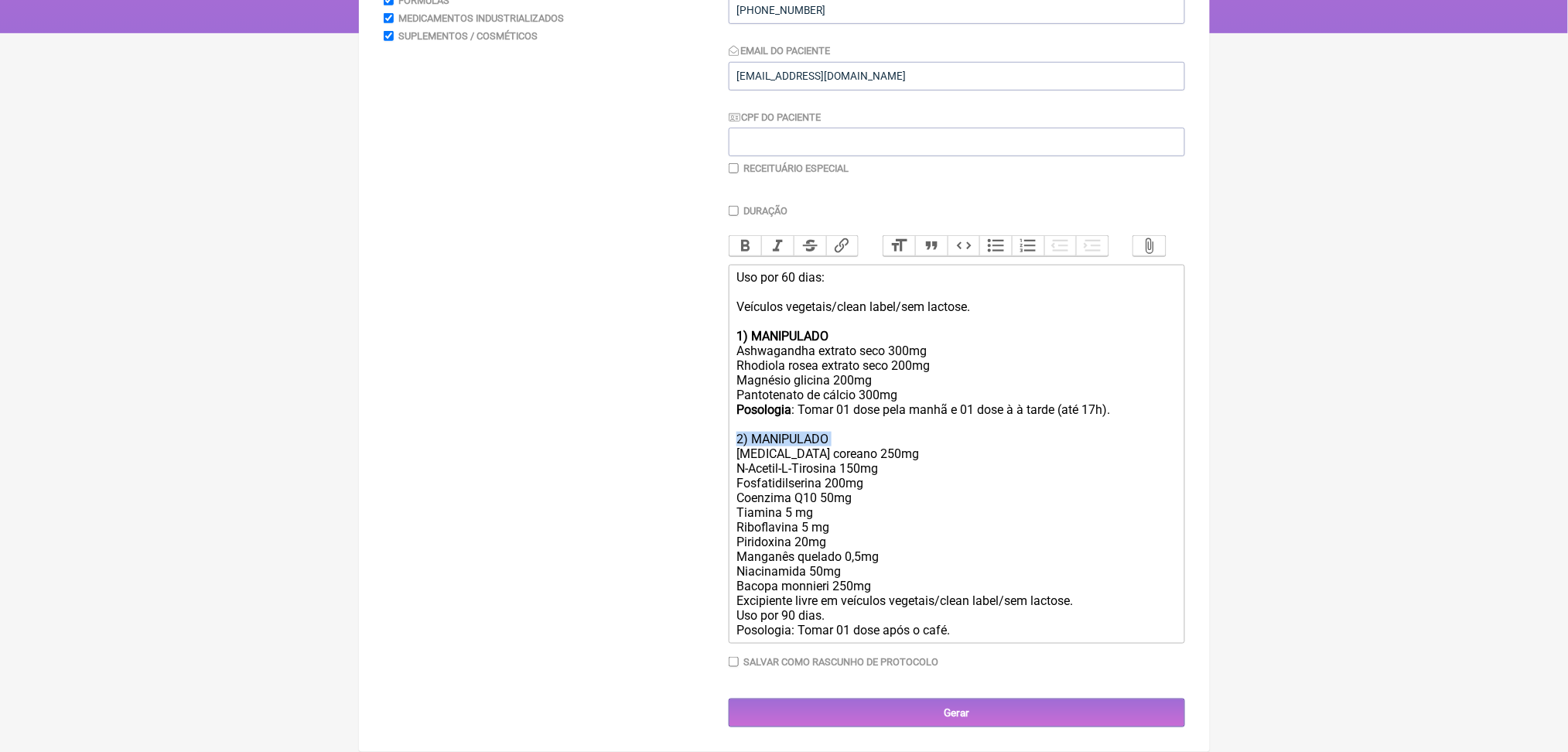
click at [780, 432] on div "2) MANIPULADO Ginseng coreano 250mg N-Acetil-L-Tirosina 150mg Fosfatidilserina …" at bounding box center [956, 535] width 440 height 206
click at [761, 236] on button "Bold" at bounding box center [745, 246] width 32 height 20
click at [784, 604] on div "2) MANIPULADO Ginseng coreano 250mg N-Acetil-L-Tirosina 150mg Fosfatidilserina …" at bounding box center [956, 535] width 440 height 206
click at [760, 236] on button "Bold" at bounding box center [745, 246] width 32 height 20
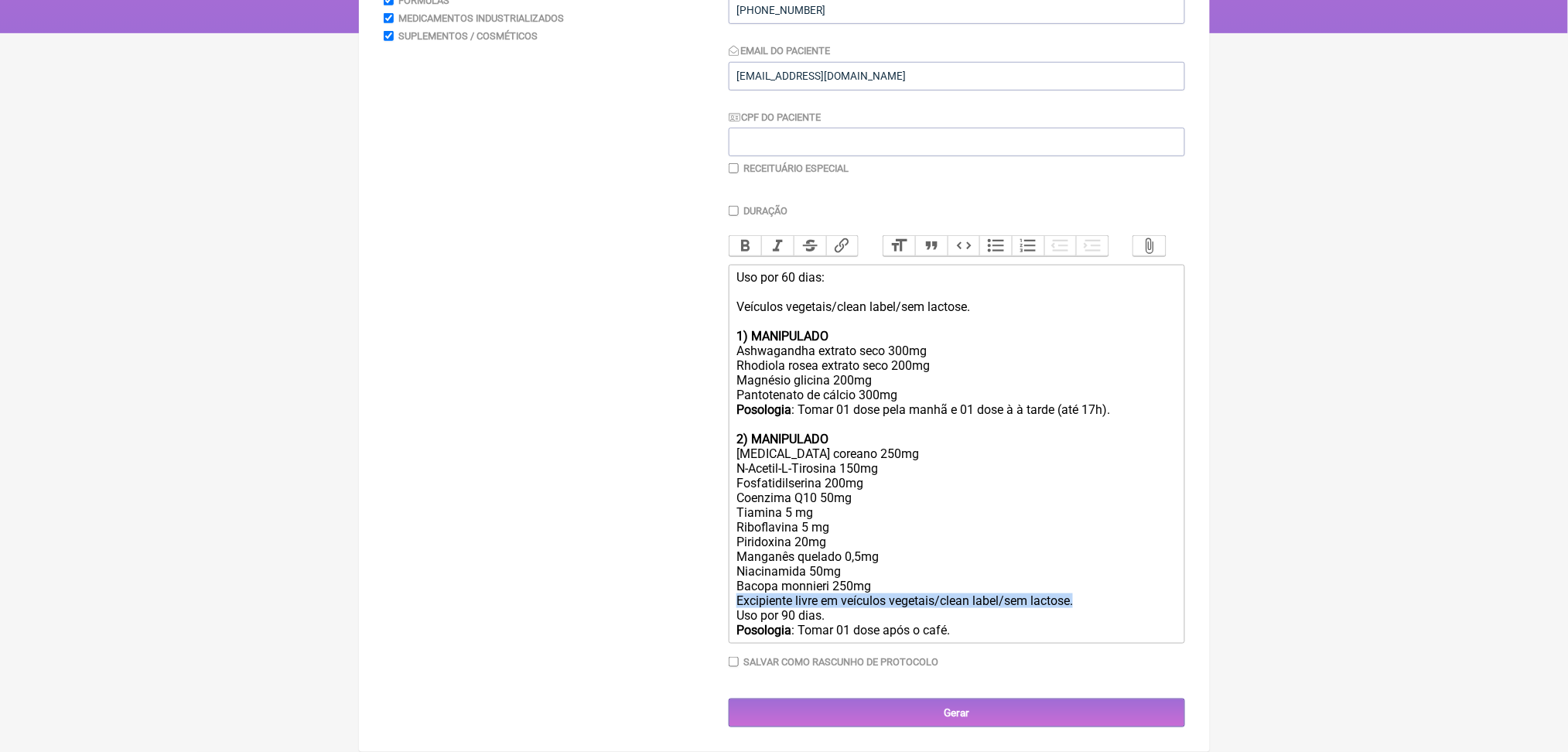
drag, startPoint x: 745, startPoint y: 543, endPoint x: 808, endPoint y: 557, distance: 64.5
click at [808, 557] on trix-editor "Uso por 60 dias: Veículos vegetais/clean label/sem lactose. 1) MANIPULADO Ashwa…" at bounding box center [956, 453] width 457 height 379
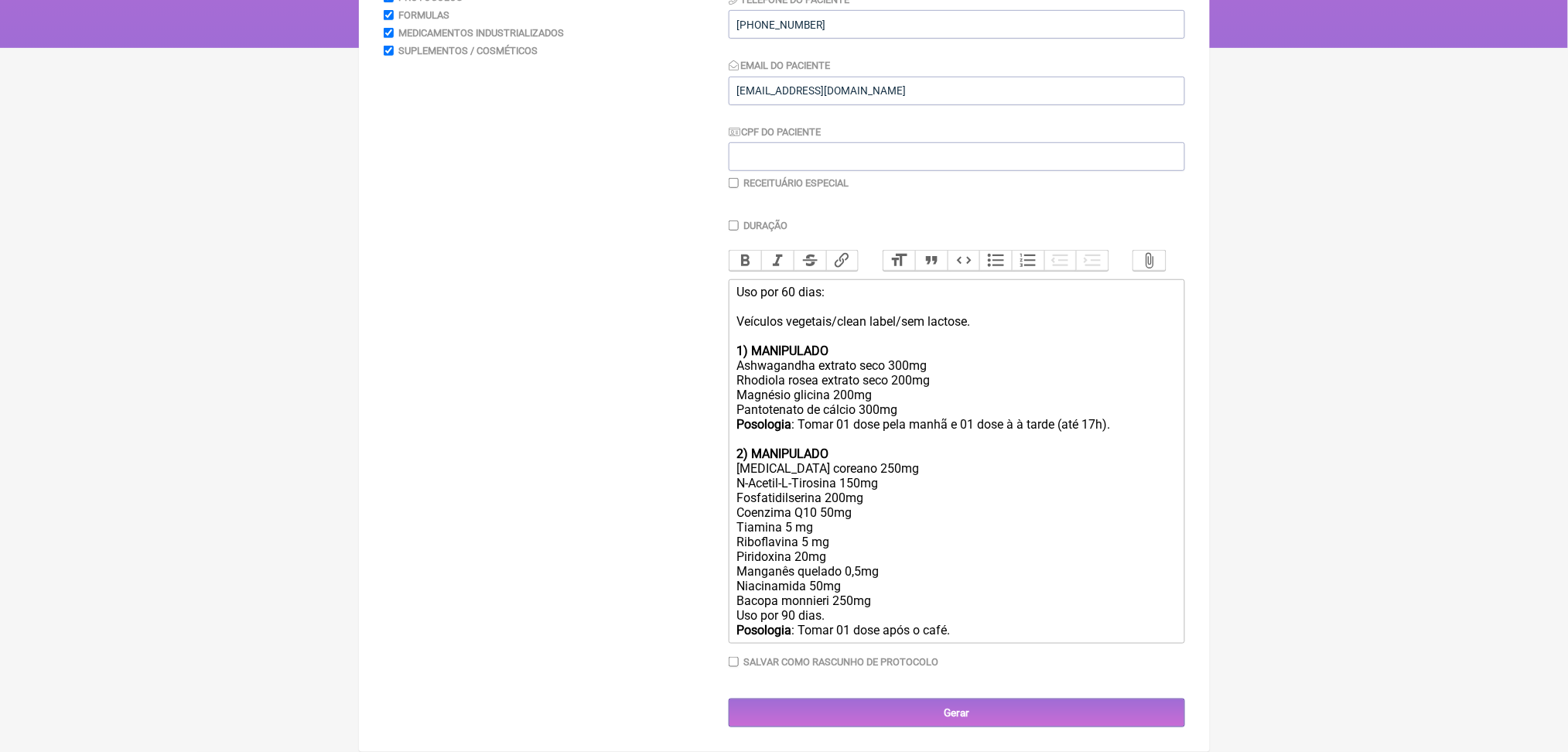
scroll to position [536, 0]
click at [823, 580] on div "2) MANIPULADO Ginseng coreano 250mg N-Acetil-L-Tirosina 150mg Fosfatidilserina …" at bounding box center [956, 542] width 440 height 191
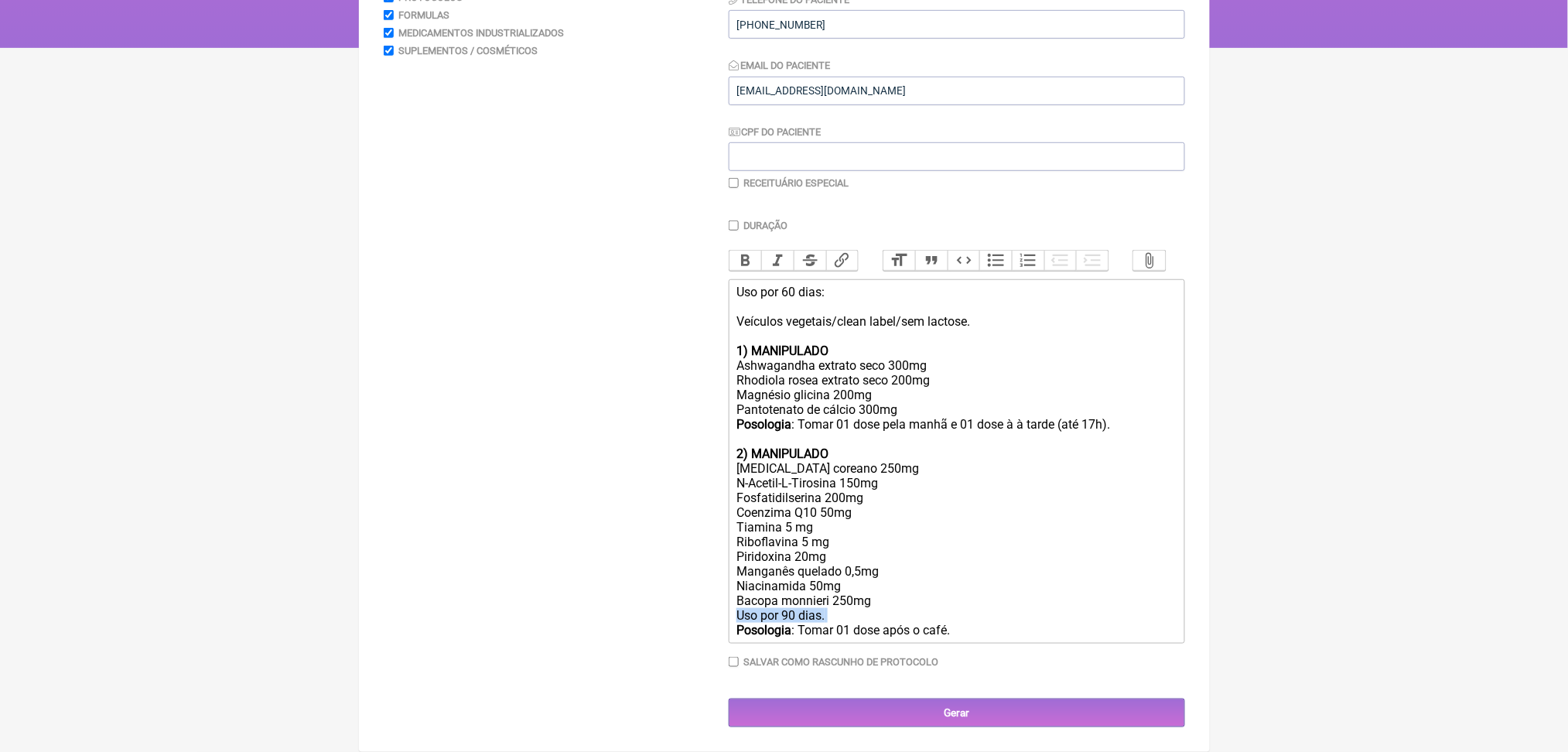
scroll to position [517, 0]
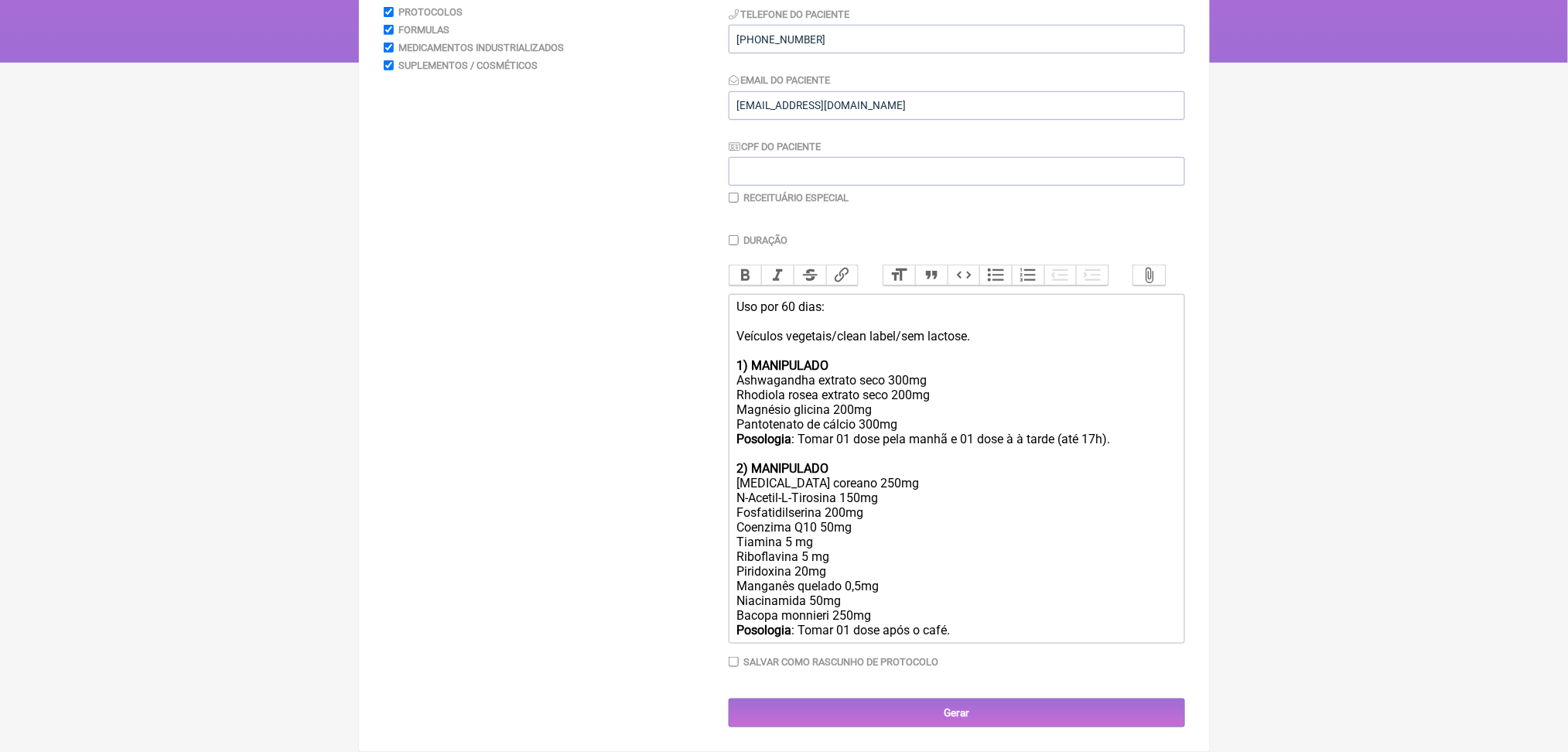
click at [1068, 611] on trix-editor "Uso por 60 dias: Veículos vegetais/clean label/sem lactose. 1) MANIPULADO Ashwa…" at bounding box center [956, 468] width 457 height 350
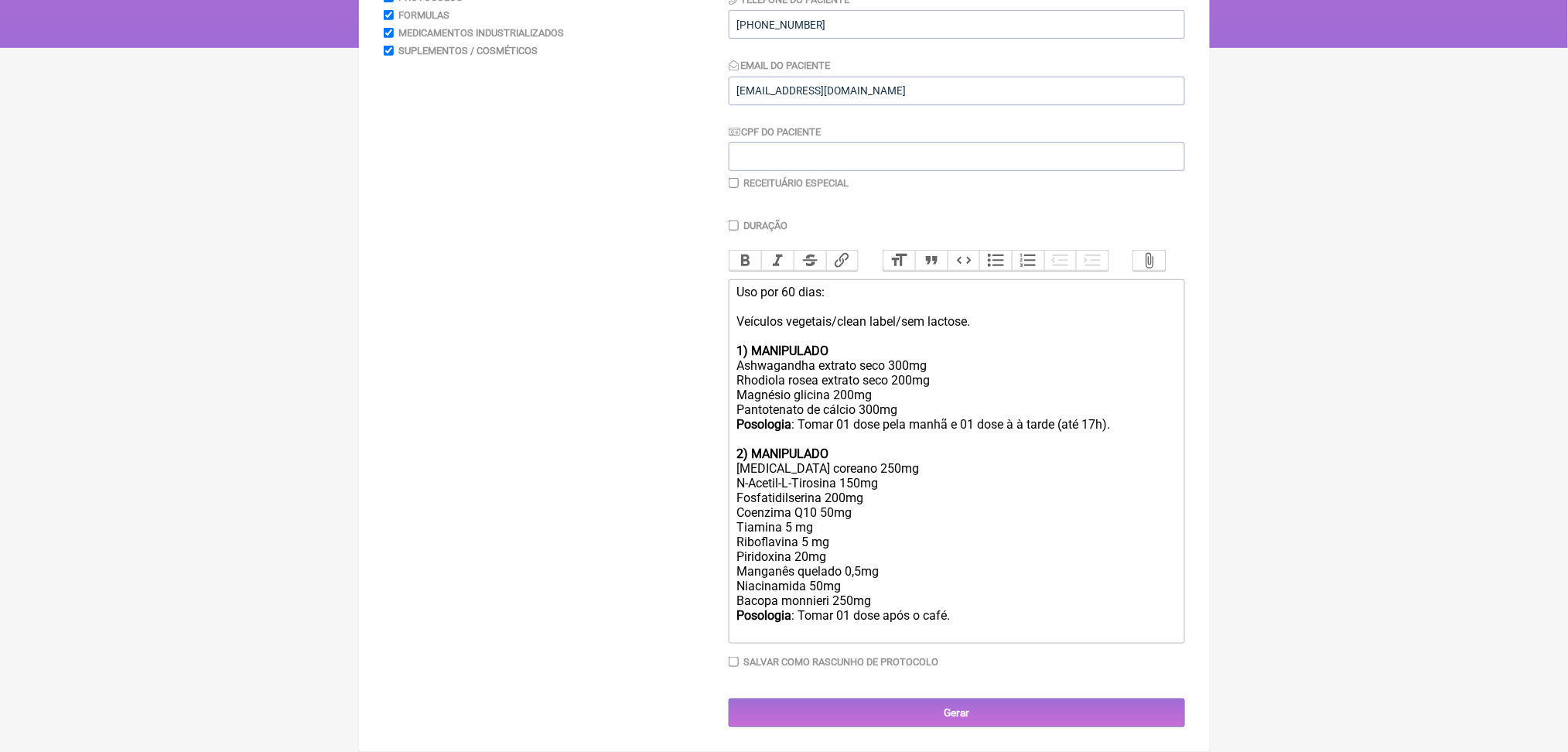
type trix-editor "<div>Uso por 60 dias:<br><br>Veículos vegetais/clean label/sem lactose.<br><br>…"
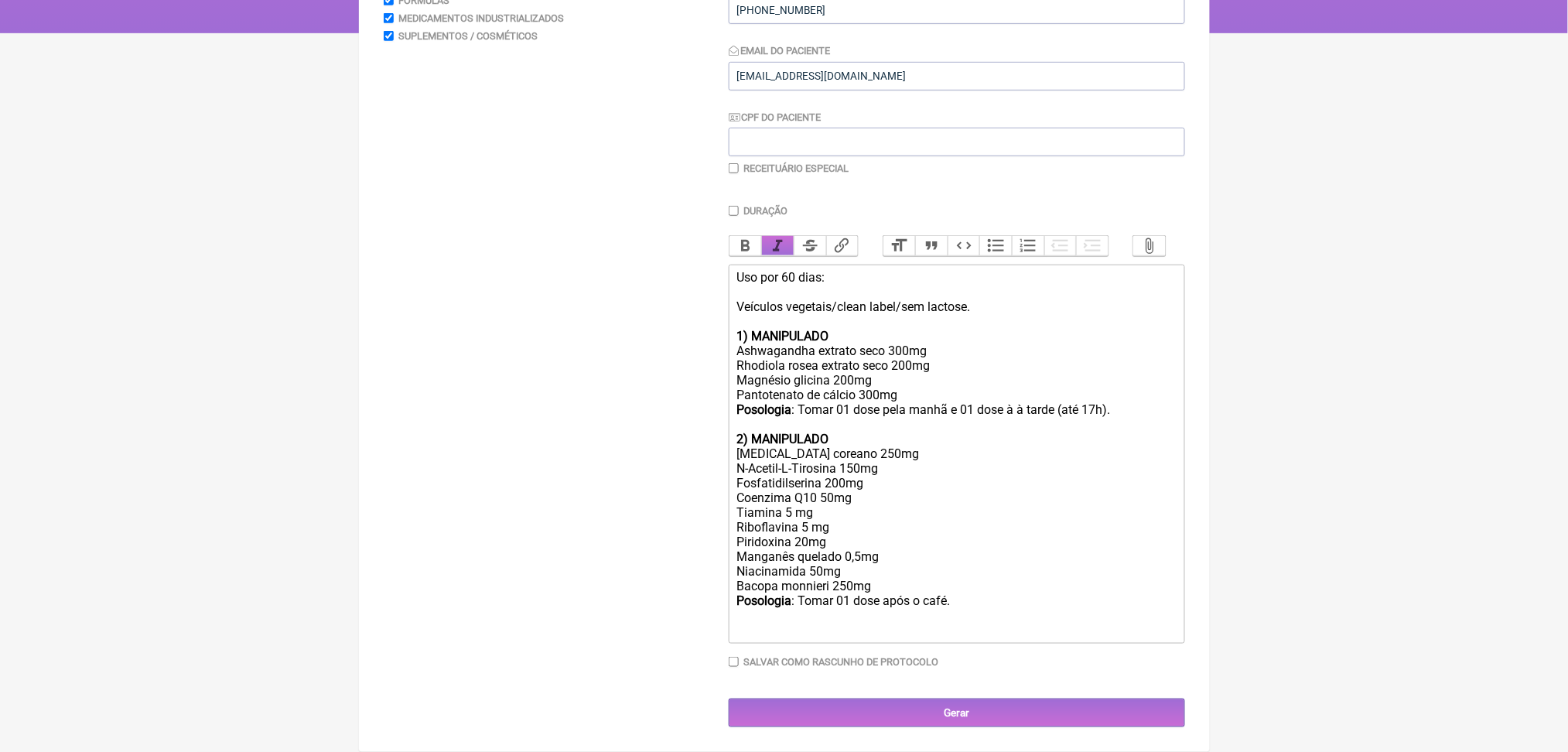
scroll to position [0, 0]
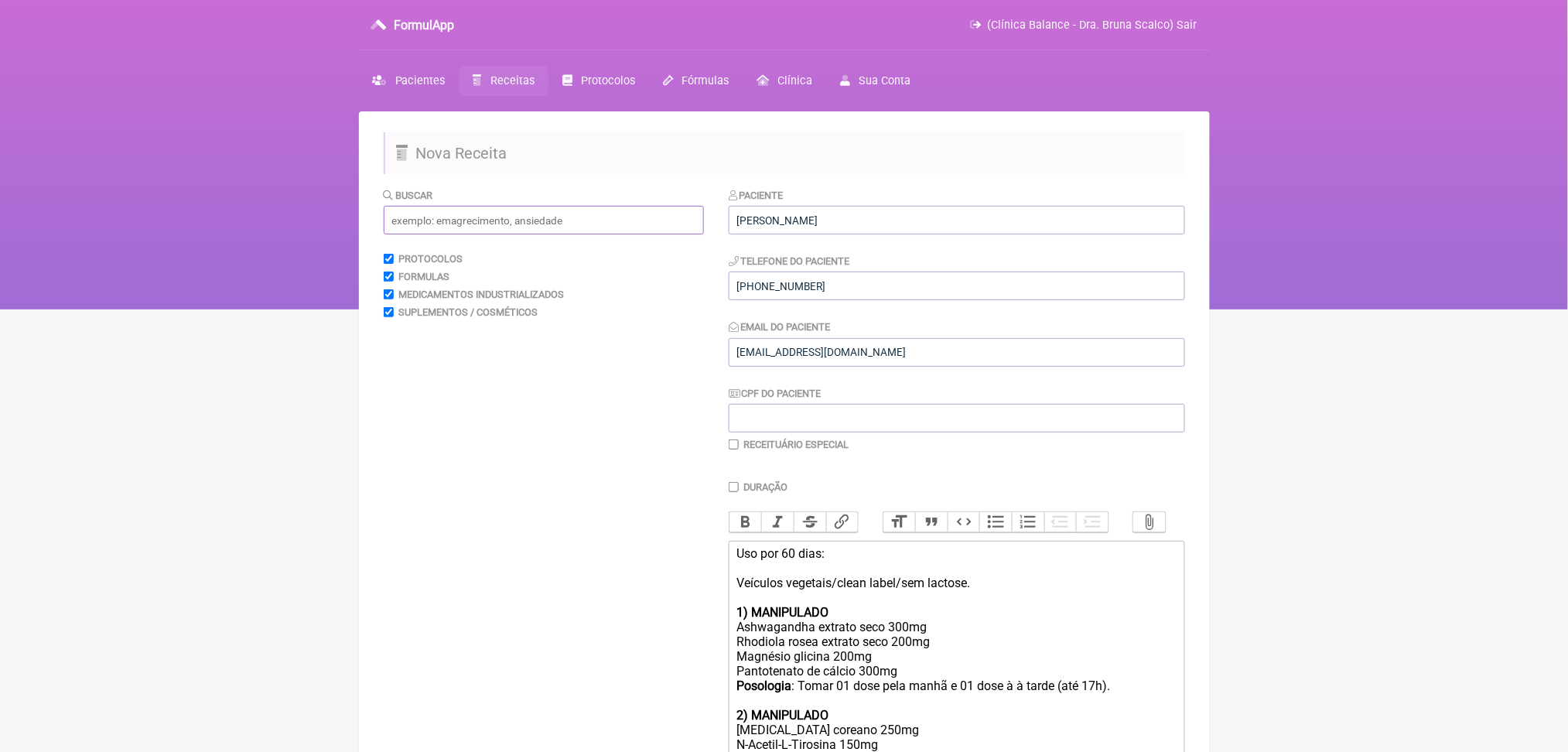
click at [552, 234] on input "text" at bounding box center [543, 220] width 320 height 28
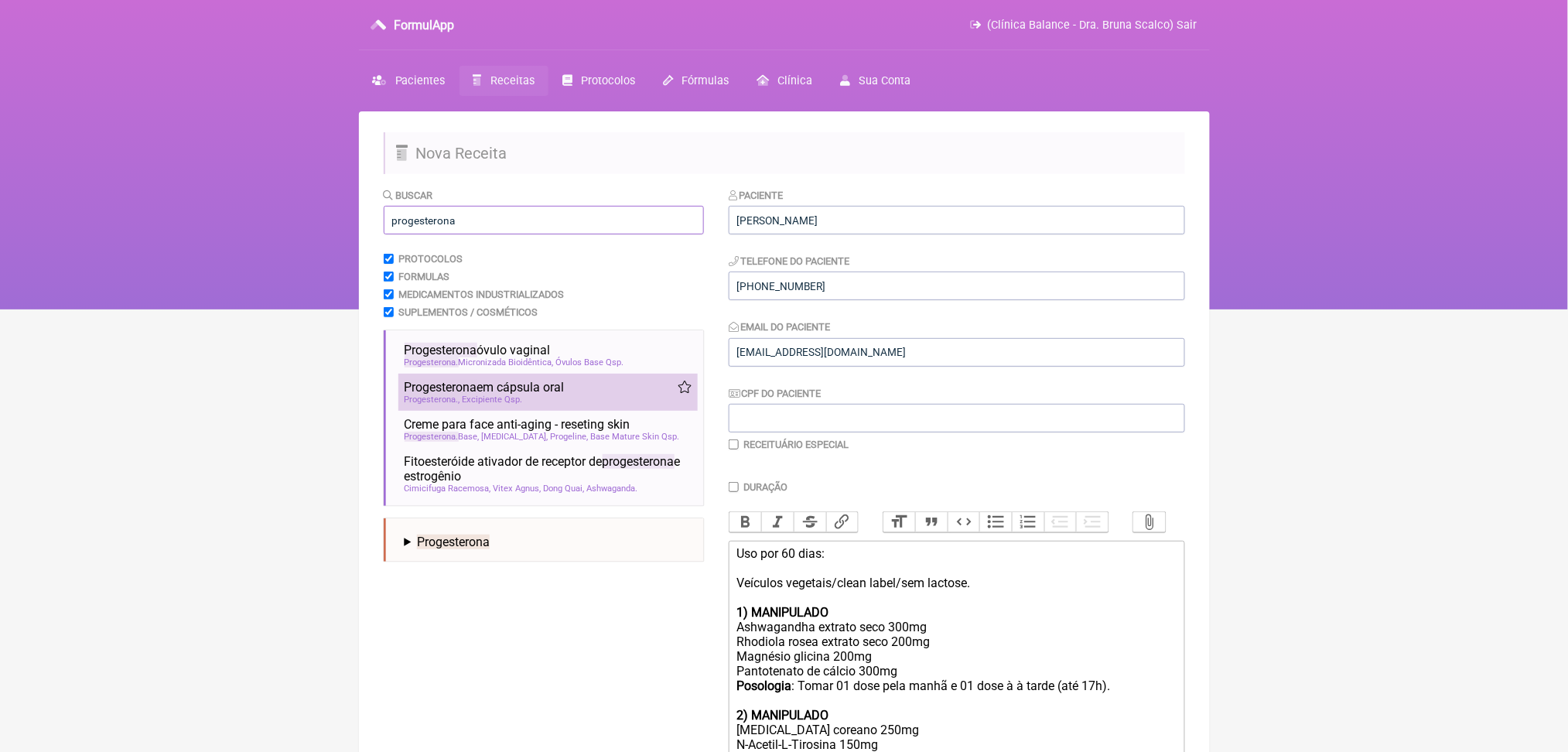
type input "progesterona"
click at [565, 394] on span "Progesterona em cápsula oral" at bounding box center [484, 387] width 160 height 15
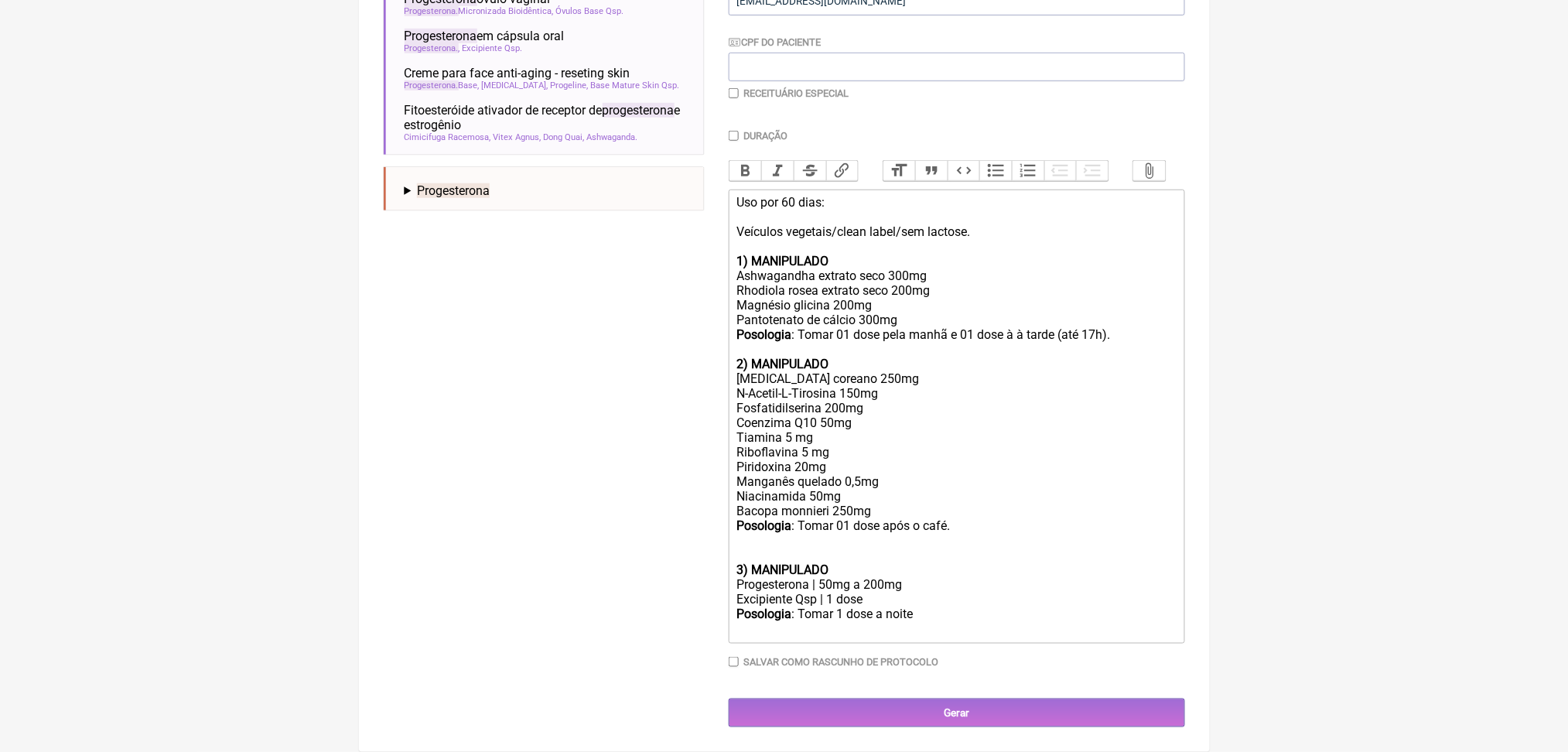
scroll to position [595, 0]
drag, startPoint x: 854, startPoint y: 597, endPoint x: 914, endPoint y: 602, distance: 60.2
click at [914, 592] on div "Progesterona | 50mg a 200mg" at bounding box center [956, 585] width 440 height 15
click at [970, 637] on div "Posologia : Tomar 1 dose a noite ㅤ" at bounding box center [956, 622] width 440 height 31
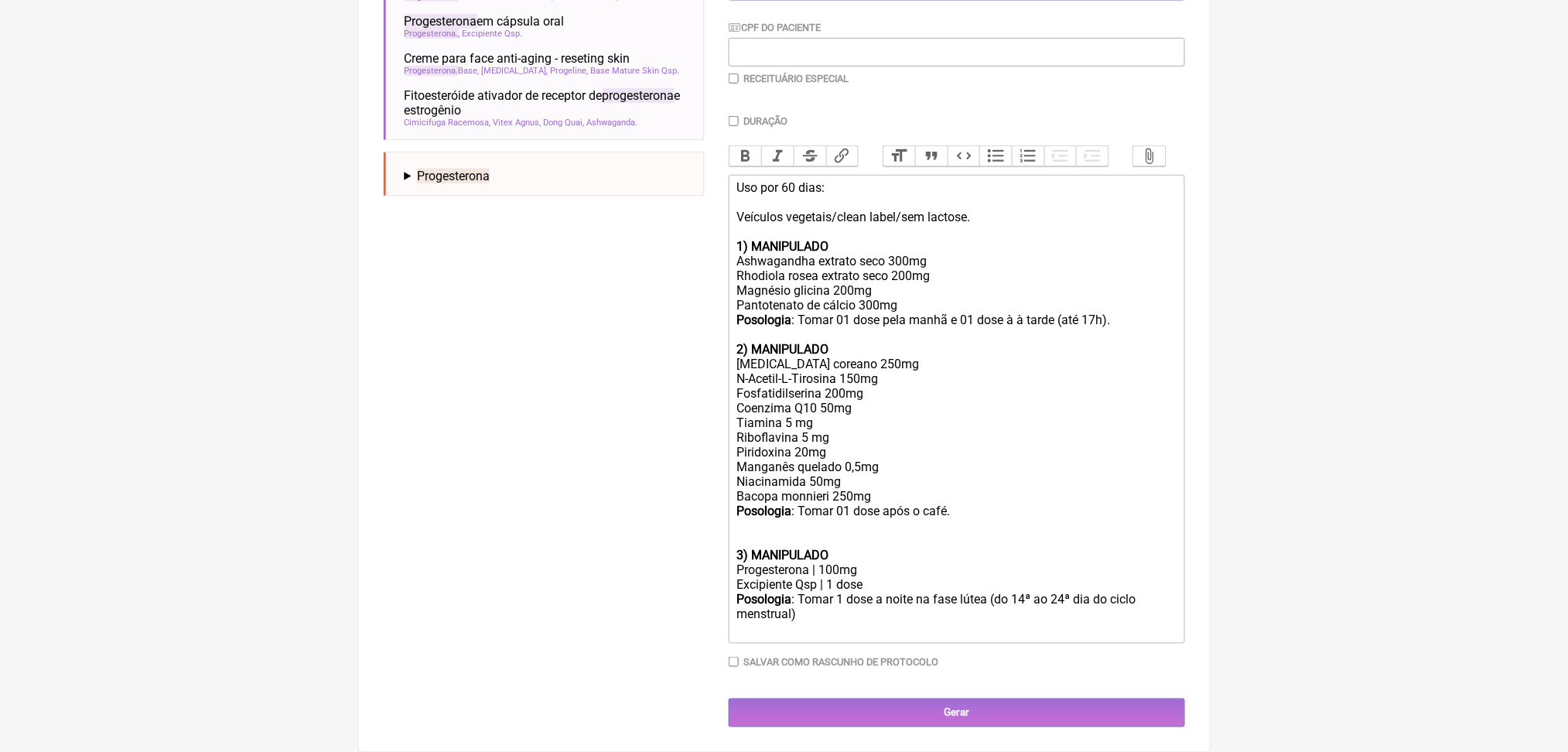
type trix-editor "<div>Uso por 60 dias:<br><br>Veículos vegetais/clean label/sem lactose.<br><br>…"
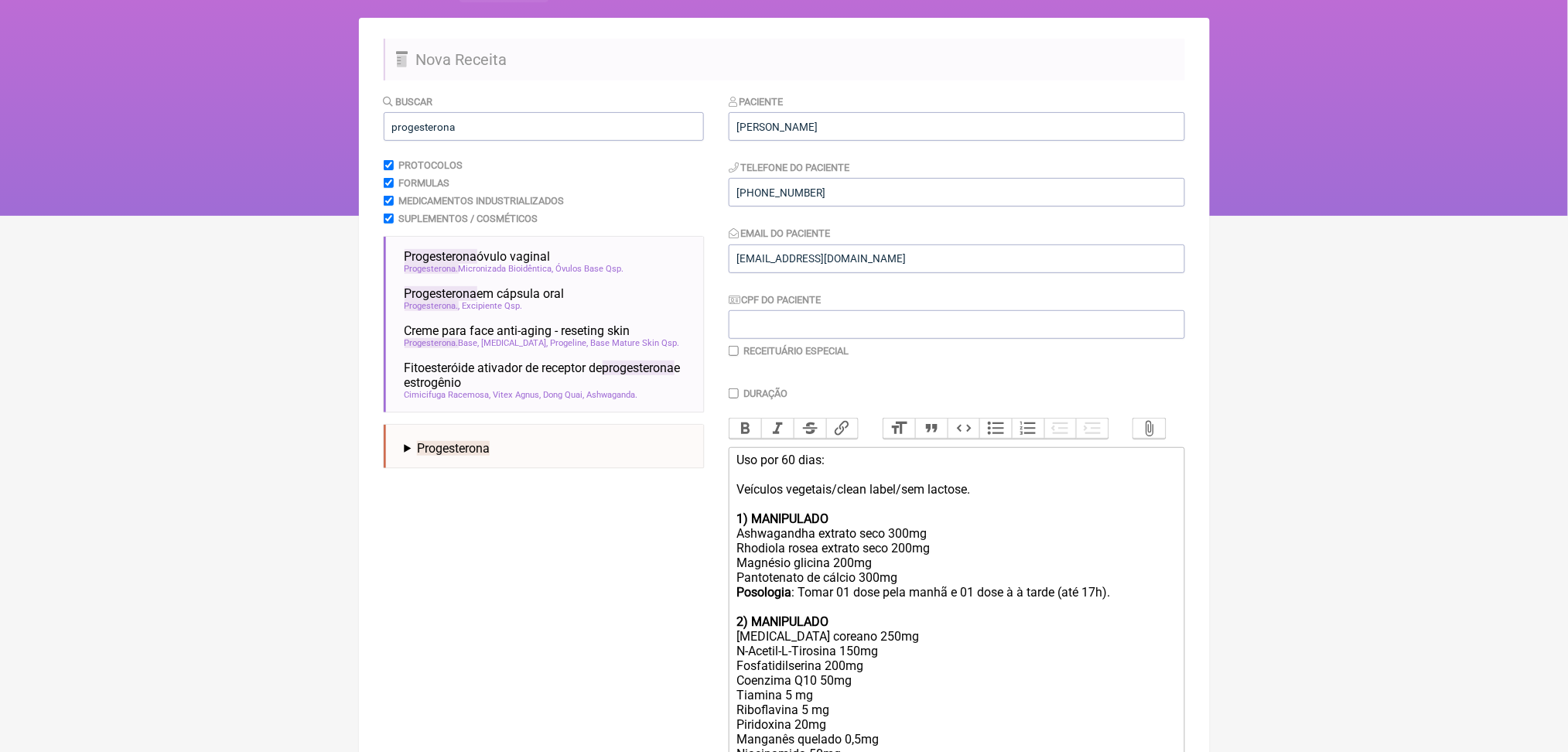
scroll to position [92, 0]
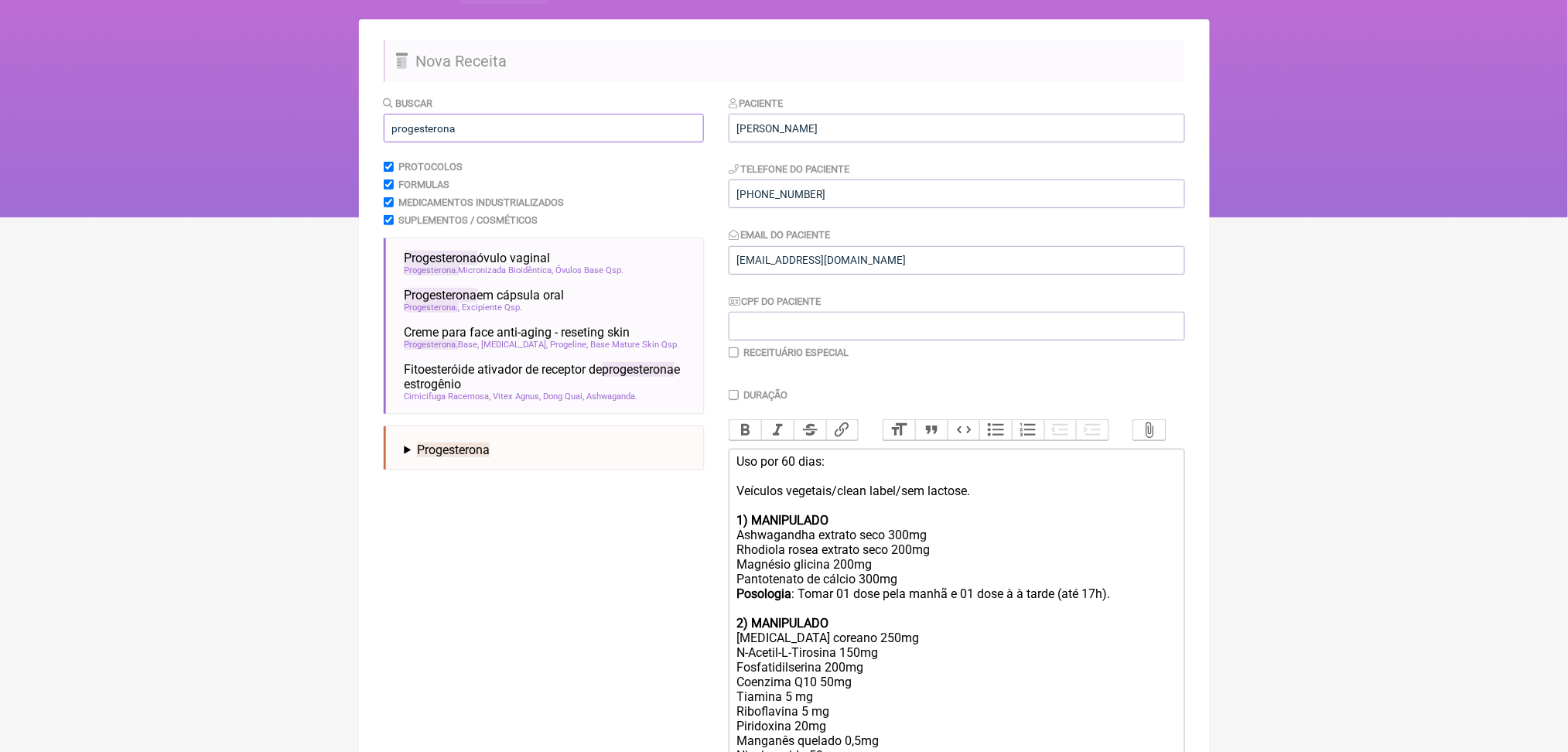
click at [463, 142] on input "progesterona" at bounding box center [543, 127] width 320 height 28
click at [535, 142] on input "progesterona" at bounding box center [543, 127] width 320 height 28
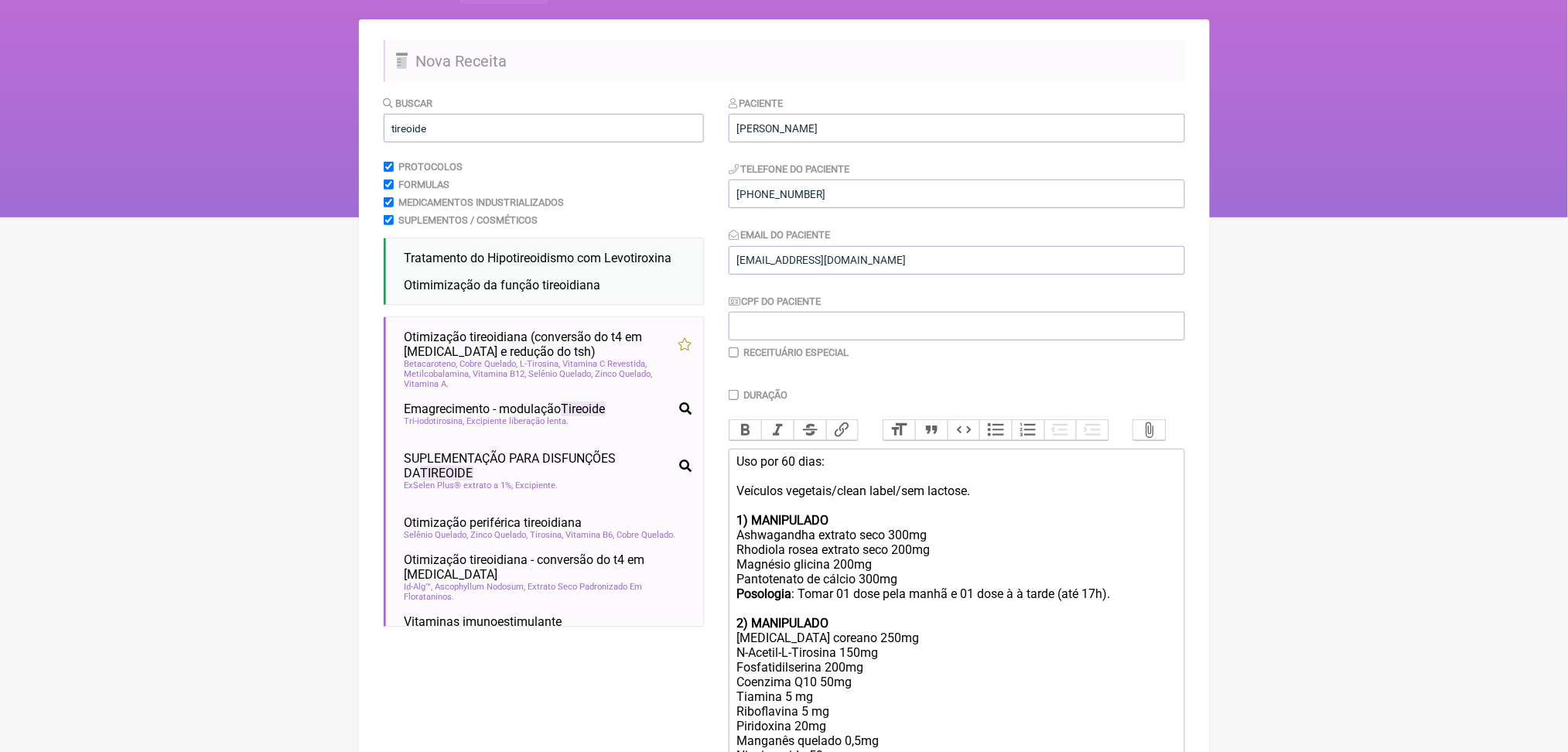
click at [167, 217] on html "FormulApp (Clínica Balance - Dra. Bruna Scalco) Sair Pacientes Receitas Protoco…" at bounding box center [784, 63] width 1568 height 310
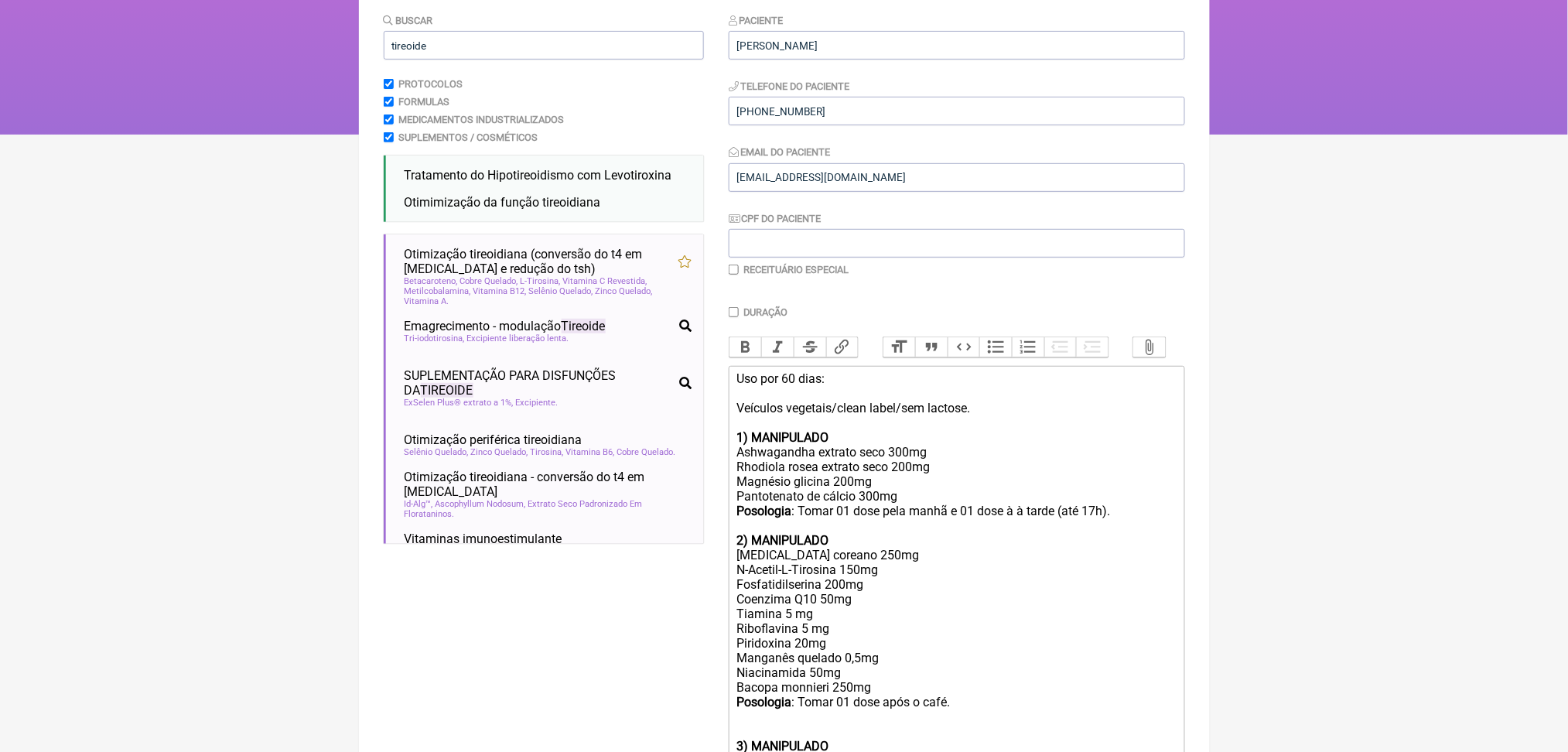
scroll to position [216, 0]
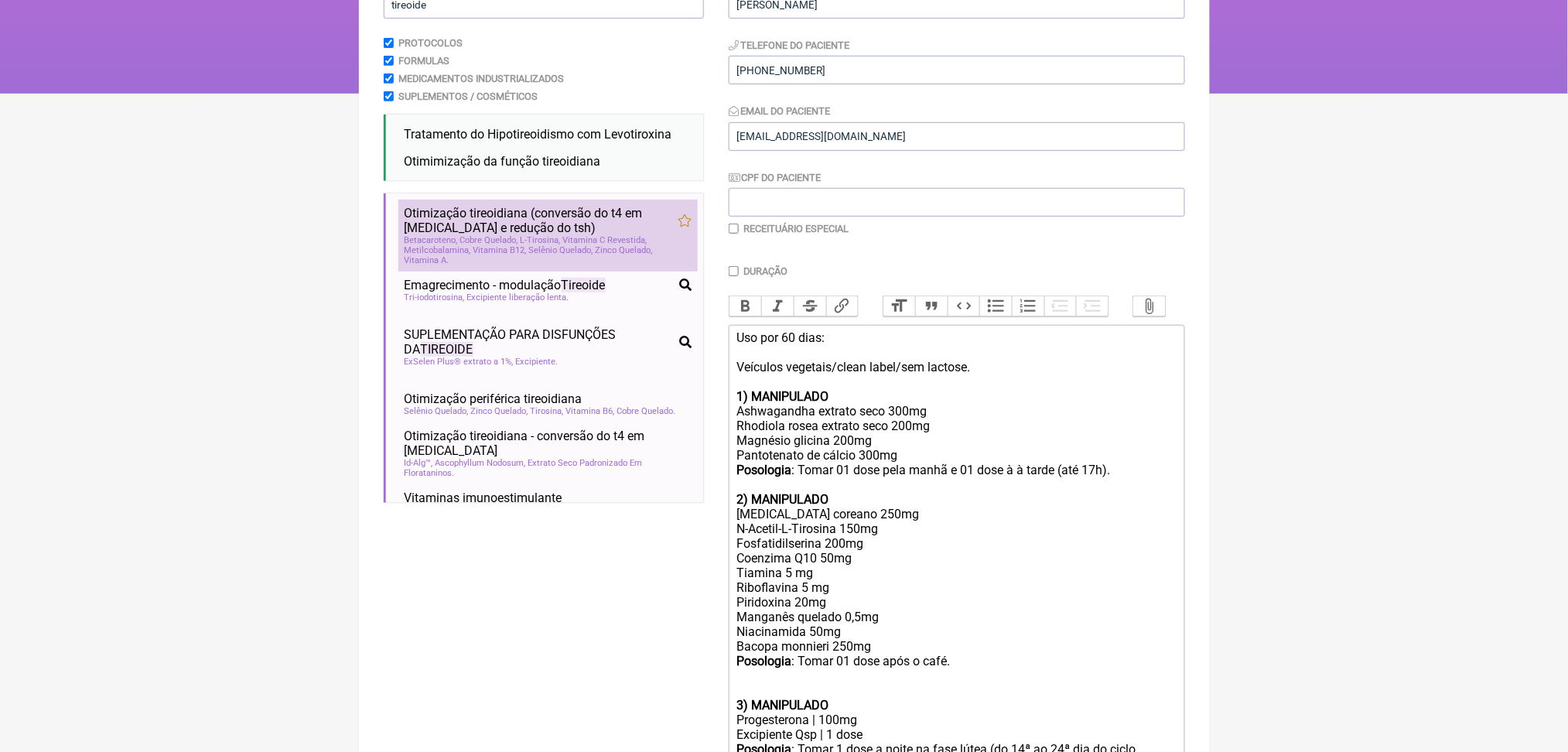
click at [563, 245] on span "Vitamina C Revestida" at bounding box center [605, 240] width 84 height 10
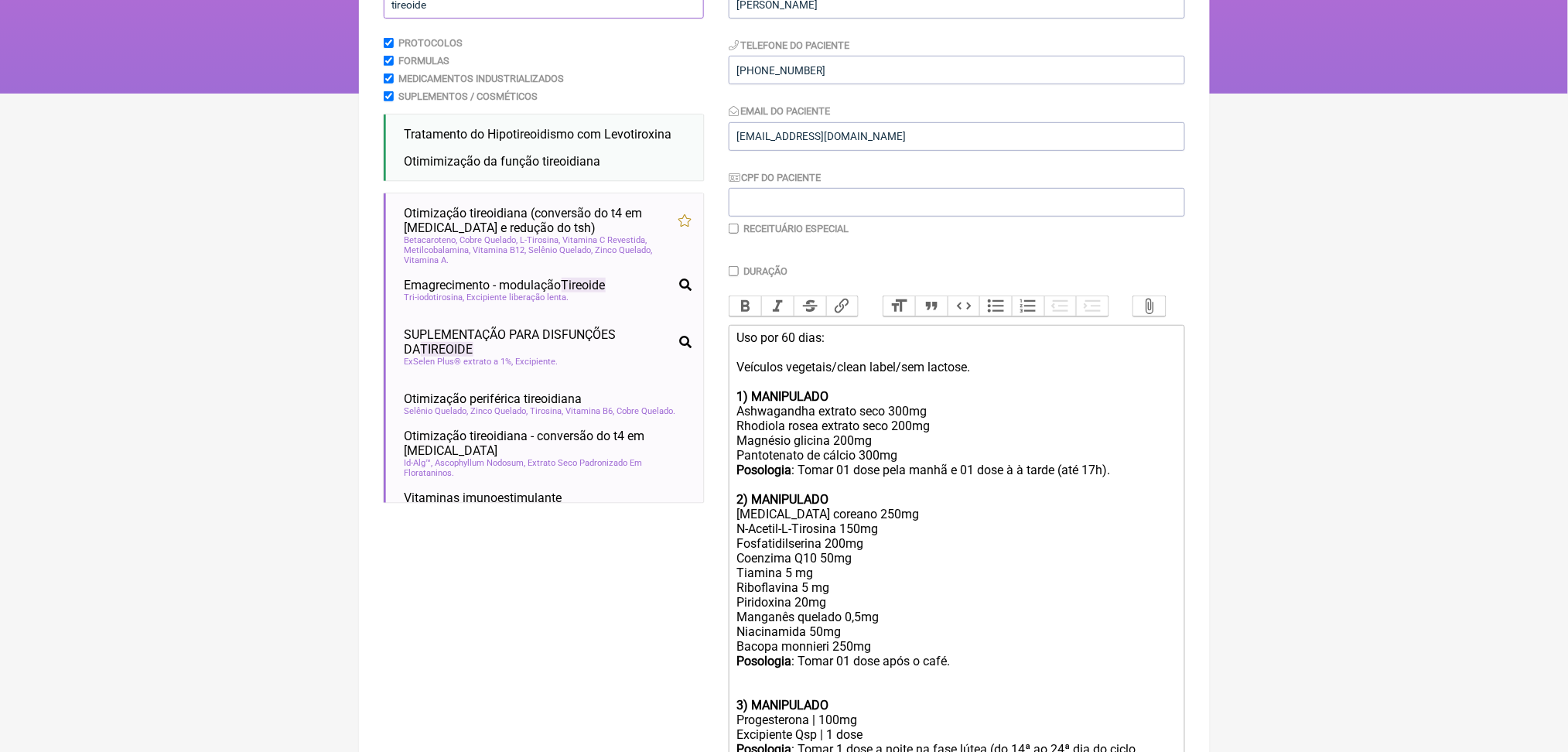
click at [442, 19] on input "tireoide" at bounding box center [543, 4] width 320 height 28
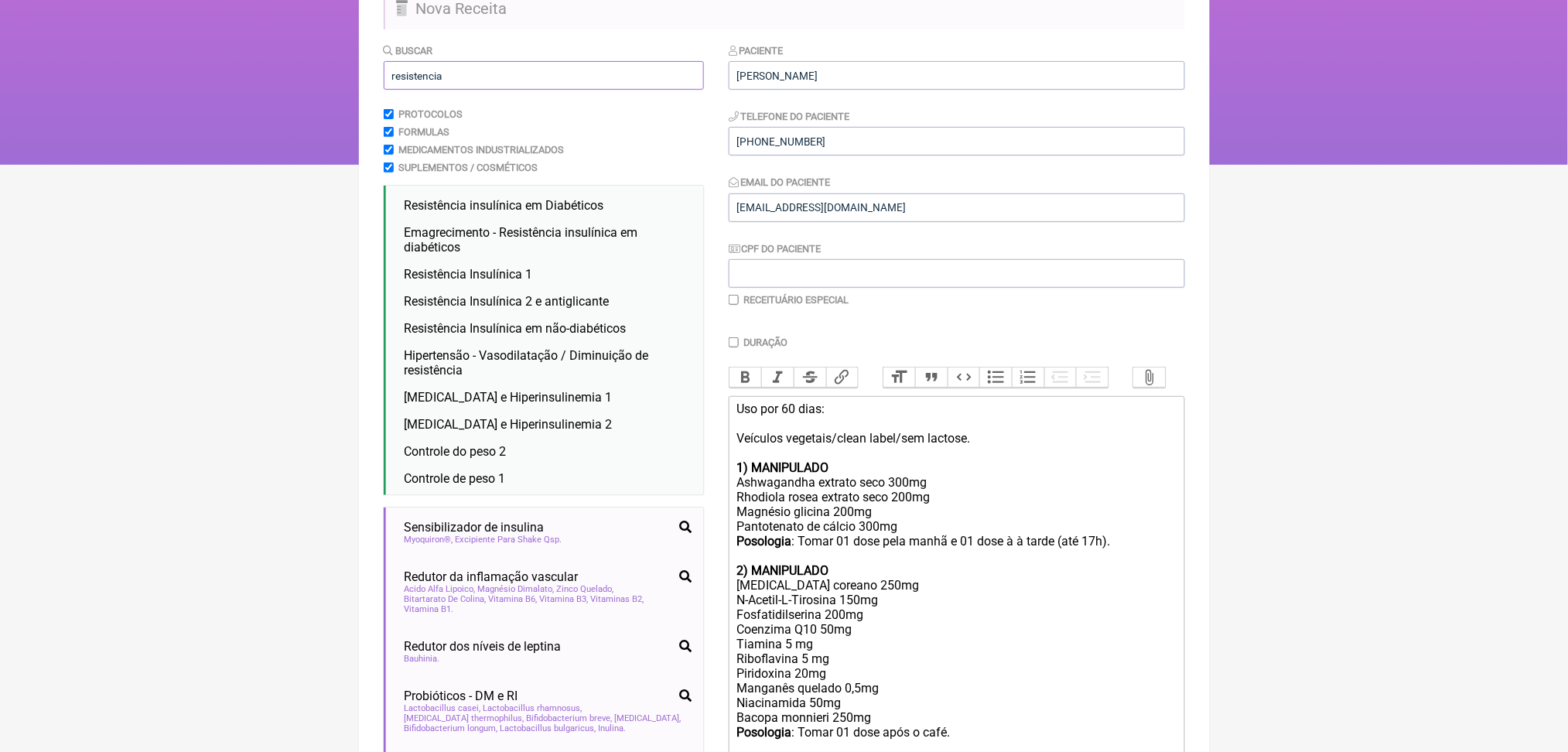
scroll to position [102, 0]
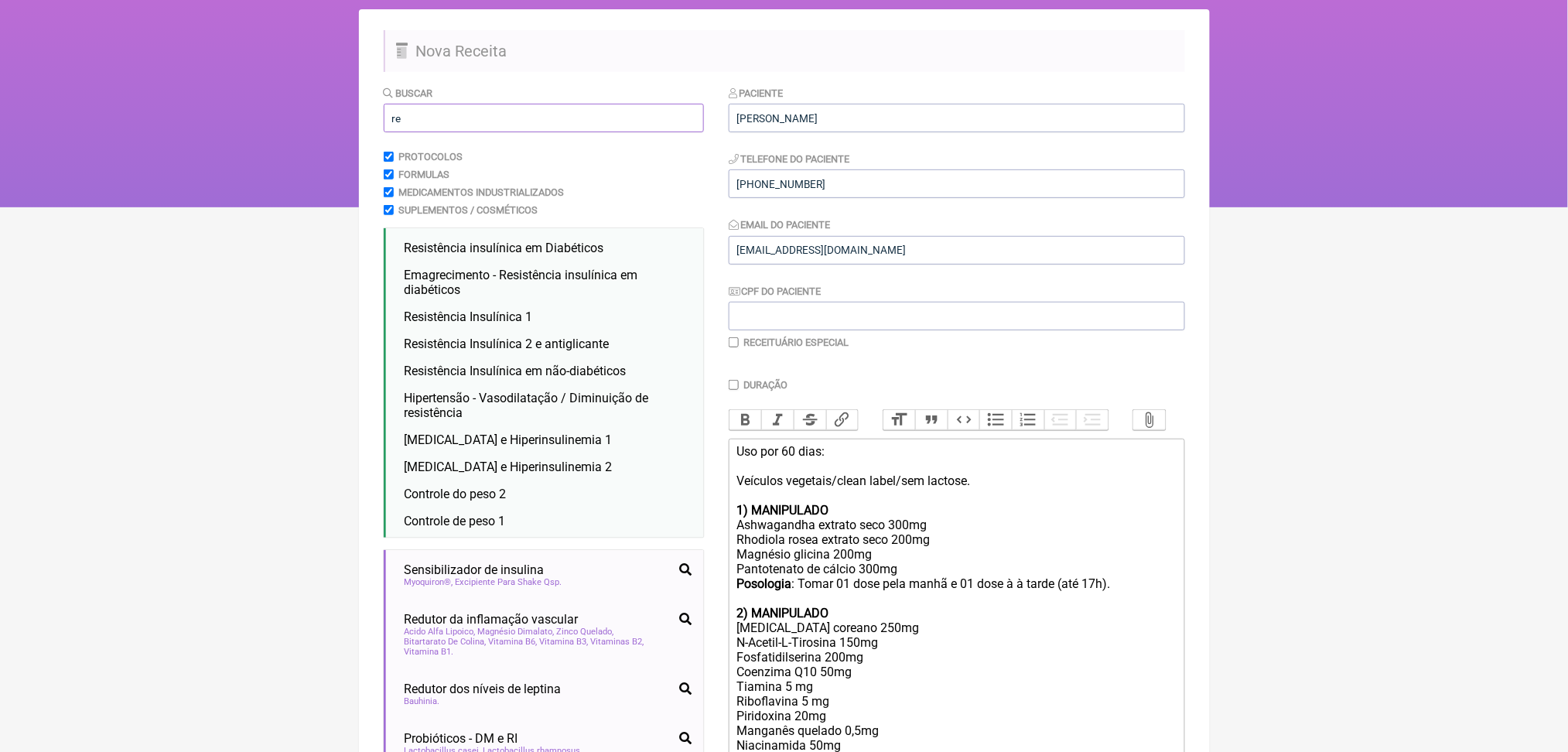
type input "r"
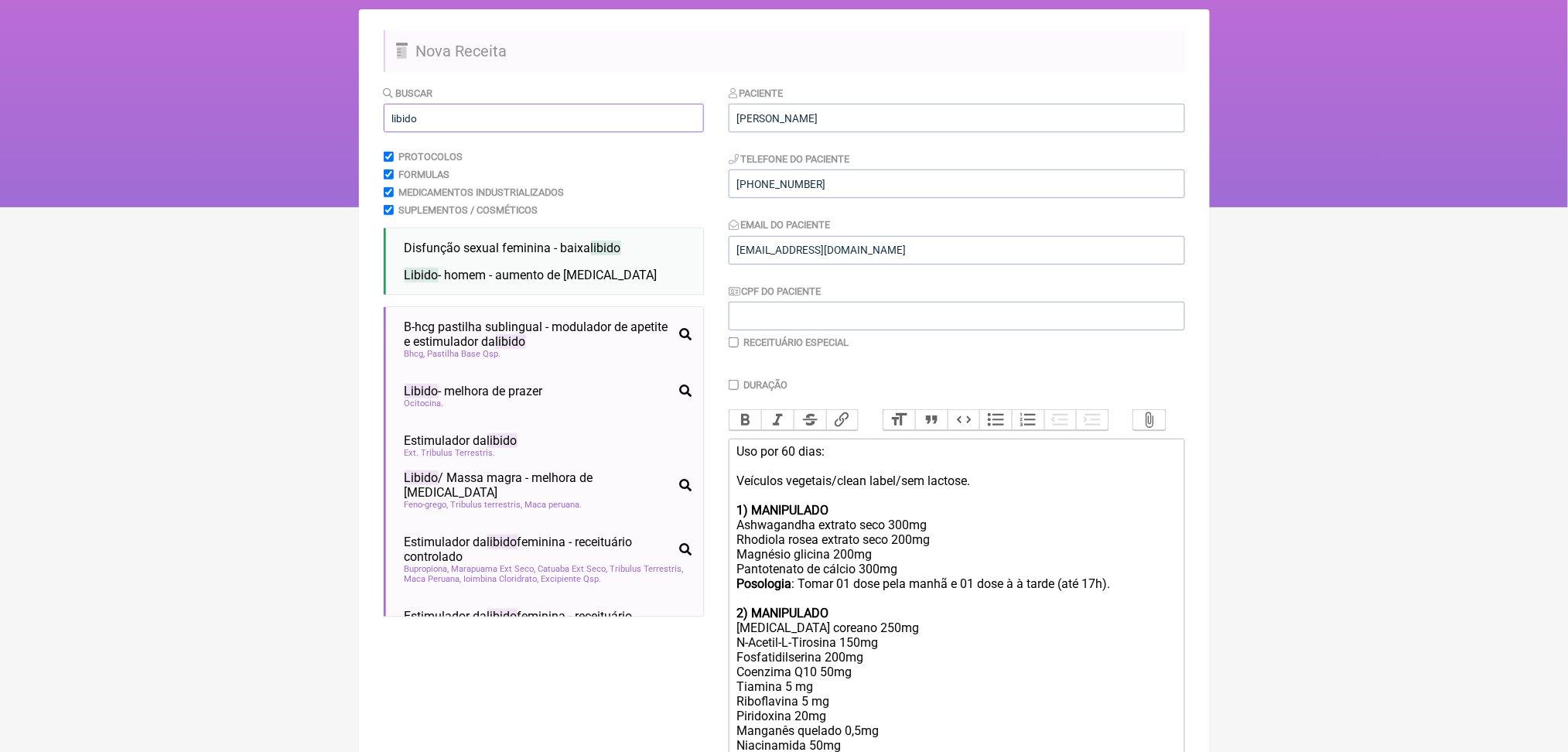
type input "libido"
click at [337, 208] on html "FormulApp (Clínica Balance - Dra. Bruna Scalco) Sair Pacientes Receitas Protoco…" at bounding box center [784, 53] width 1568 height 310
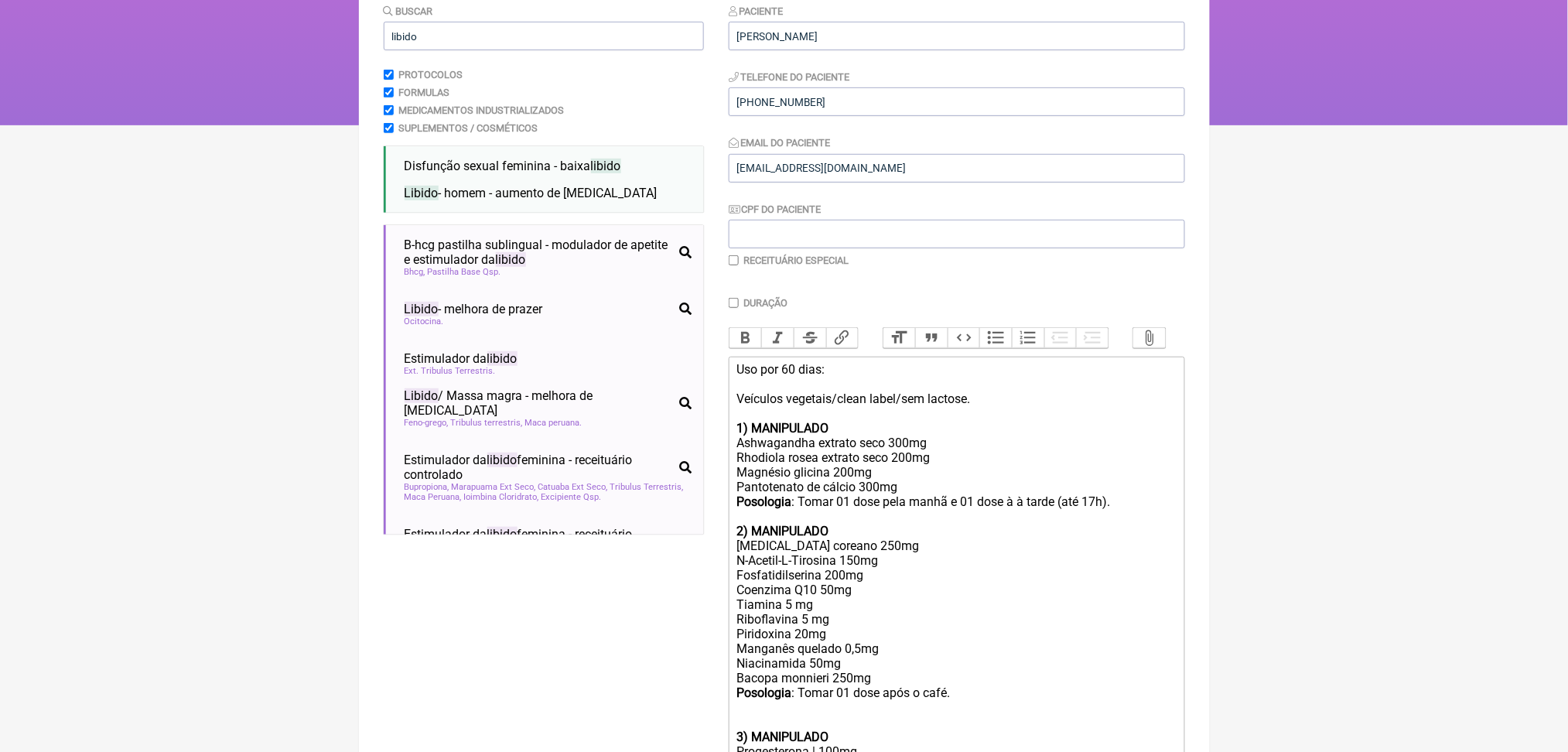
scroll to position [226, 0]
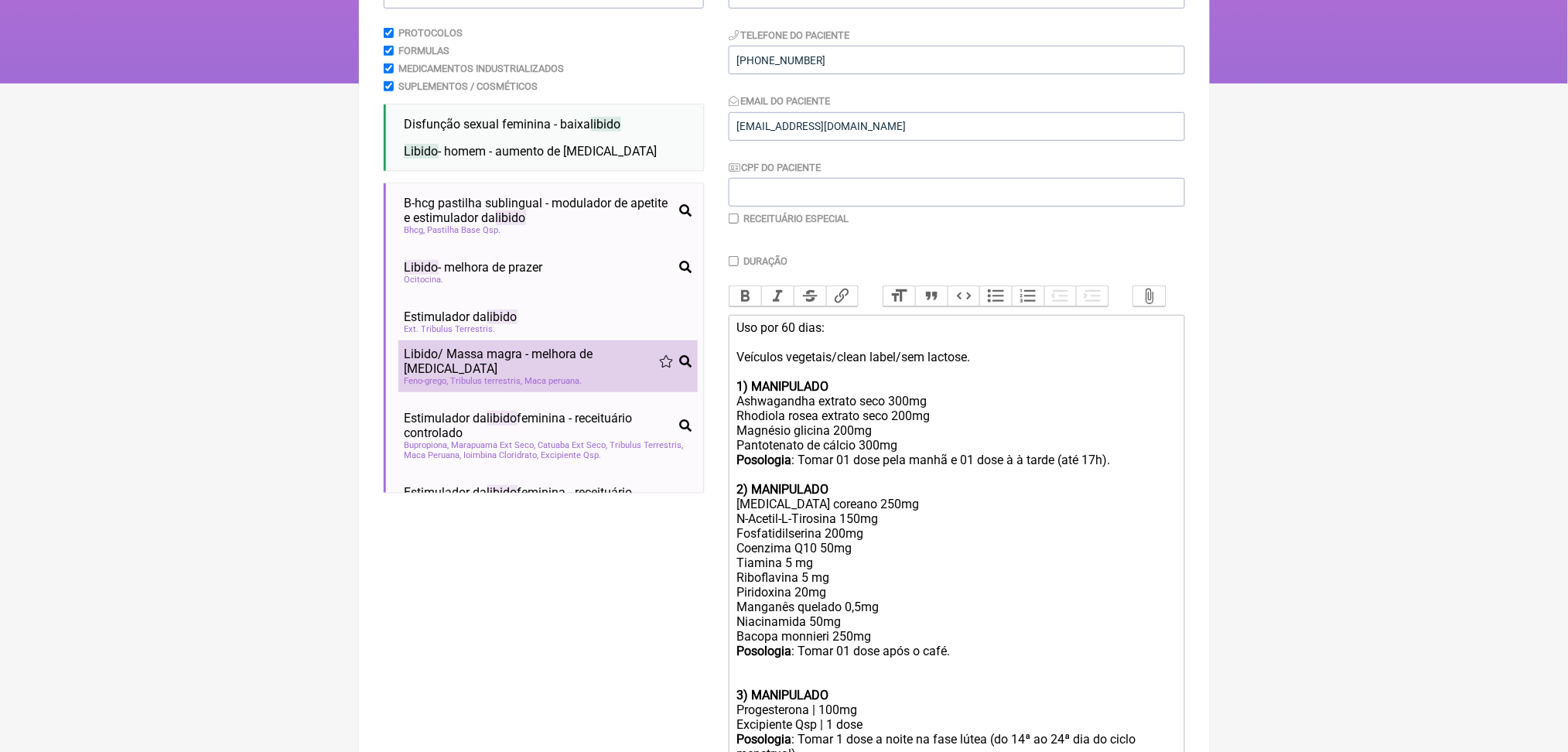
click at [515, 376] on span "Libido / Massa magra - melhora de testosterona" at bounding box center [532, 361] width 255 height 29
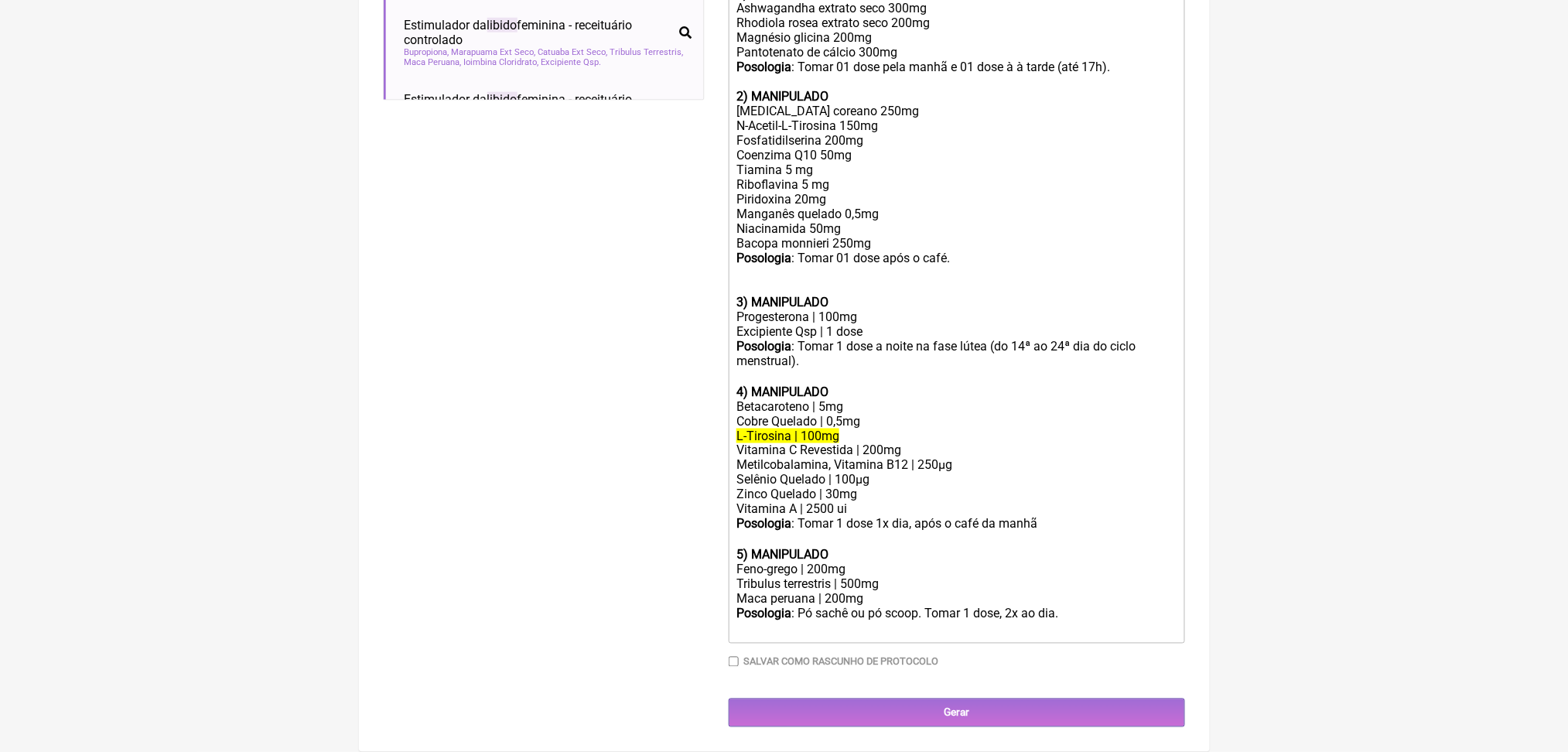
scroll to position [1003, 0]
click at [796, 130] on div "2) MANIPULADO Ginseng coreano 250mg N-Acetil-L-Tirosina 150mg Fosfatidilserina …" at bounding box center [956, 192] width 440 height 206
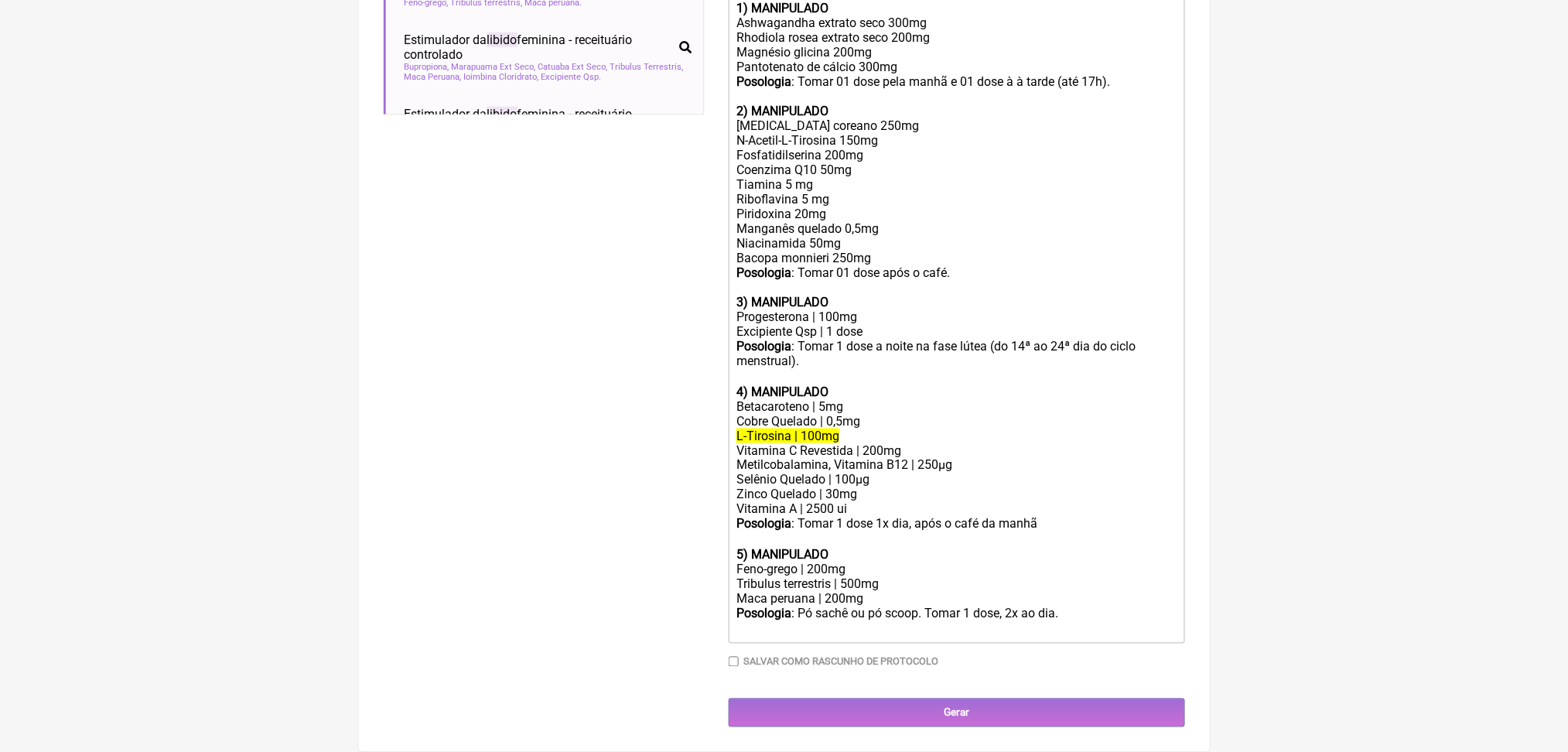
scroll to position [996, 0]
click at [929, 414] on div "Cobre Quelado | 0,5mg" at bounding box center [956, 421] width 440 height 15
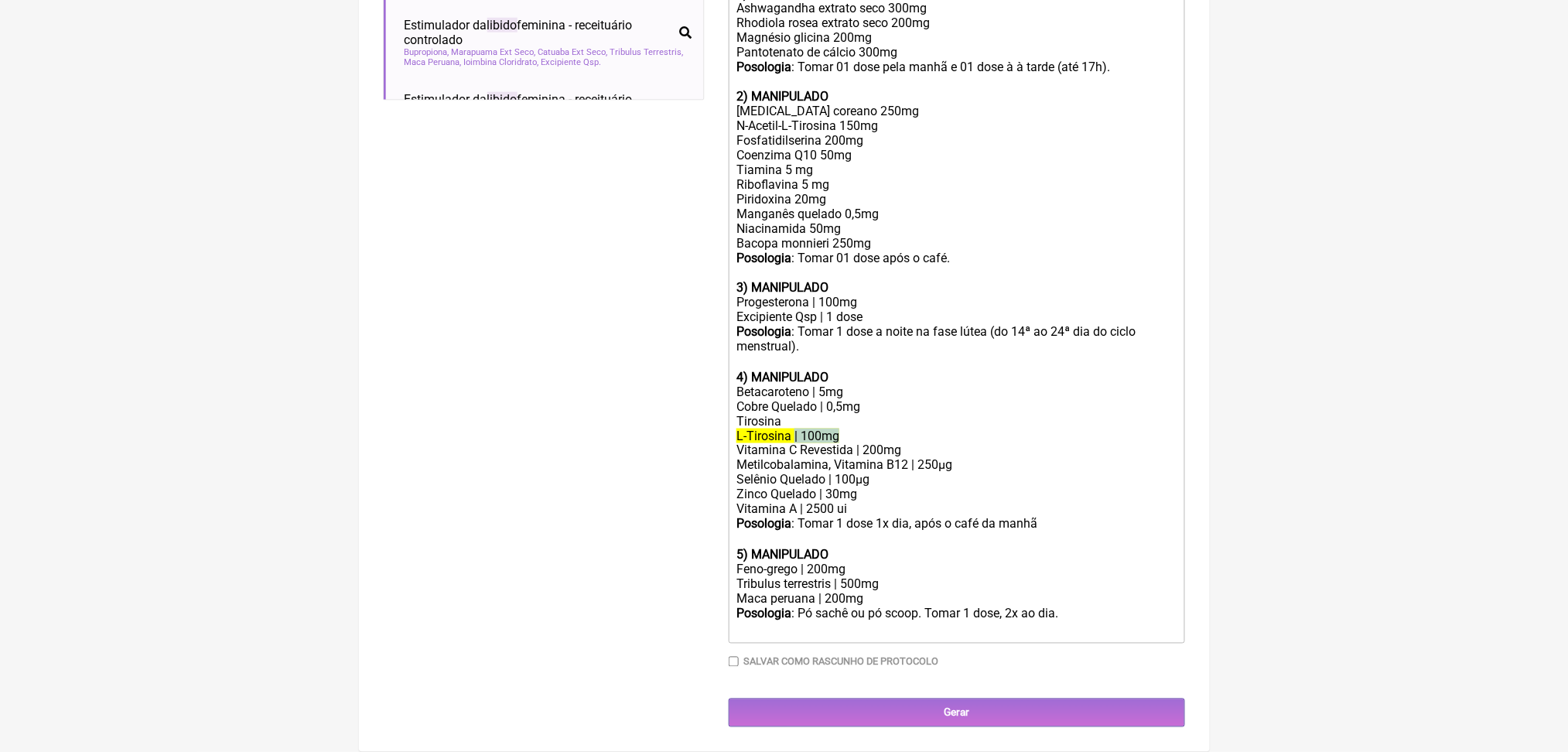
drag, startPoint x: 820, startPoint y: 336, endPoint x: 900, endPoint y: 340, distance: 80.1
click at [900, 428] on div "L-Tirosina | 100mg" at bounding box center [956, 436] width 440 height 15
copy del "| 100mg"
click at [862, 399] on div "Cobre Quelado | 0,5mg Tirosina" at bounding box center [956, 414] width 440 height 29
paste trix-editor "| 100mg"
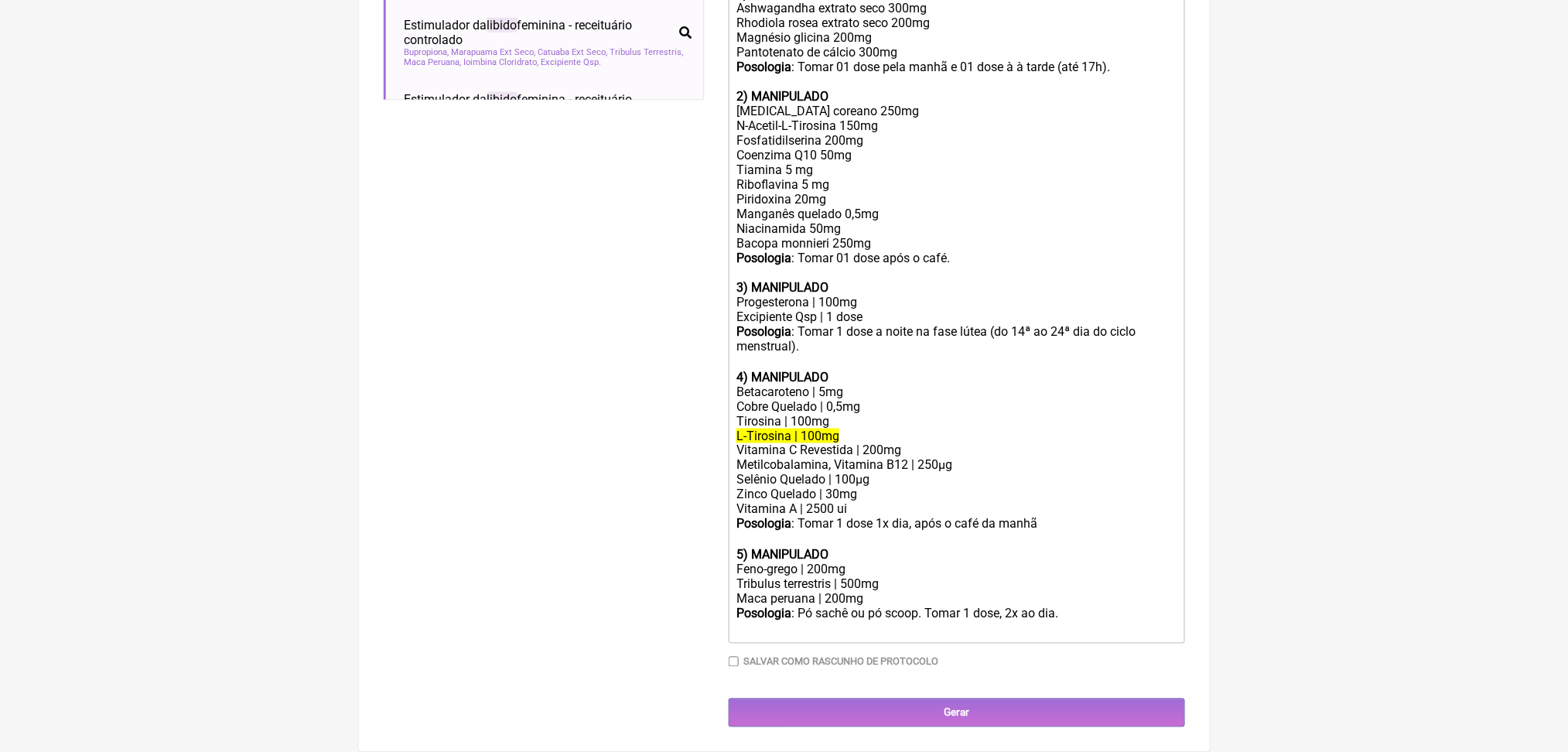
click at [817, 428] on del "L-Tirosina | 100mg" at bounding box center [788, 436] width 103 height 15
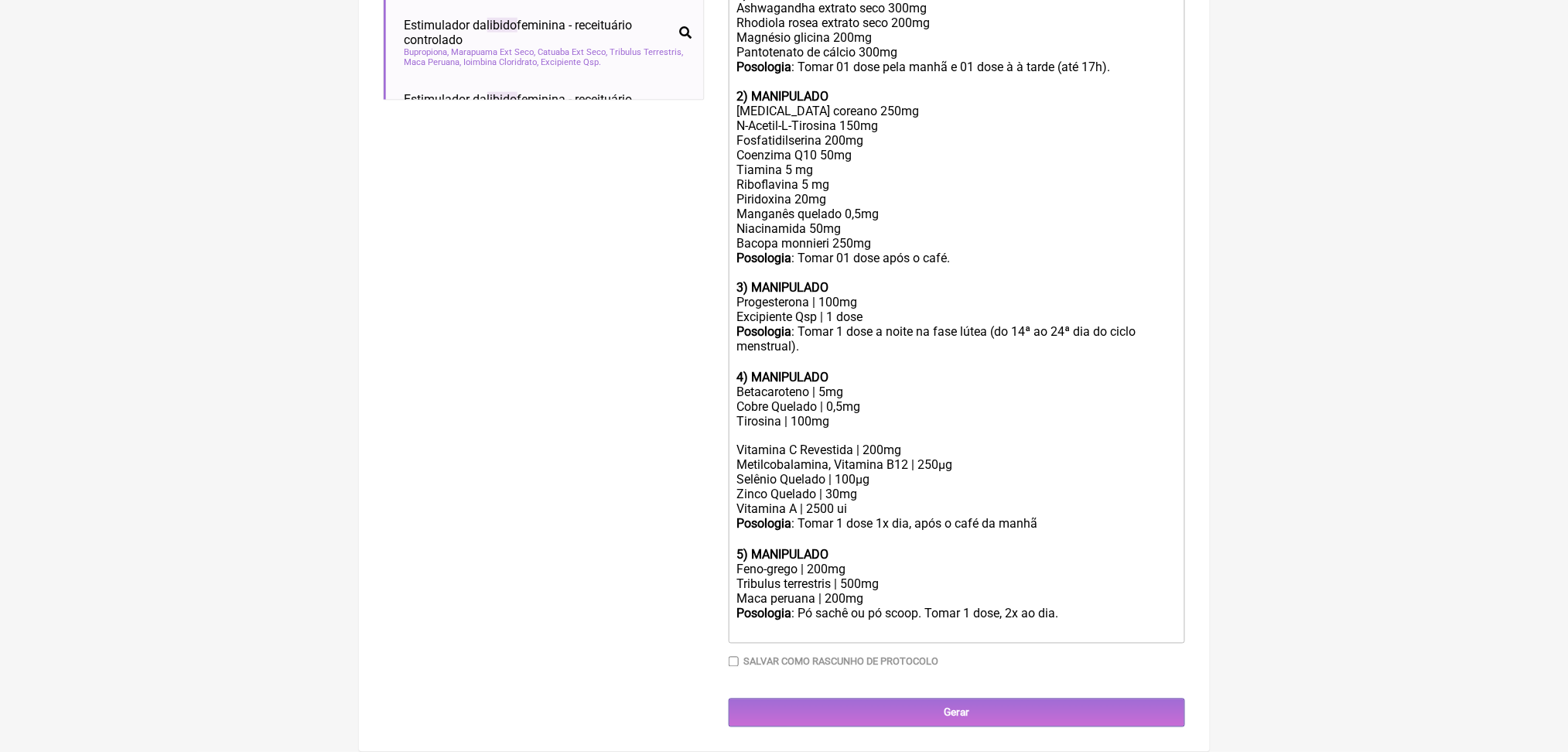
scroll to position [996, 0]
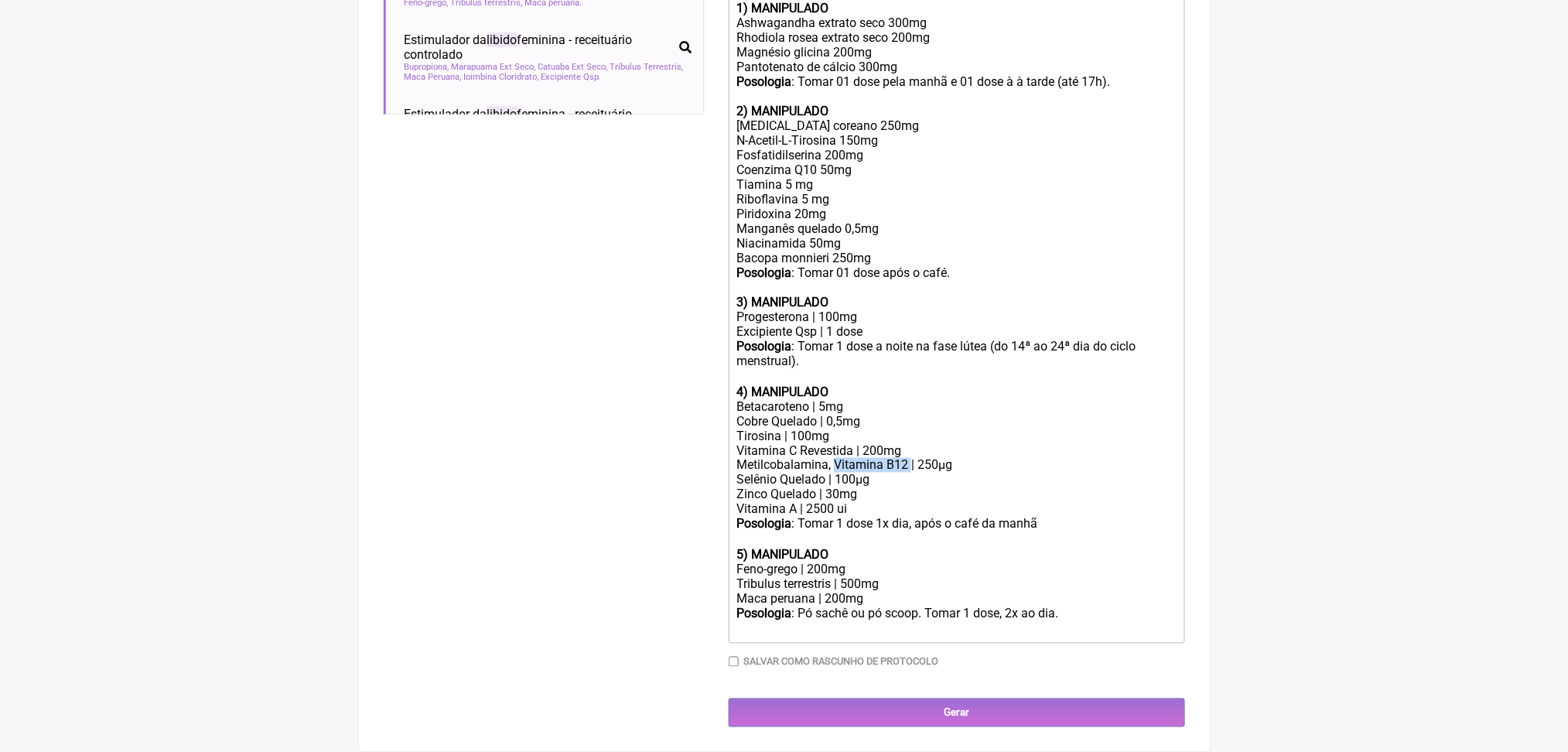
drag, startPoint x: 871, startPoint y: 365, endPoint x: 965, endPoint y: 369, distance: 94.1
click at [965, 458] on div "Metilcobalamina, Vitamina B12 | 250µg" at bounding box center [956, 466] width 440 height 15
drag, startPoint x: 870, startPoint y: 368, endPoint x: 937, endPoint y: 365, distance: 67.1
click at [937, 458] on div "Metilcobalamina | 250µg" at bounding box center [956, 466] width 440 height 15
click at [867, 502] on div "Vitamina A | 2500 ui" at bounding box center [956, 509] width 440 height 15
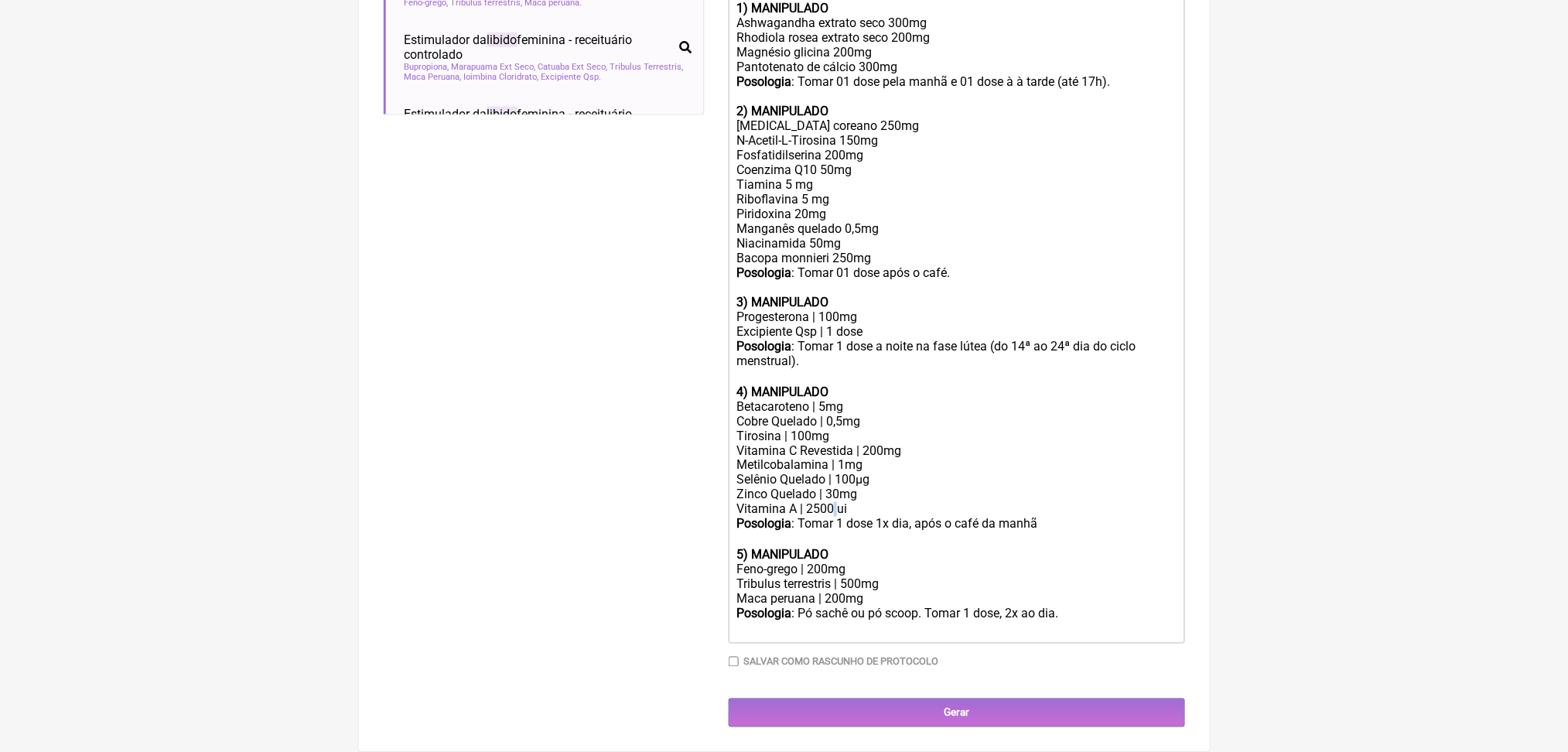
click at [867, 502] on div "Vitamina A | 2500 ui" at bounding box center [956, 509] width 440 height 15
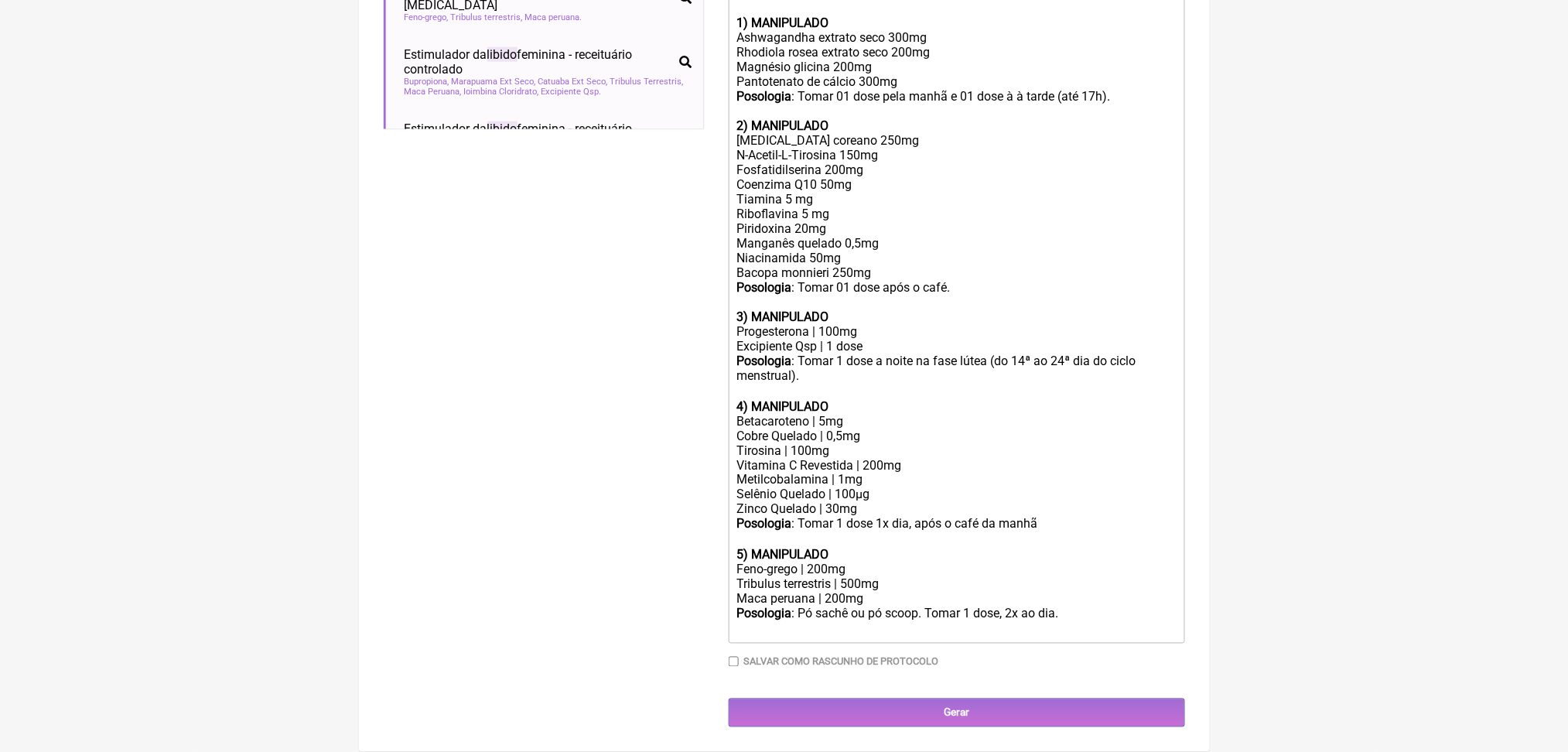
click at [793, 607] on div "Posologia : Pó sachê ou pó scoop. Tomar 1 dose, 2x ao dia. ㅤ" at bounding box center [956, 622] width 440 height 31
drag, startPoint x: 824, startPoint y: 556, endPoint x: 977, endPoint y: 561, distance: 153.1
click at [977, 607] on div "Posologia : Pó sachê ou pó scoop. Tomar 1 dose, 2x ao dia. ㅤ" at bounding box center [956, 622] width 440 height 31
click at [998, 607] on div "Posologia : Tomar 1 dose, 2x ao dia. ㅤ" at bounding box center [956, 622] width 440 height 31
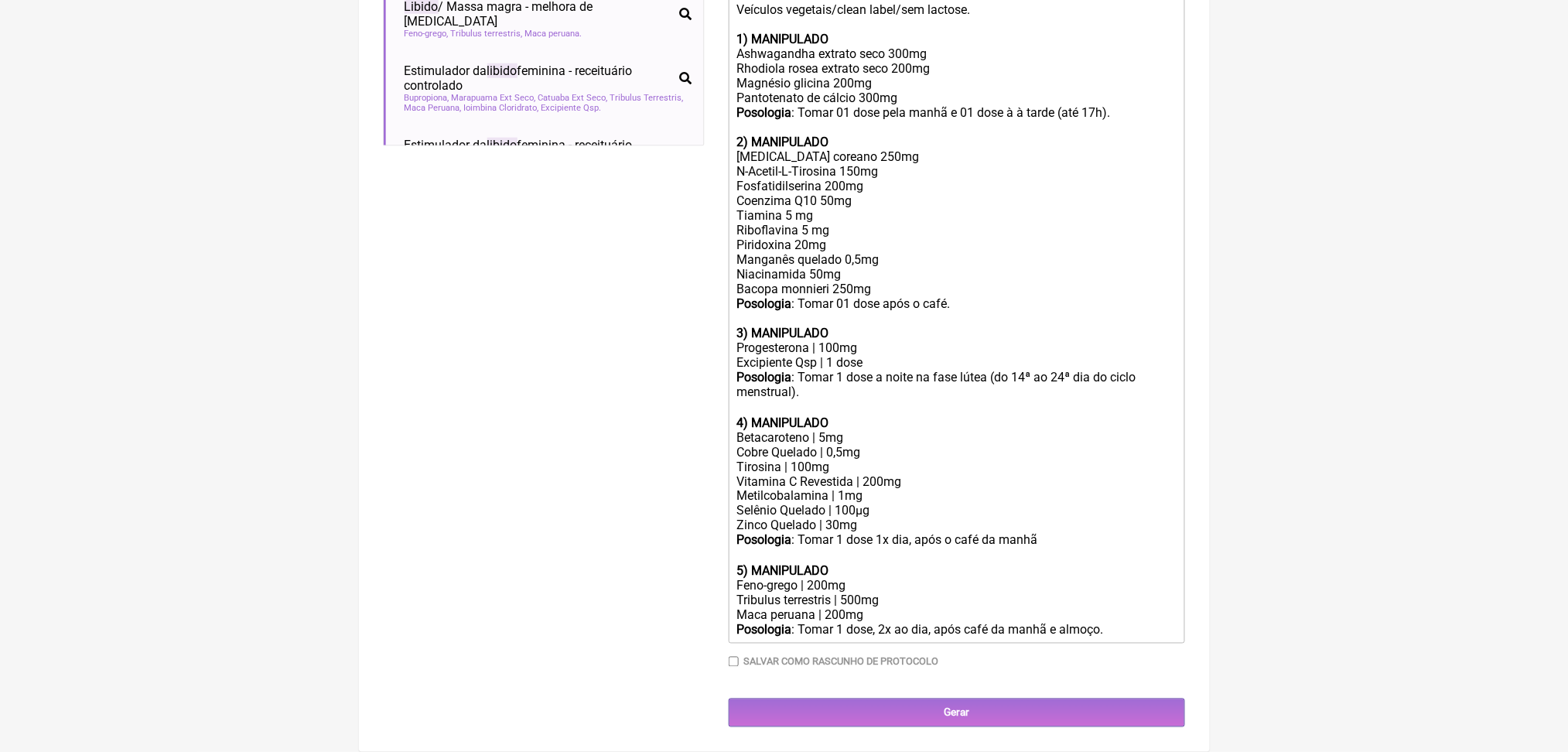
scroll to position [957, 0]
click at [1121, 533] on div "Posologia : Tomar 1 dose 1x dia, após o café da manhã ㅤ" at bounding box center [956, 548] width 440 height 31
drag, startPoint x: 923, startPoint y: 466, endPoint x: 969, endPoint y: 470, distance: 46.2
click at [969, 533] on div "Posologia : Tomar 1 dose 1x dia, após o café da manhã. ㅤ" at bounding box center [956, 548] width 440 height 31
type trix-editor "<div>Uso por 60 dias:<br><br>Veículos vegetais/clean label/sem lactose.<br><br>…"
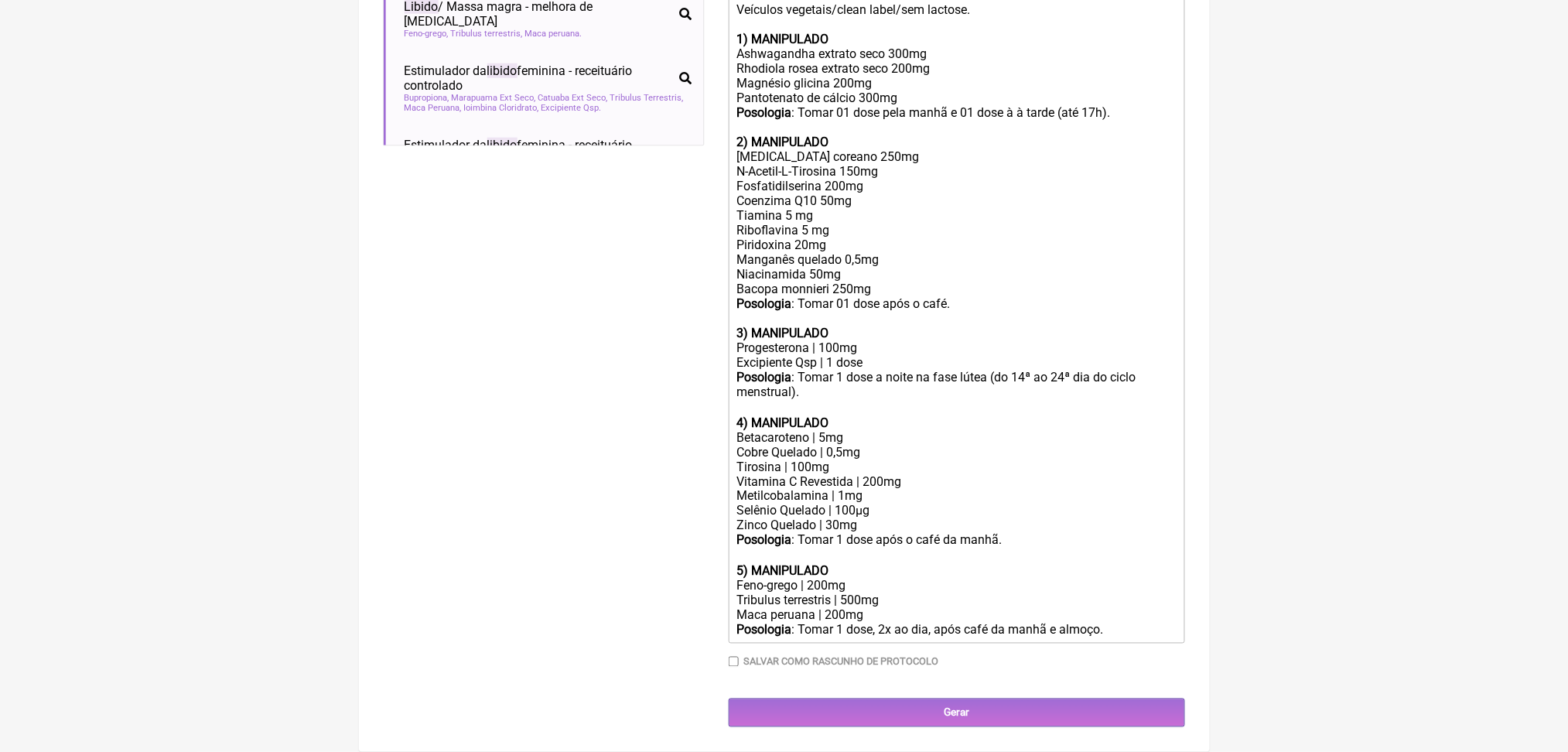
click at [739, 657] on input "Salvar como rascunho de Protocolo" at bounding box center [733, 662] width 10 height 10
checkbox input "true"
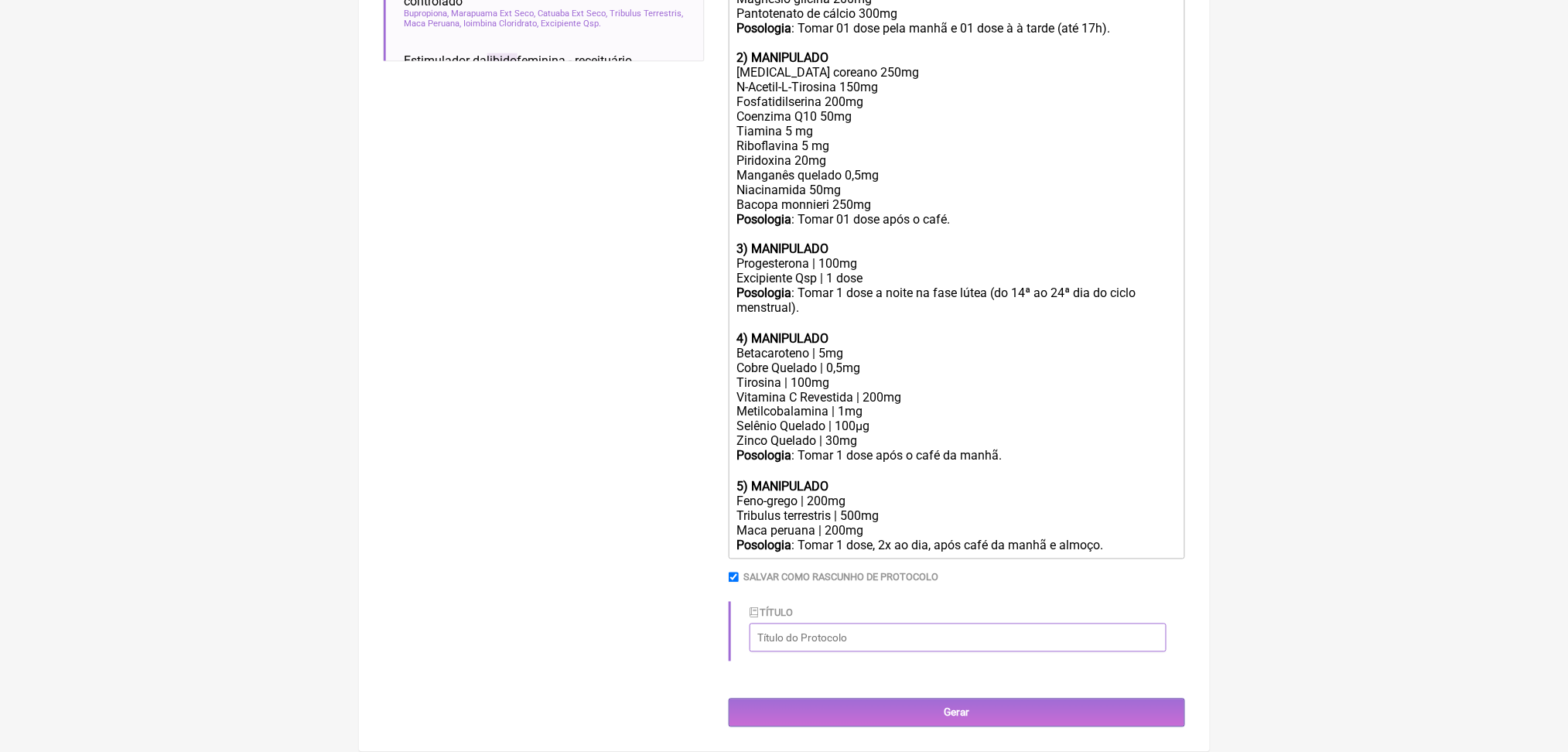
click at [817, 652] on input "Título" at bounding box center [958, 638] width 417 height 28
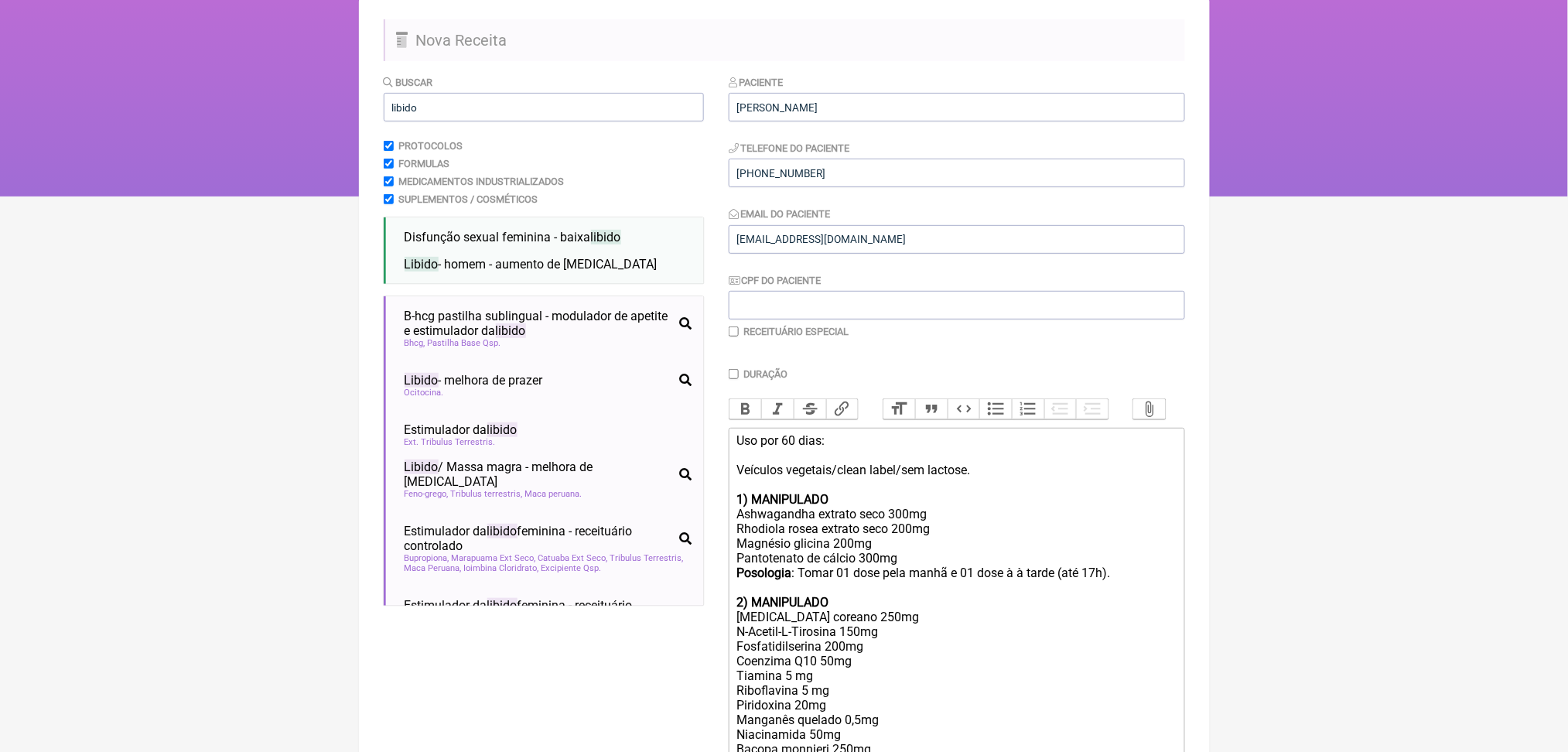
scroll to position [110, 0]
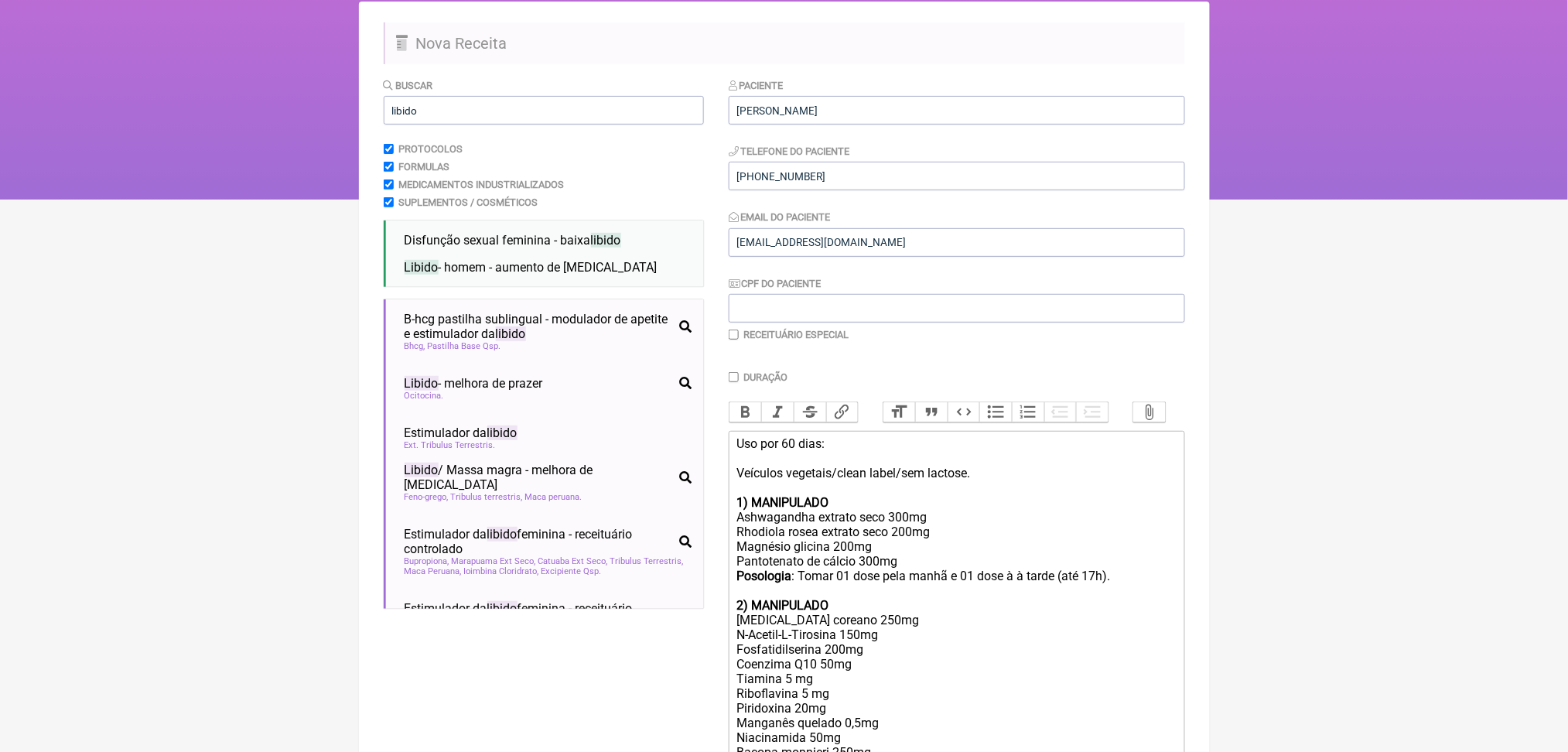
type input "[PERSON_NAME]"
click at [799, 191] on input "(62) 9253-0997" at bounding box center [956, 175] width 457 height 28
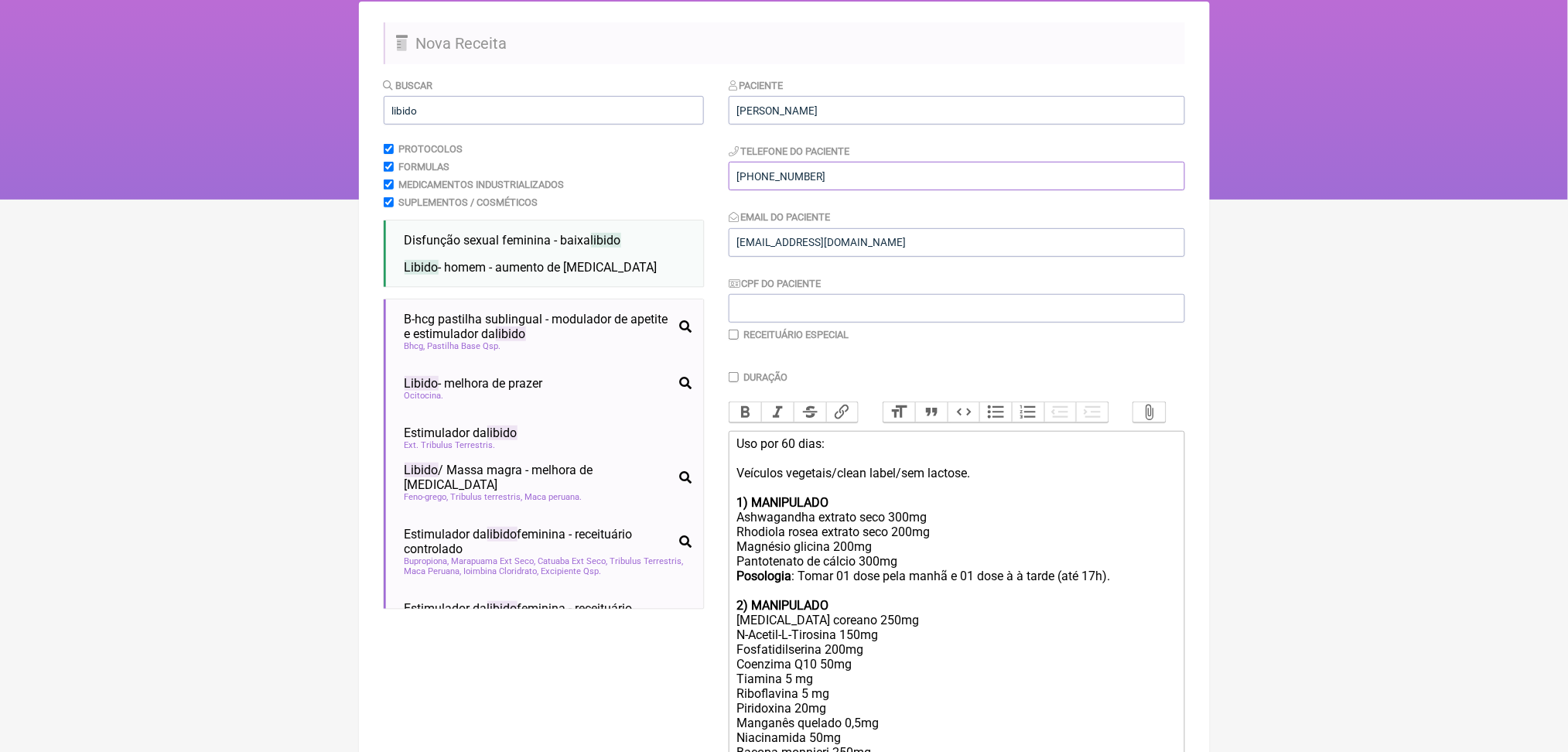
click at [799, 191] on input "(62) 9253-0997" at bounding box center [956, 175] width 457 height 28
click at [857, 257] on input "JANNEDIAS@GMAIL.COM" at bounding box center [956, 242] width 457 height 28
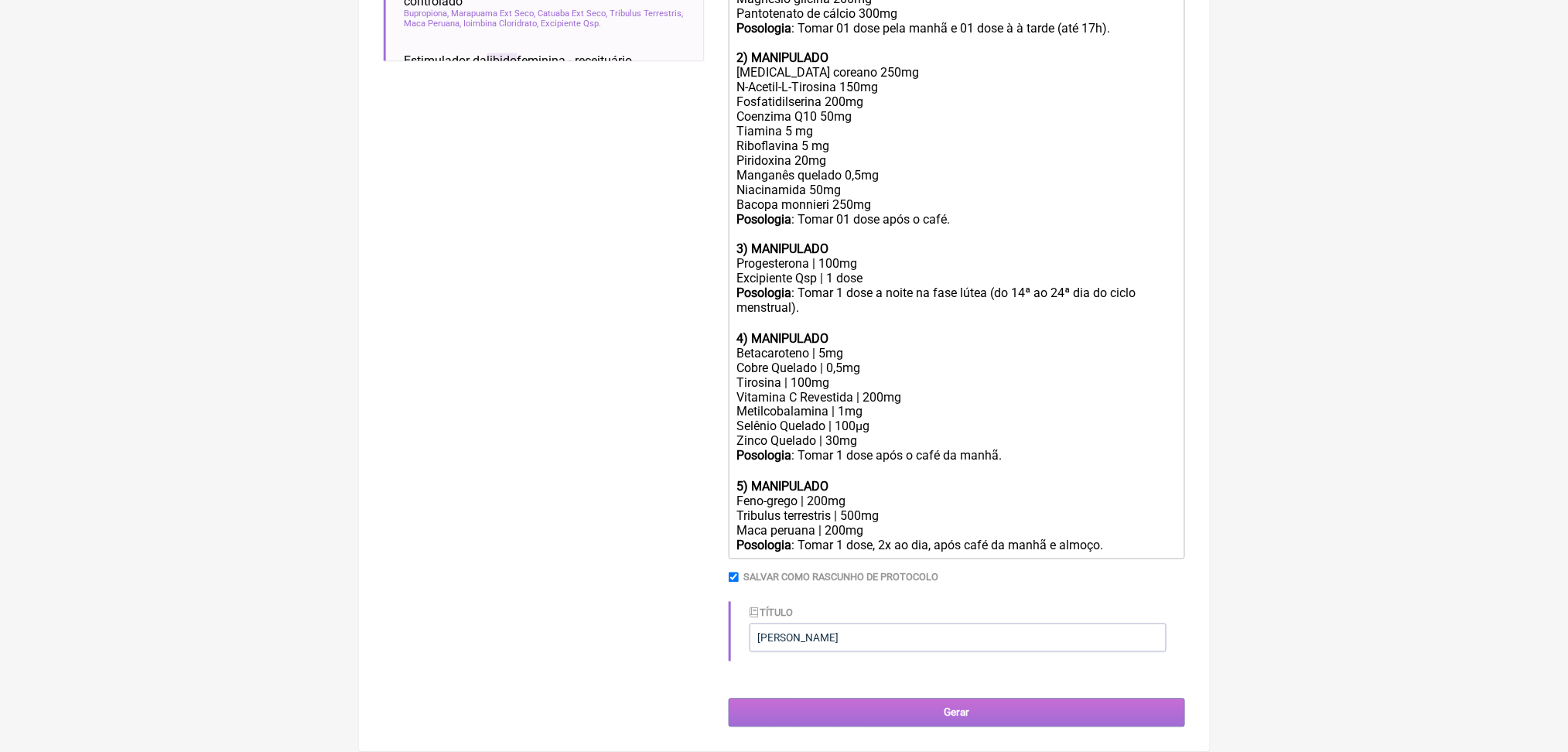
click at [1105, 710] on input "Gerar" at bounding box center [956, 712] width 457 height 28
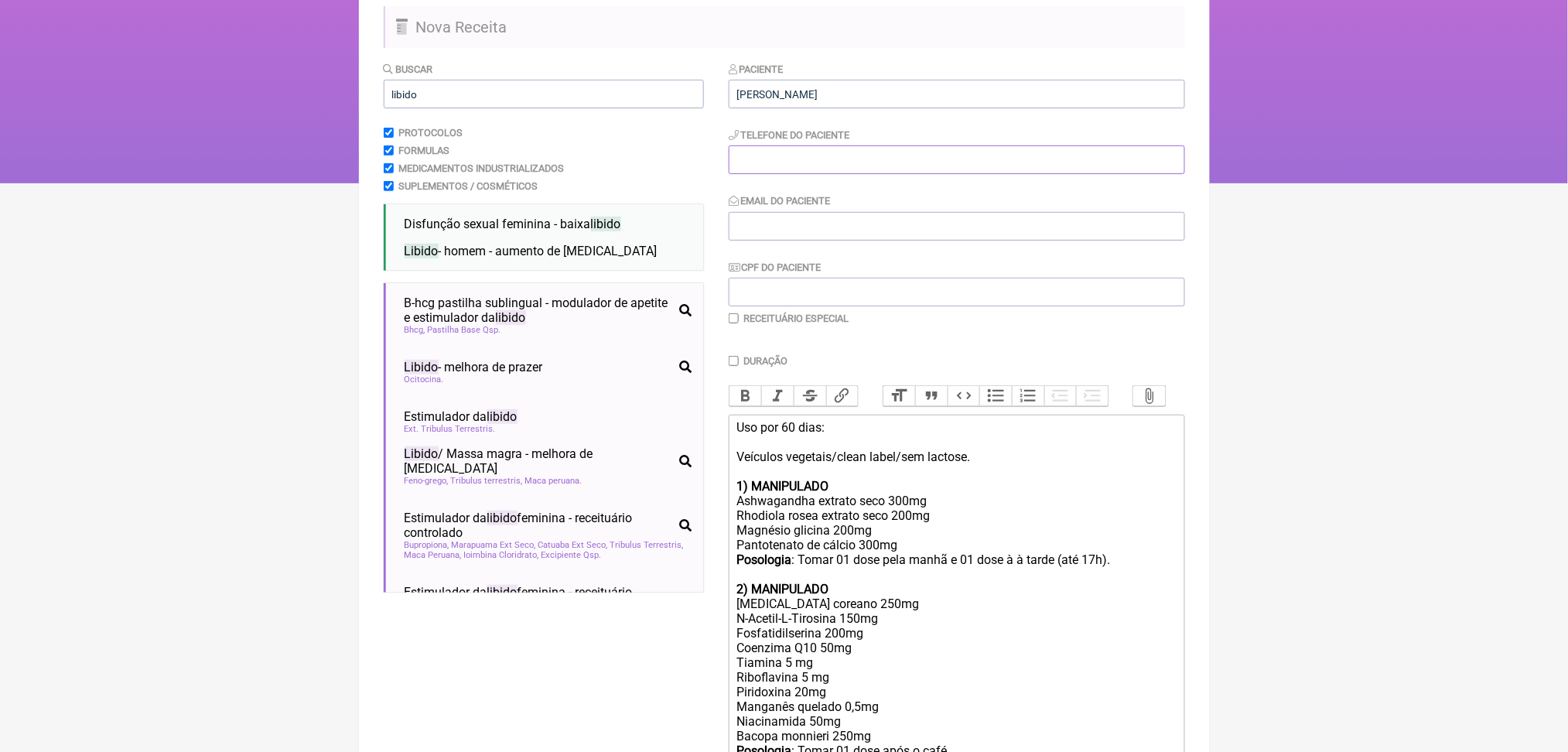
scroll to position [127, 0]
paste input "(62) 9253-0997"
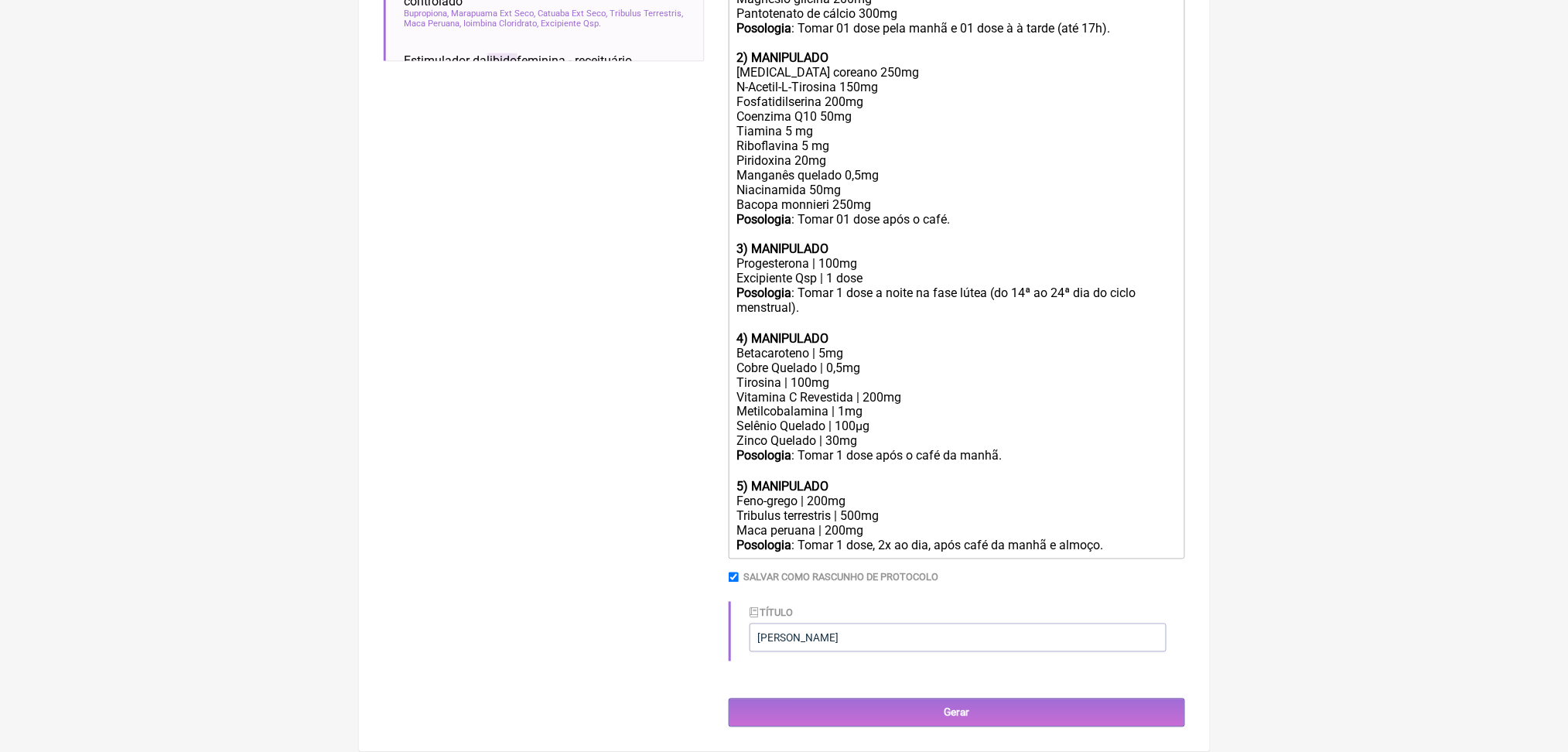
type input "(62) 9253-0997"
click at [1018, 701] on input "Gerar" at bounding box center [956, 712] width 457 height 28
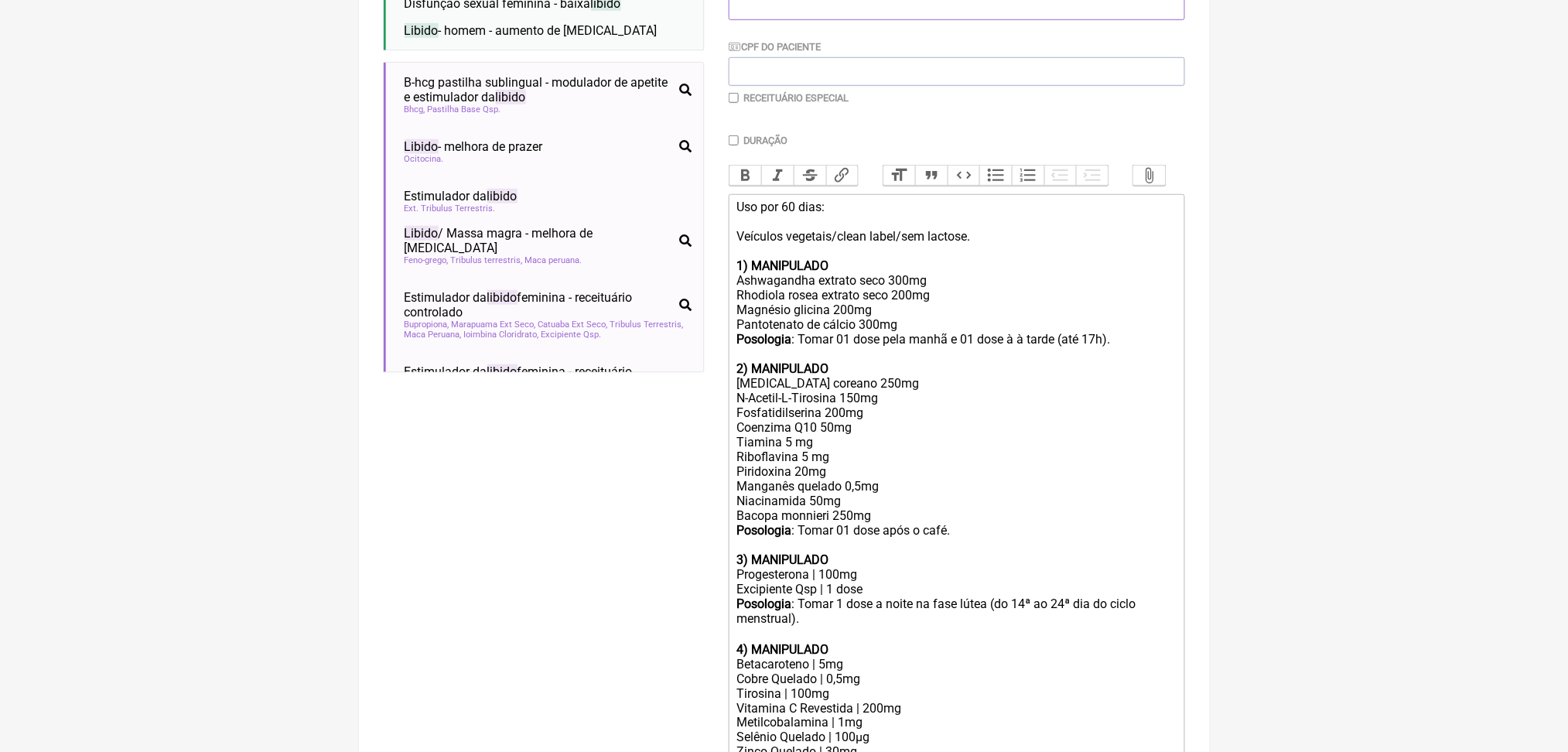
scroll to position [0, 0]
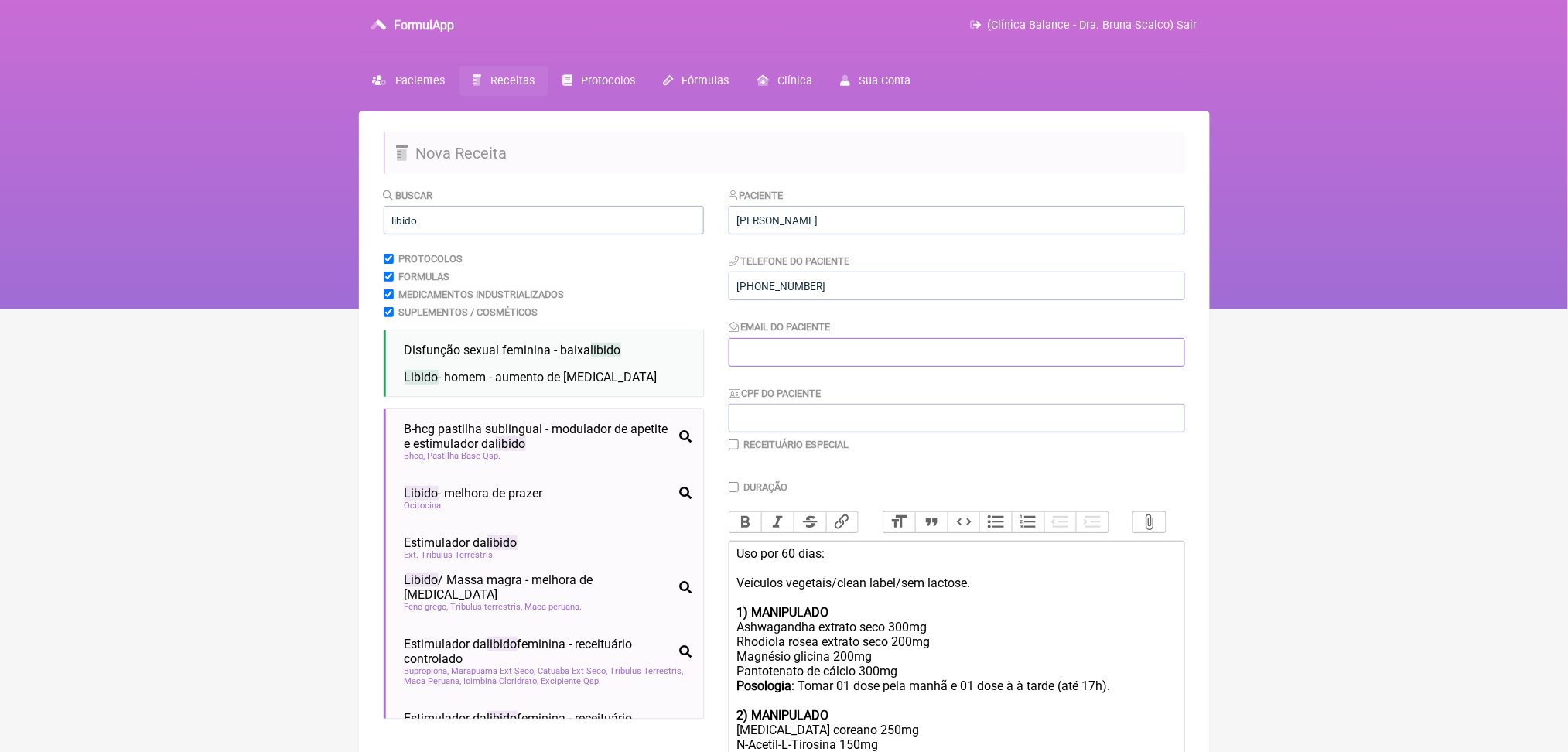
paste input "JANNEDIAS@GMAIL.COM"
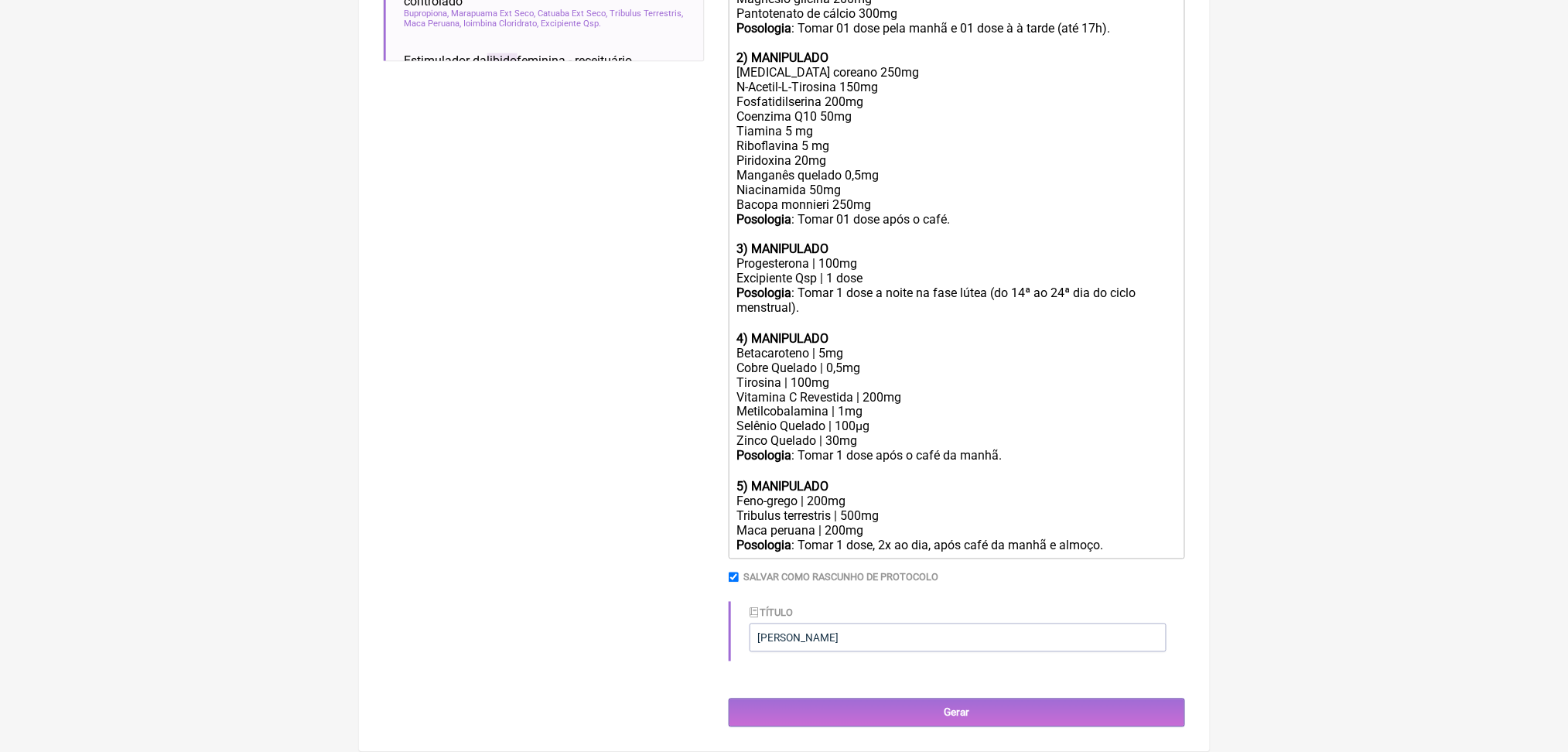
scroll to position [1063, 0]
type input "JANNEDIAS@GMAIL.COM"
click at [972, 714] on input "Gerar" at bounding box center [956, 712] width 457 height 28
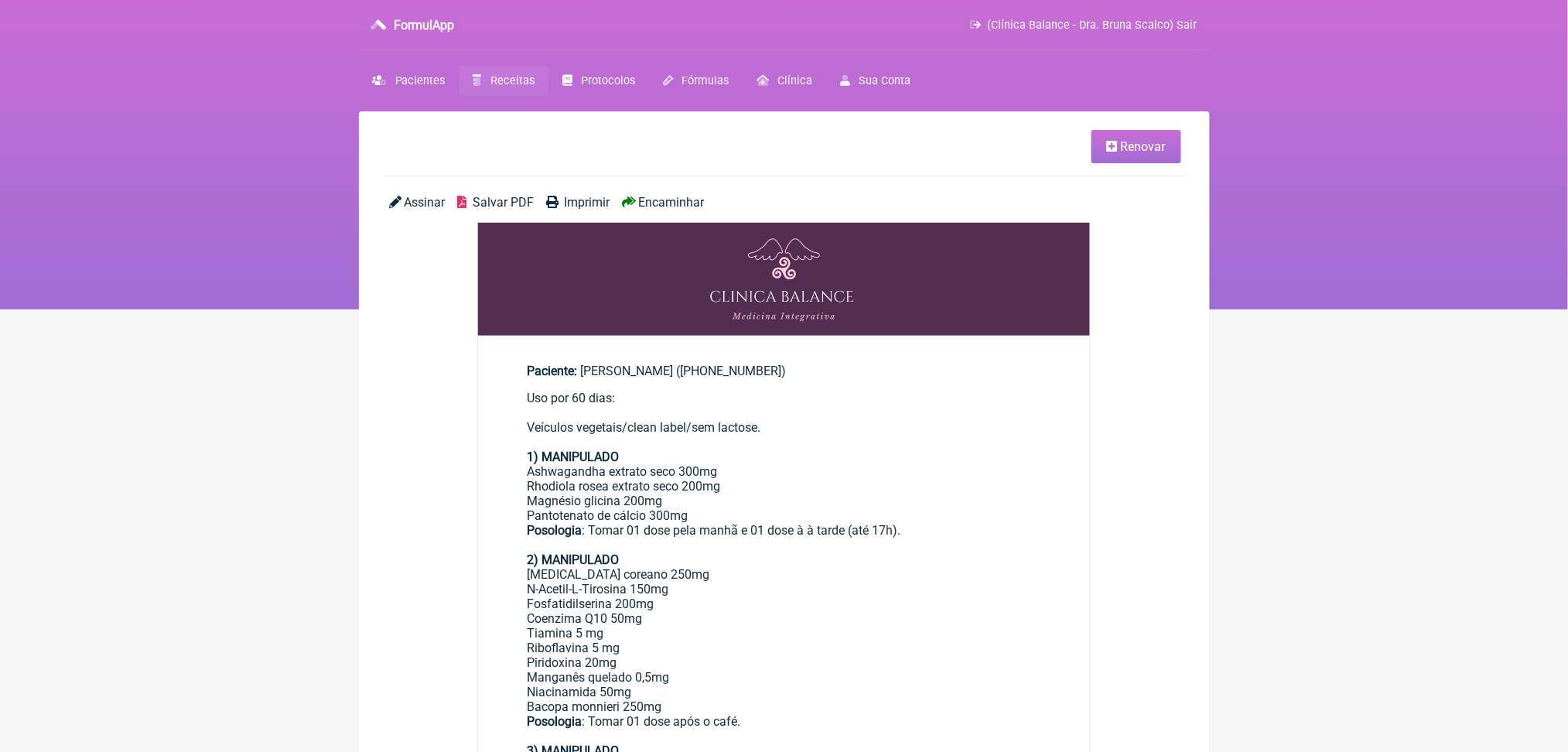
click at [535, 90] on link "Receitas" at bounding box center [505, 80] width 89 height 30
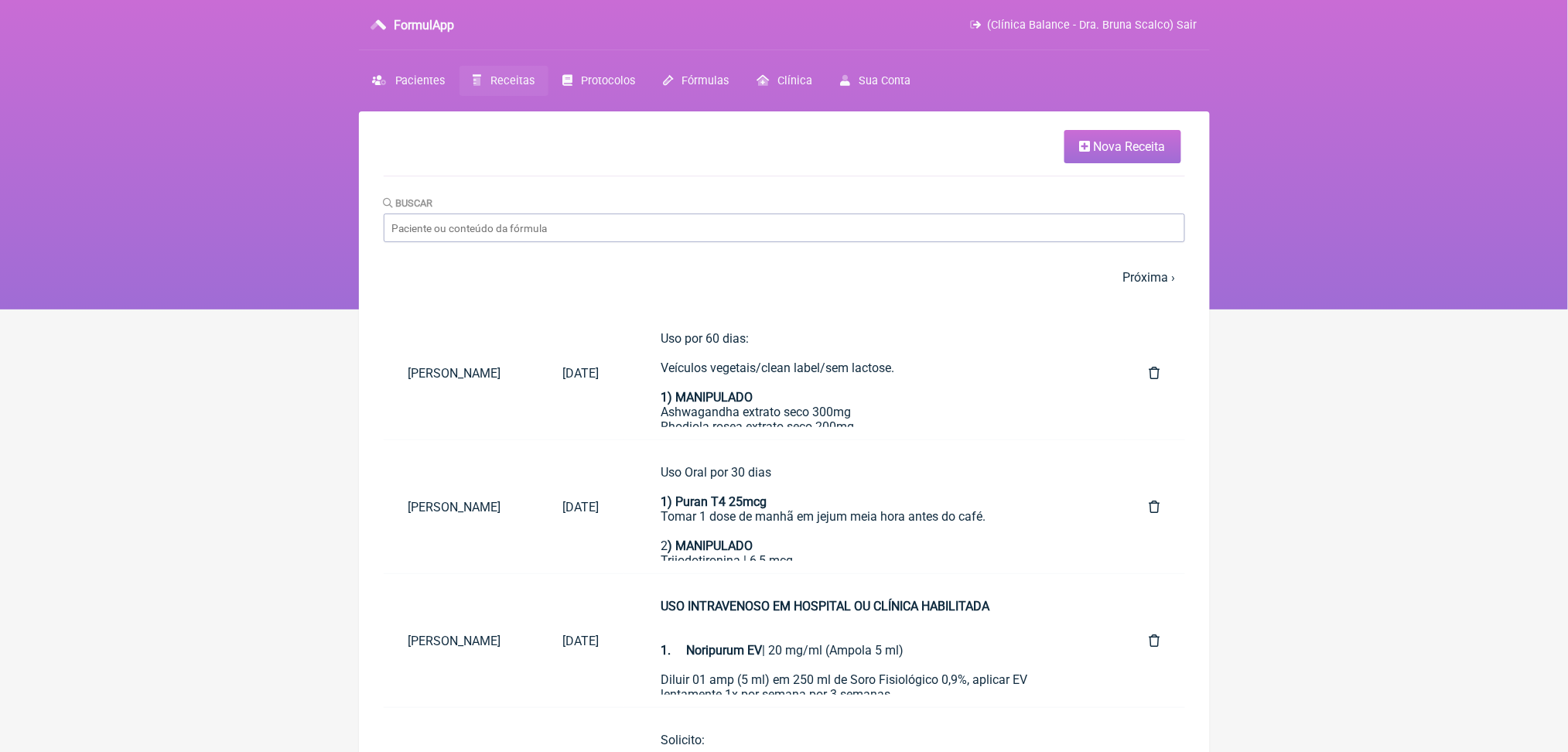
click at [1094, 153] on span "Nova Receita" at bounding box center [1130, 147] width 72 height 15
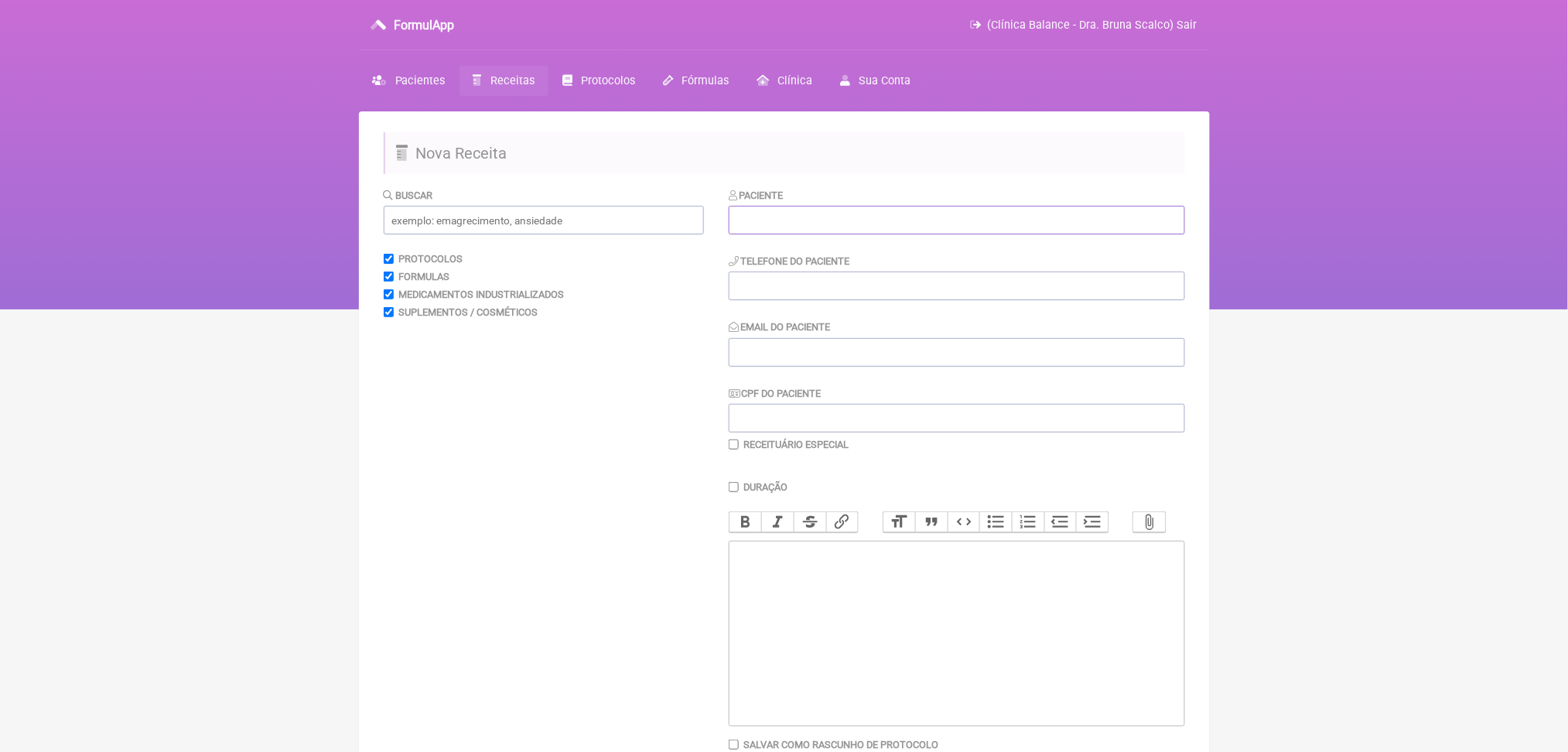
click at [821, 234] on input "text" at bounding box center [956, 220] width 457 height 28
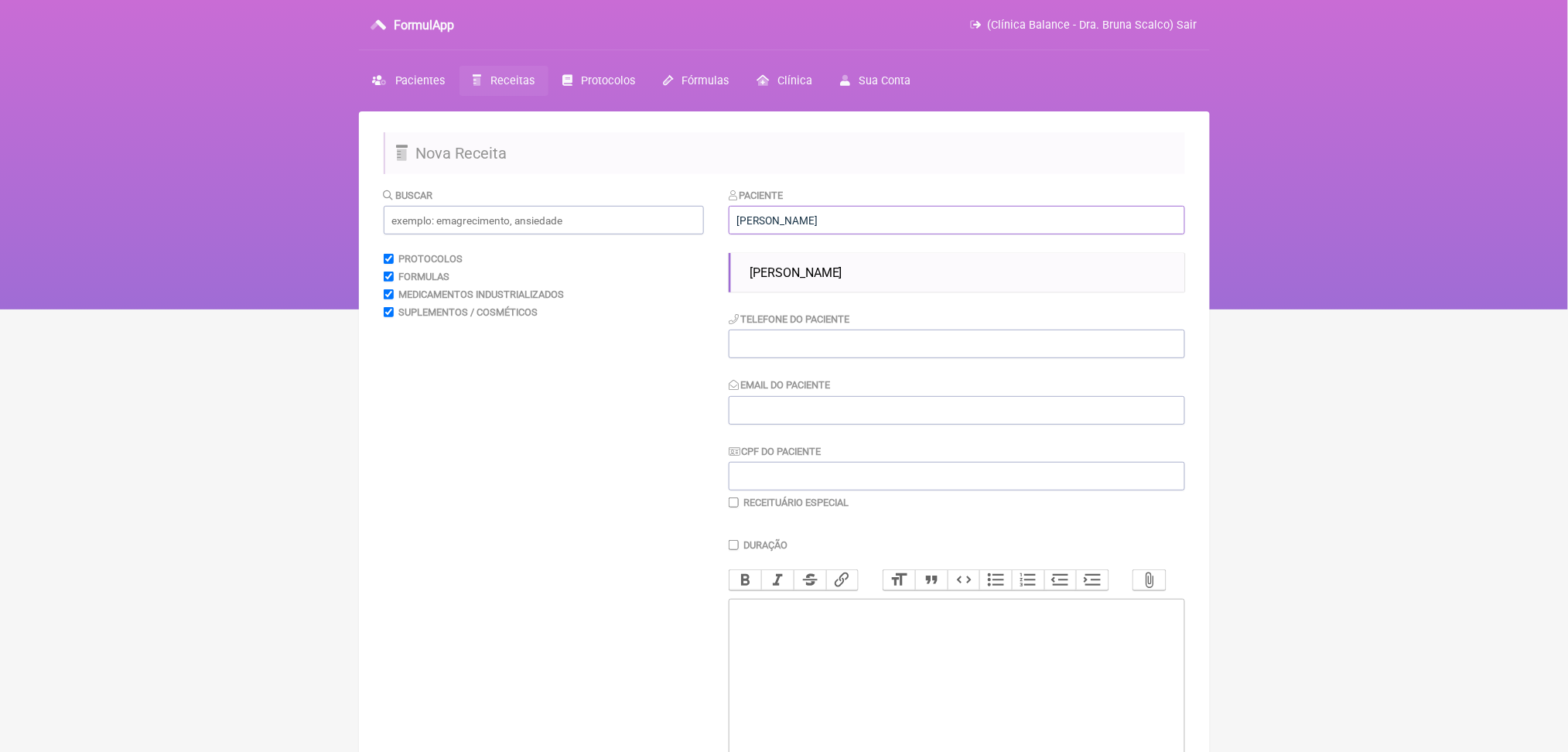
type input "[PERSON_NAME]"
click at [583, 234] on input "text" at bounding box center [543, 220] width 320 height 28
type input "[PERSON_NAME]"
click at [535, 88] on span "Receitas" at bounding box center [513, 81] width 44 height 13
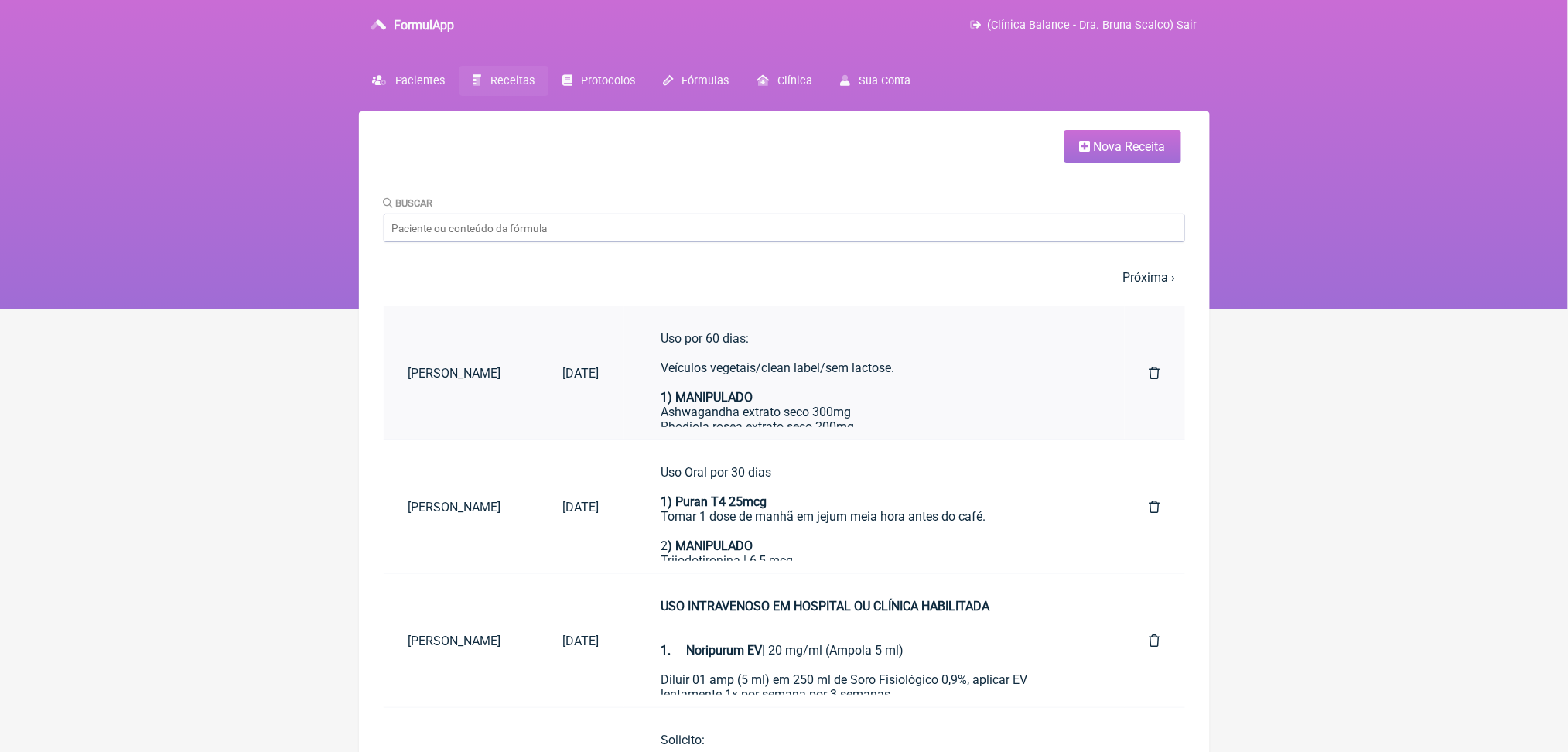
click at [1149, 379] on icon at bounding box center [1154, 372] width 11 height 12
